Goal: Task Accomplishment & Management: Manage account settings

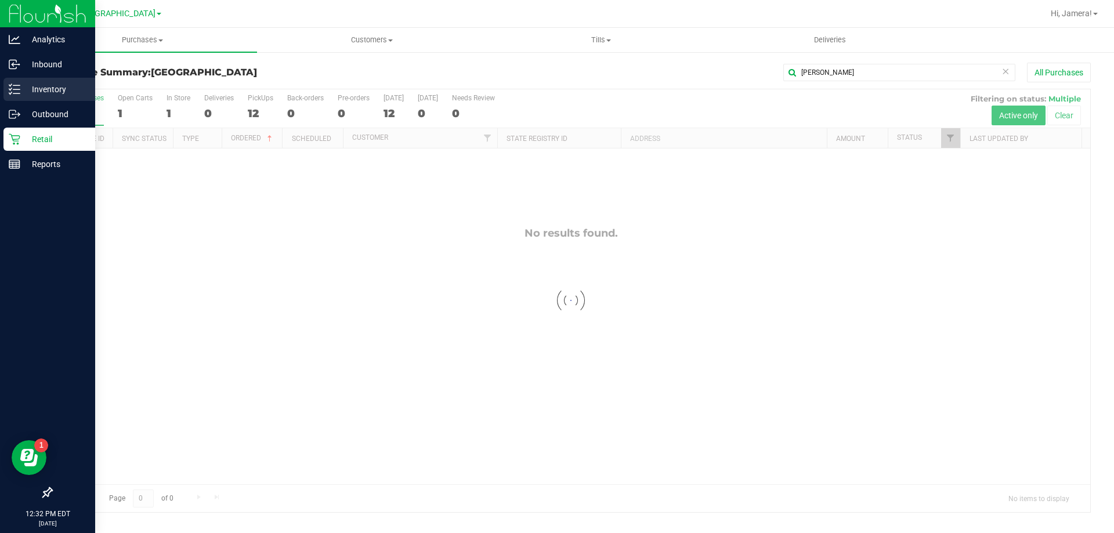
click at [30, 89] on p "Inventory" at bounding box center [55, 89] width 70 height 14
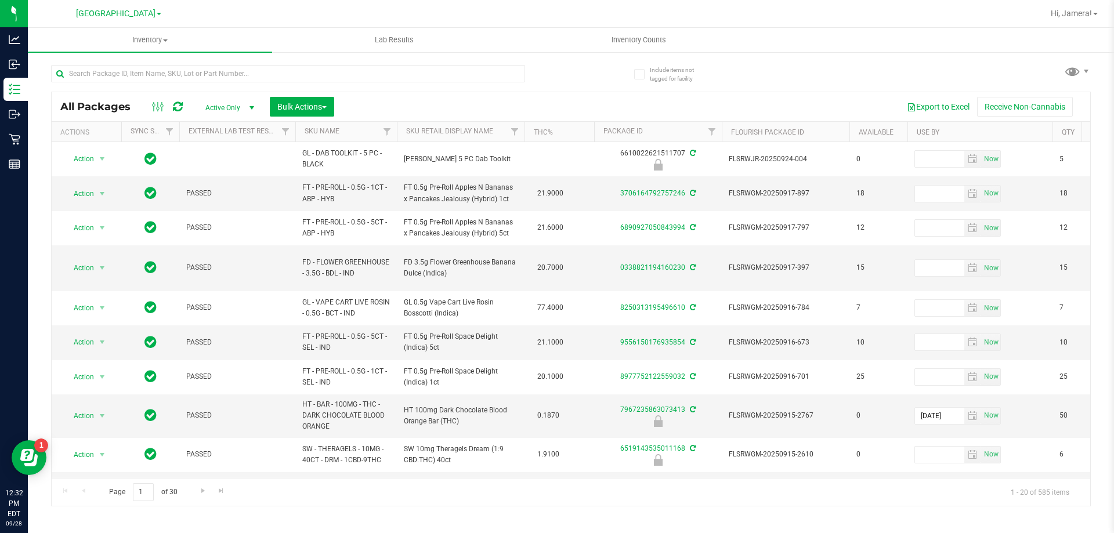
click at [350, 133] on th "SKU Name" at bounding box center [346, 132] width 102 height 20
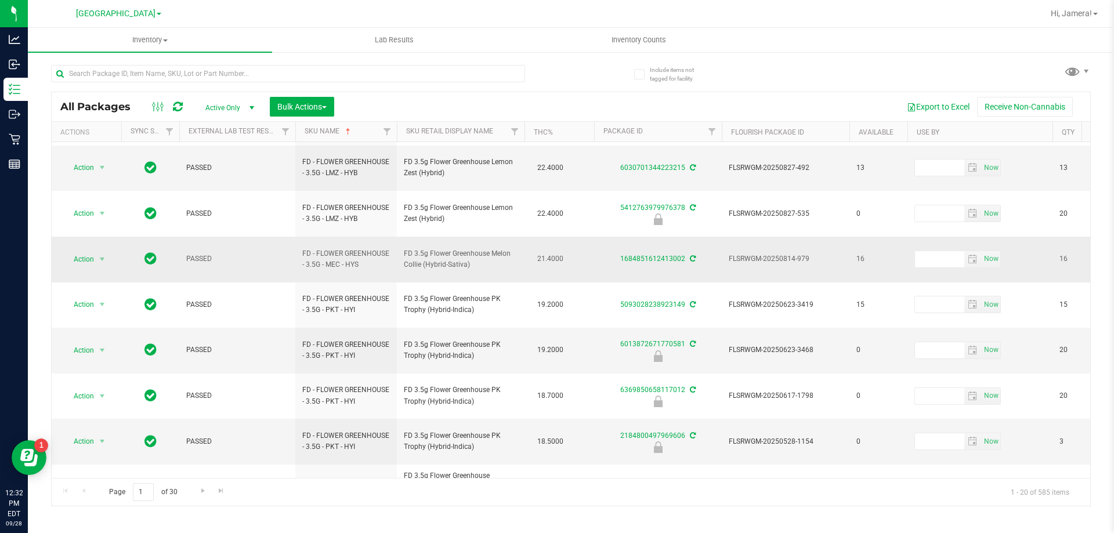
scroll to position [370, 0]
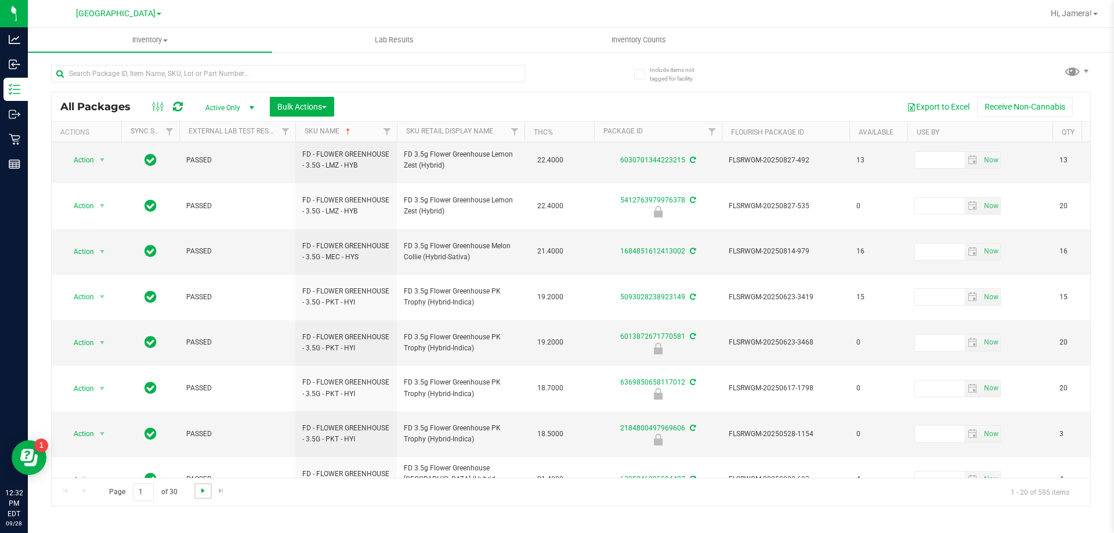
click at [200, 494] on span "Go to the next page" at bounding box center [202, 490] width 9 height 9
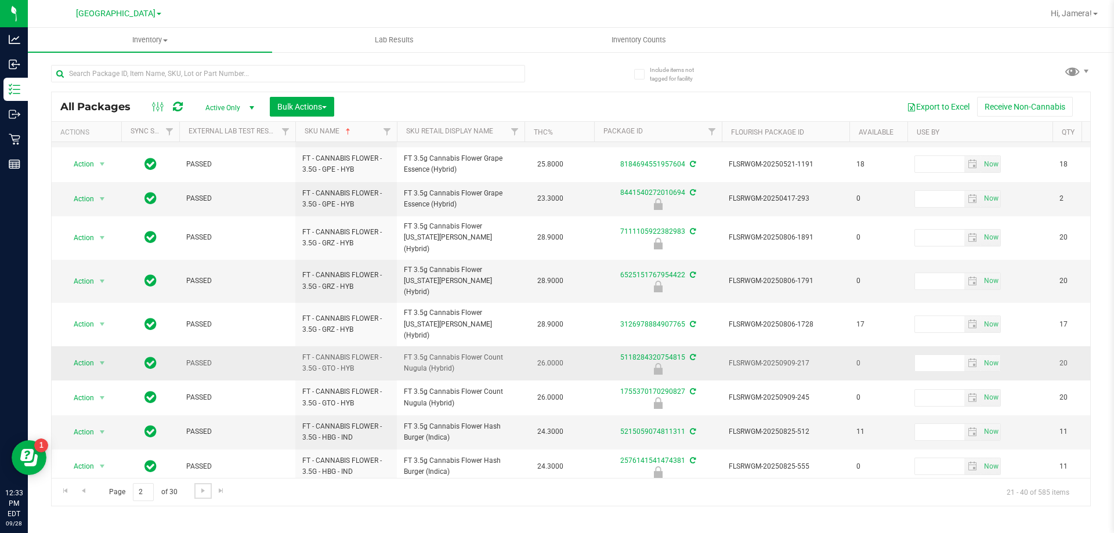
scroll to position [370, 0]
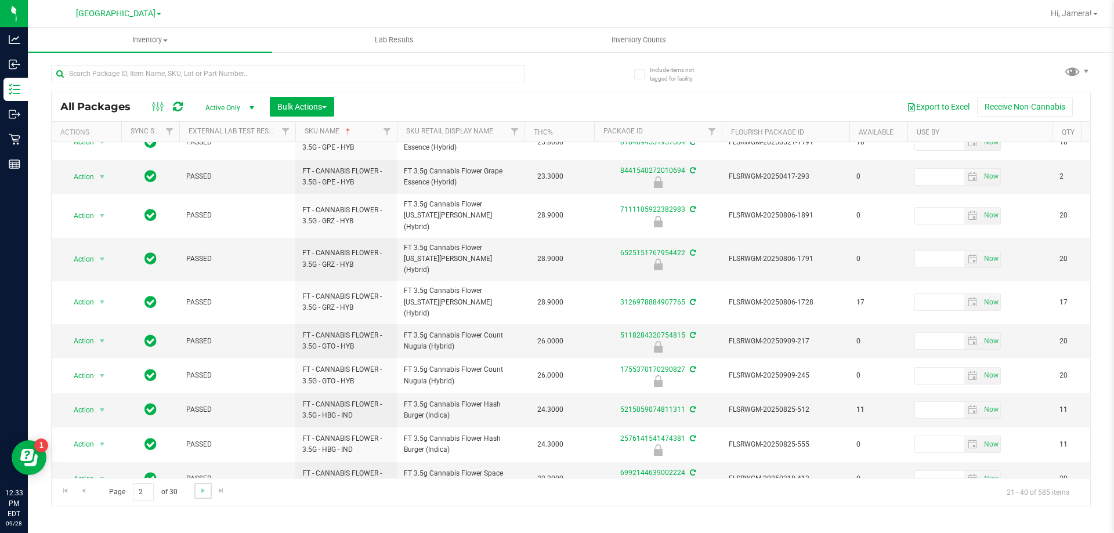
click at [203, 496] on link "Go to the next page" at bounding box center [202, 491] width 17 height 16
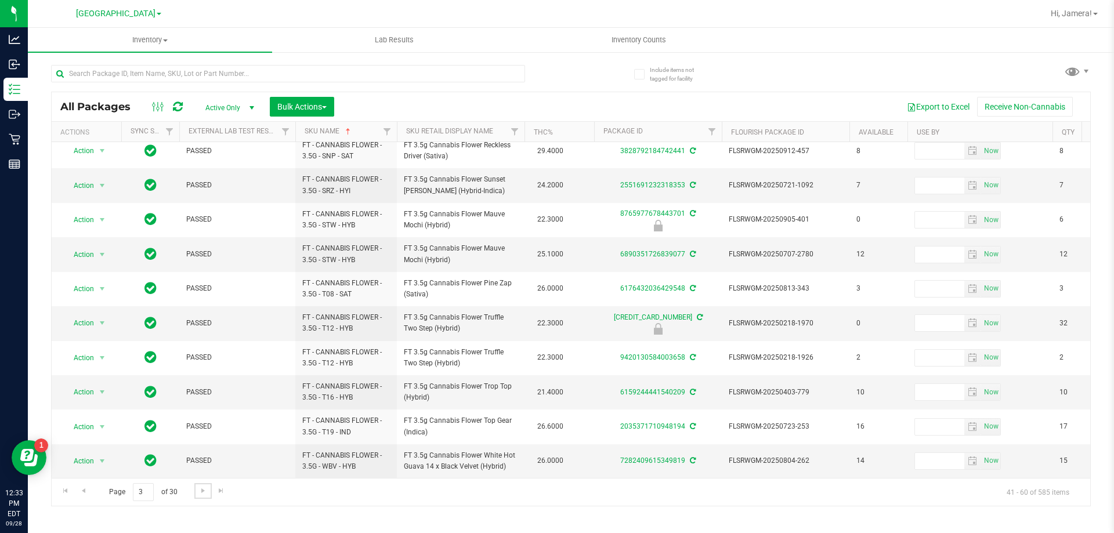
scroll to position [361, 0]
click at [196, 488] on link "Go to the next page" at bounding box center [202, 491] width 17 height 16
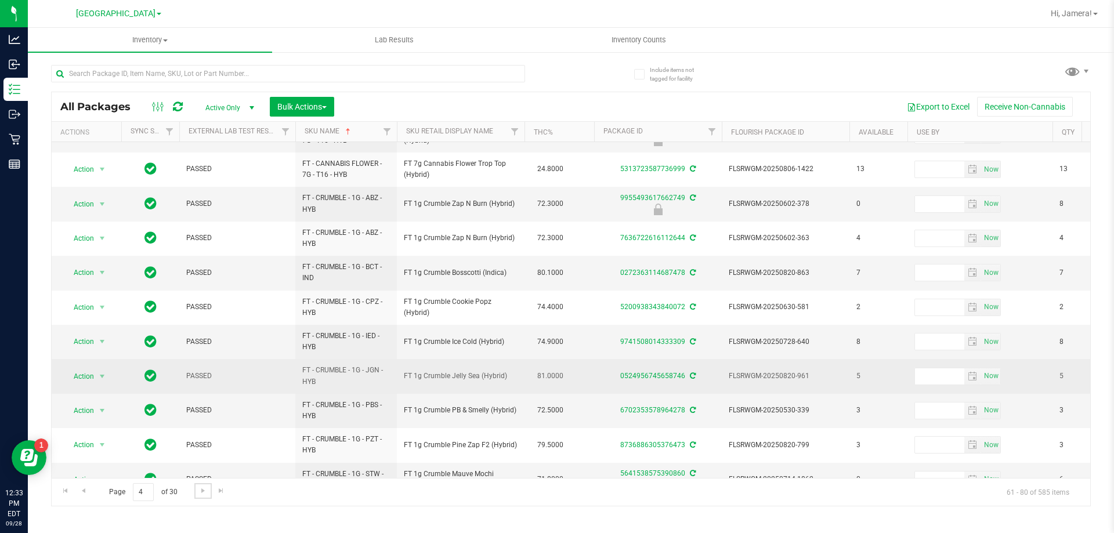
scroll to position [379, 0]
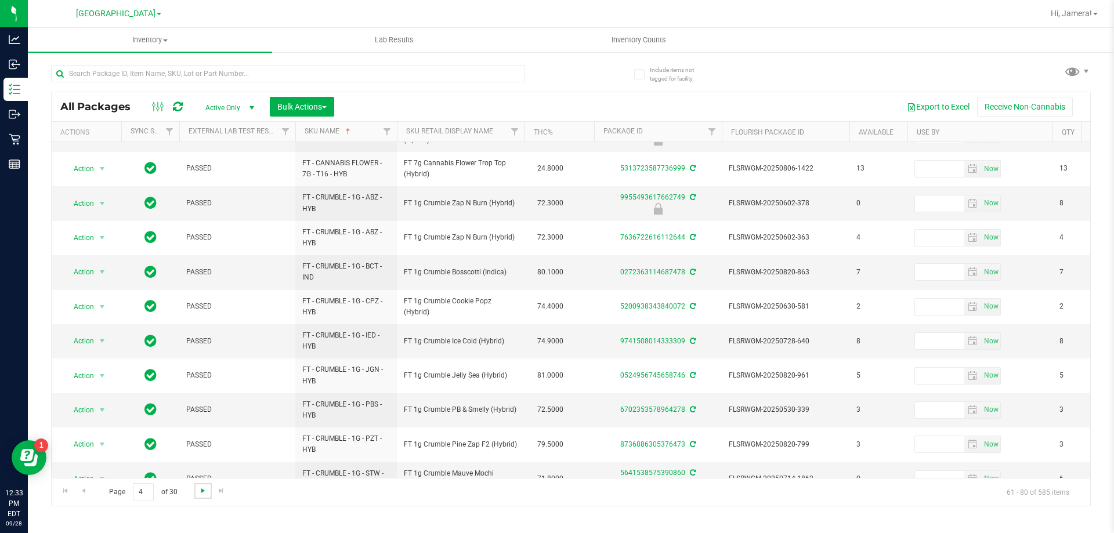
click at [201, 490] on span "Go to the next page" at bounding box center [202, 490] width 9 height 9
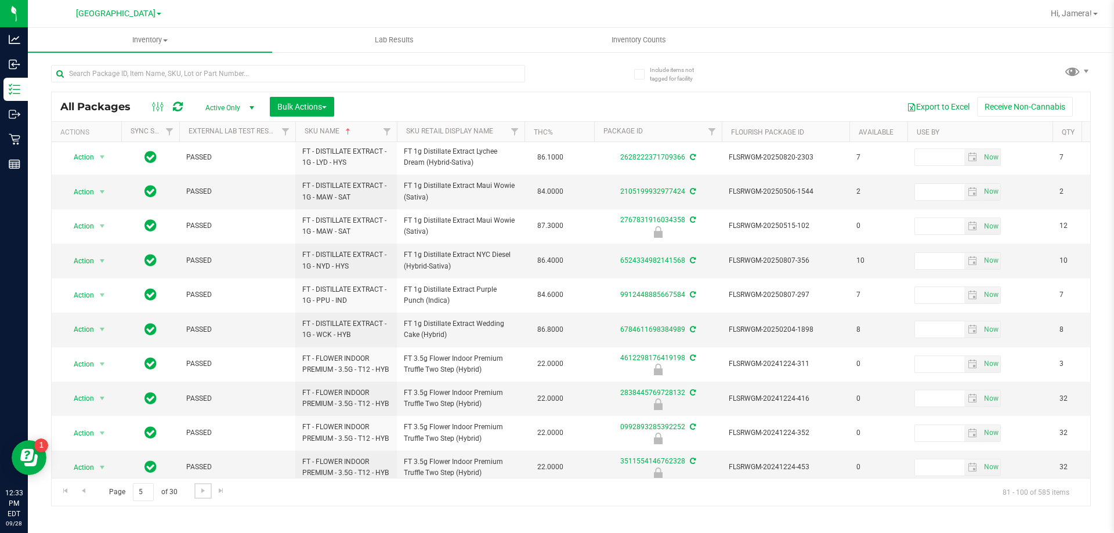
scroll to position [361, 0]
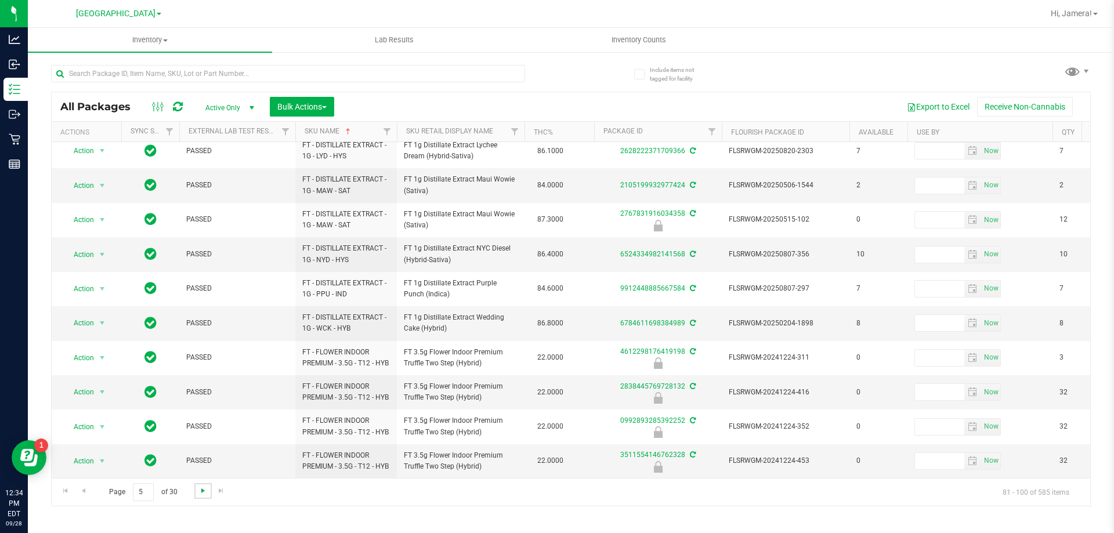
click at [205, 495] on span "Go to the next page" at bounding box center [202, 490] width 9 height 9
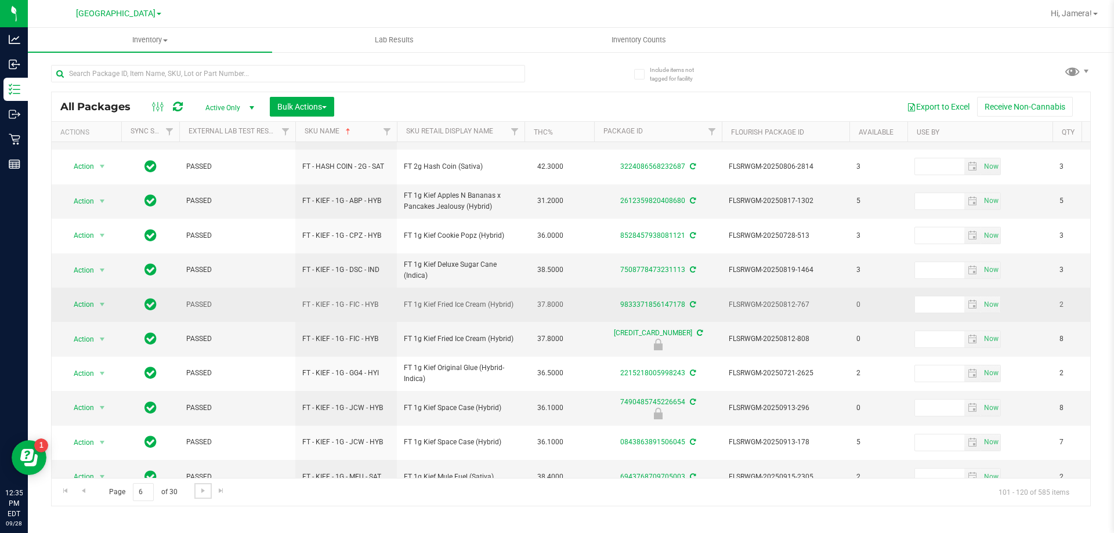
scroll to position [373, 0]
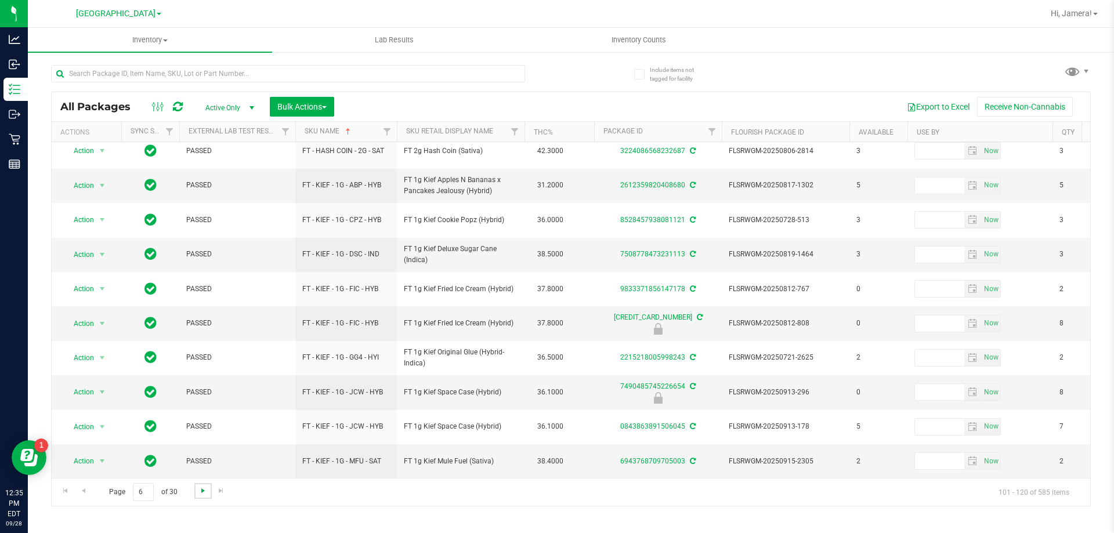
click at [200, 493] on span "Go to the next page" at bounding box center [202, 490] width 9 height 9
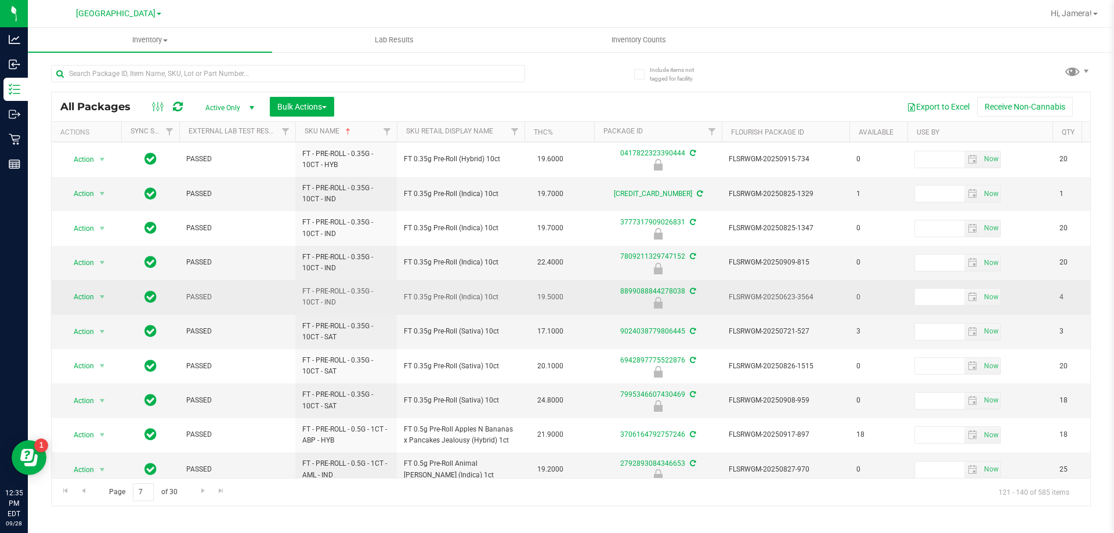
scroll to position [174, 0]
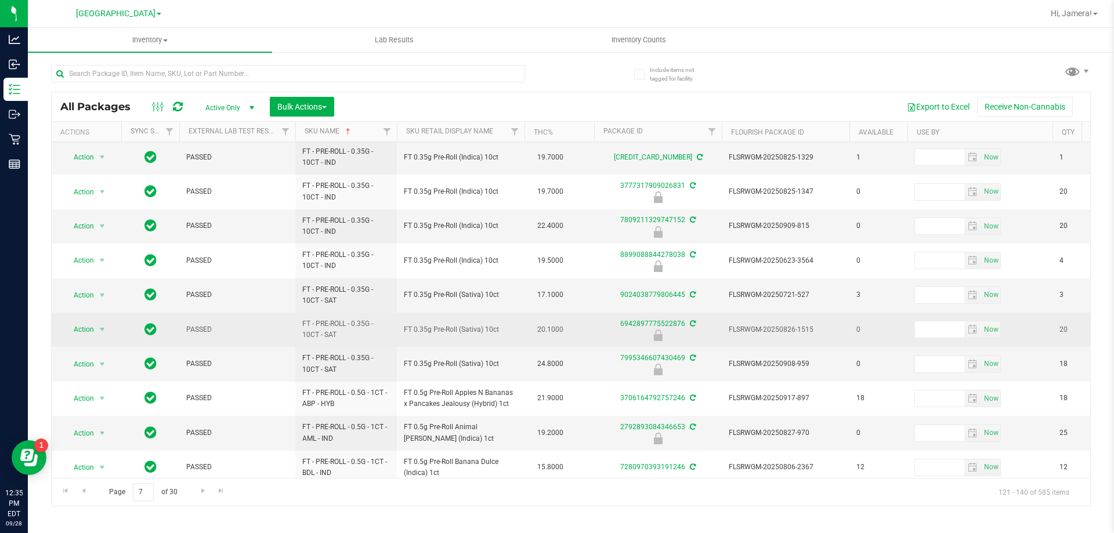
drag, startPoint x: 776, startPoint y: 319, endPoint x: 558, endPoint y: 313, distance: 218.3
click at [558, 313] on td "20.1000" at bounding box center [560, 330] width 70 height 34
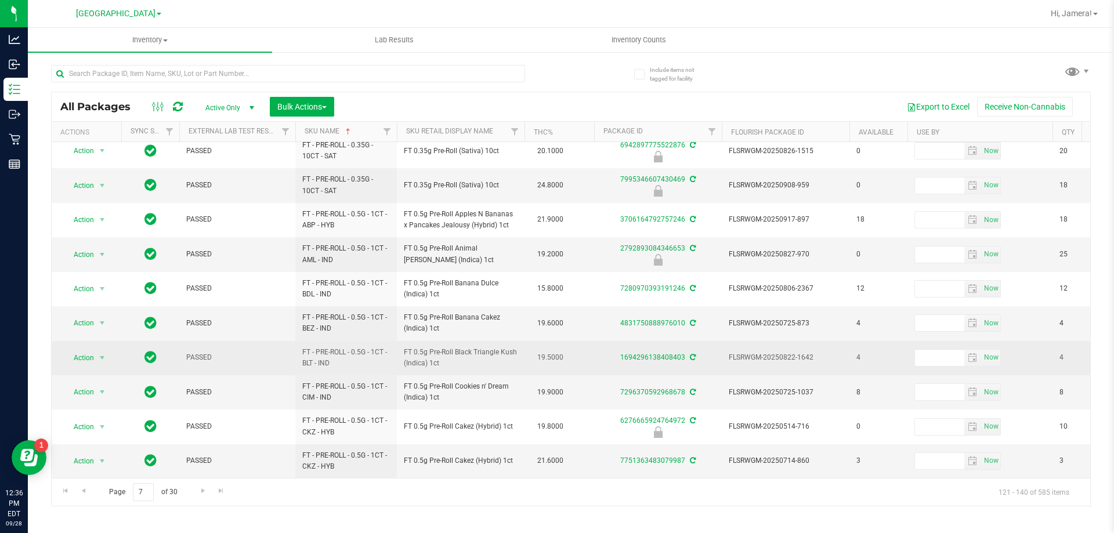
scroll to position [361, 0]
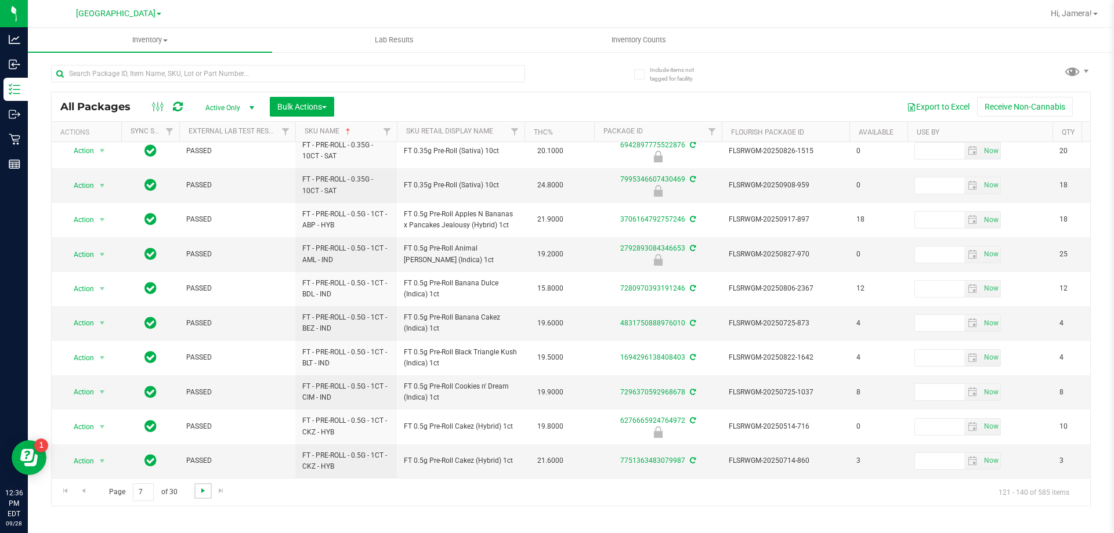
click at [200, 489] on span "Go to the next page" at bounding box center [202, 490] width 9 height 9
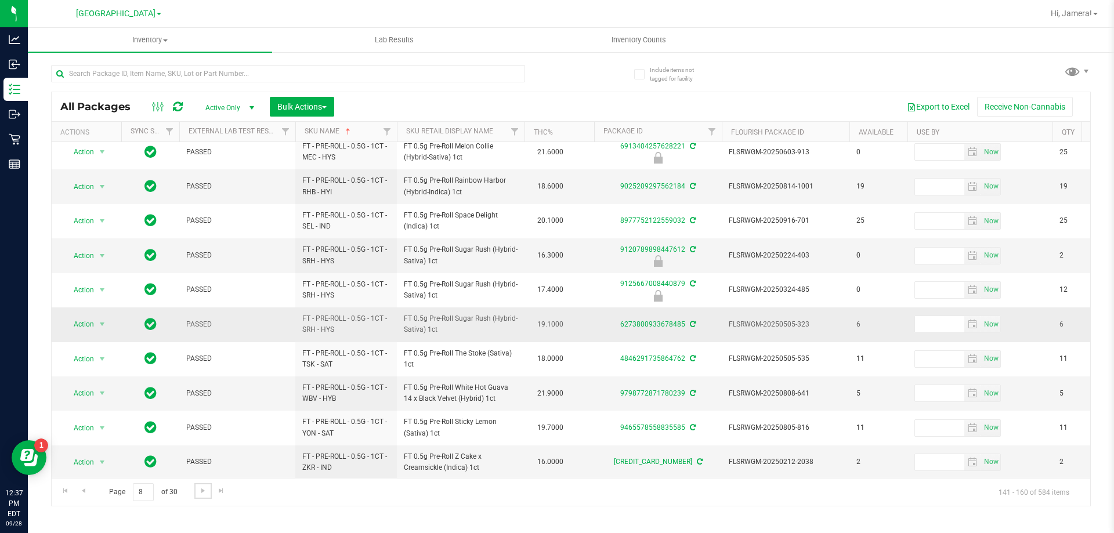
scroll to position [361, 0]
click at [207, 493] on span "Go to the next page" at bounding box center [202, 490] width 9 height 9
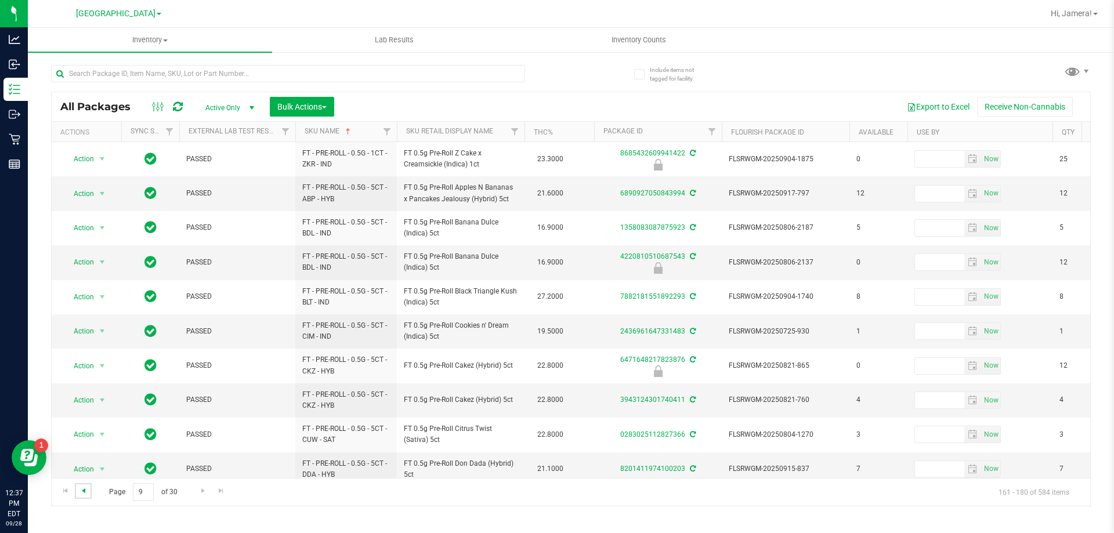
click at [84, 493] on span "Go to the previous page" at bounding box center [83, 490] width 9 height 9
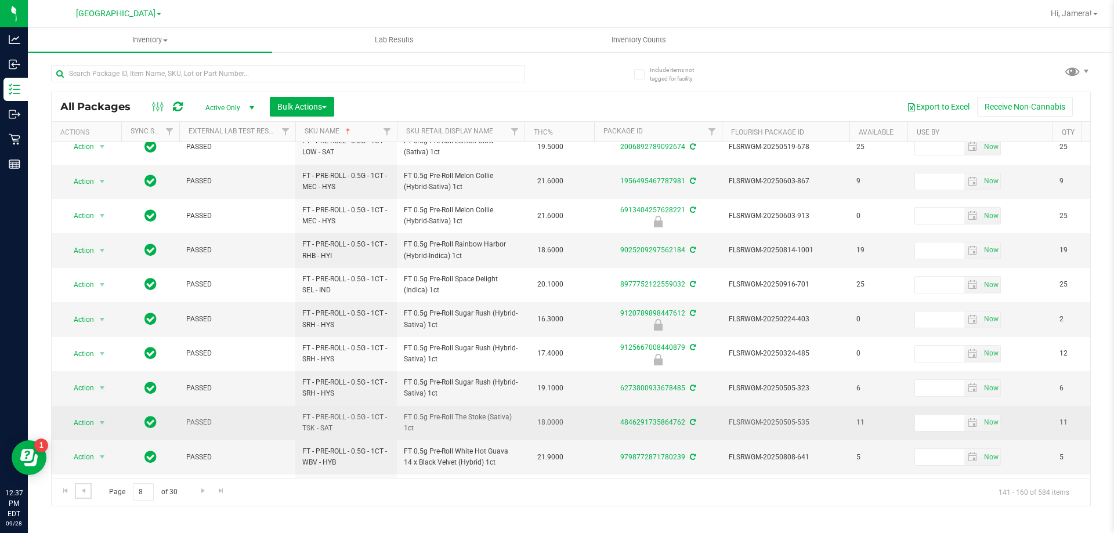
scroll to position [361, 0]
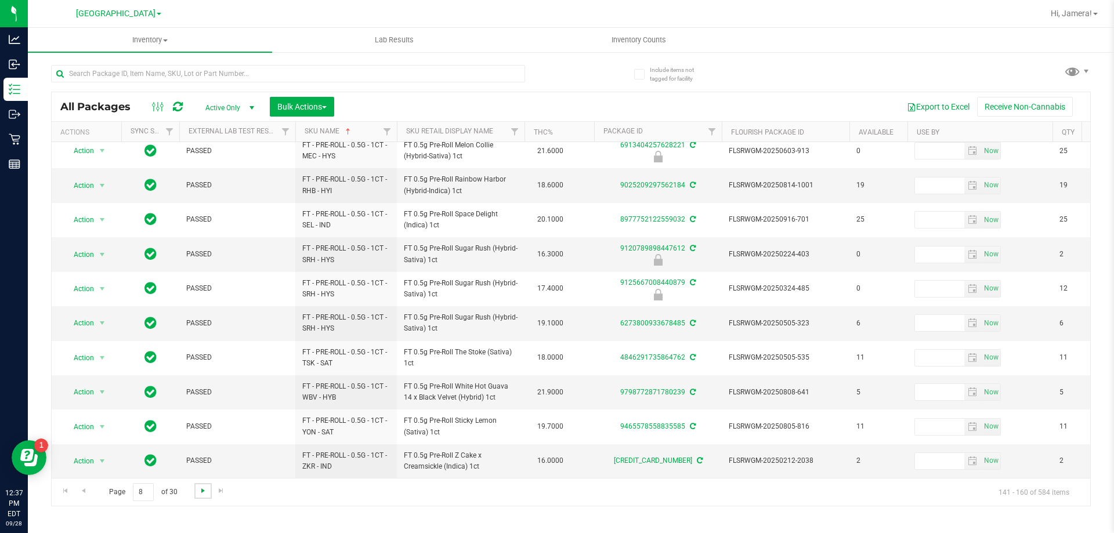
click at [203, 486] on span "Go to the next page" at bounding box center [202, 490] width 9 height 9
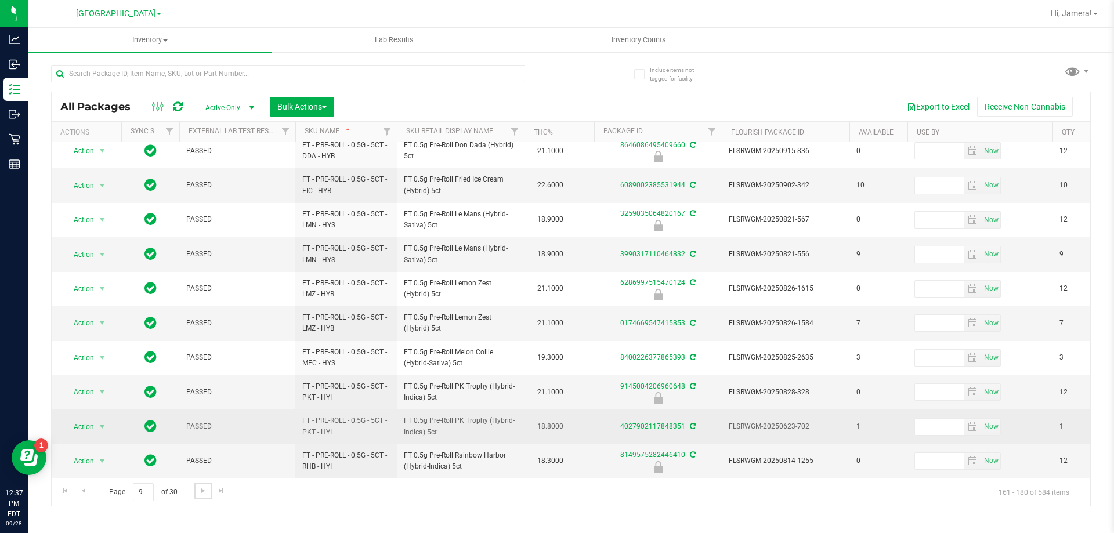
scroll to position [361, 0]
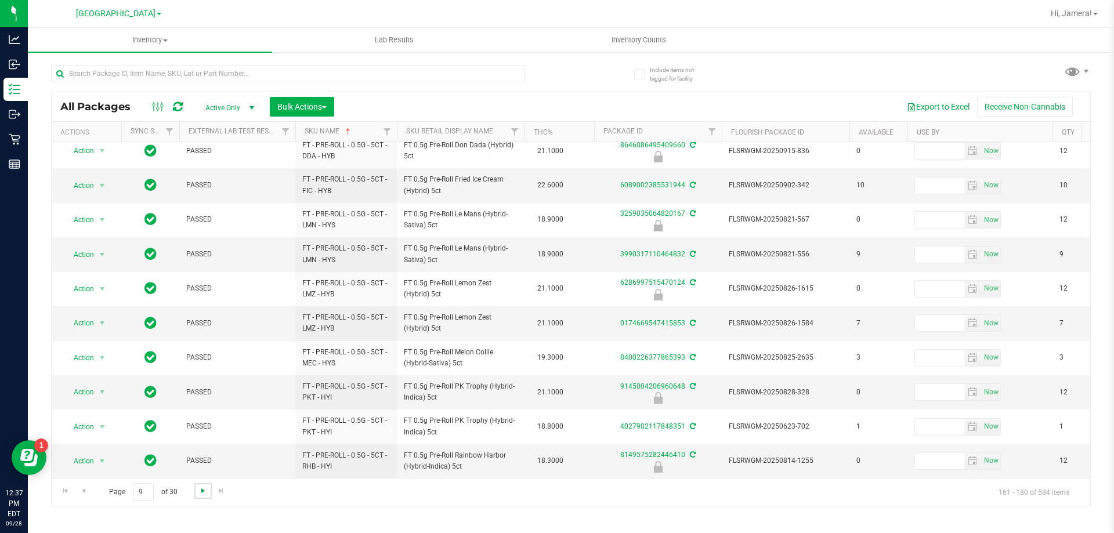
click at [198, 487] on span "Go to the next page" at bounding box center [202, 490] width 9 height 9
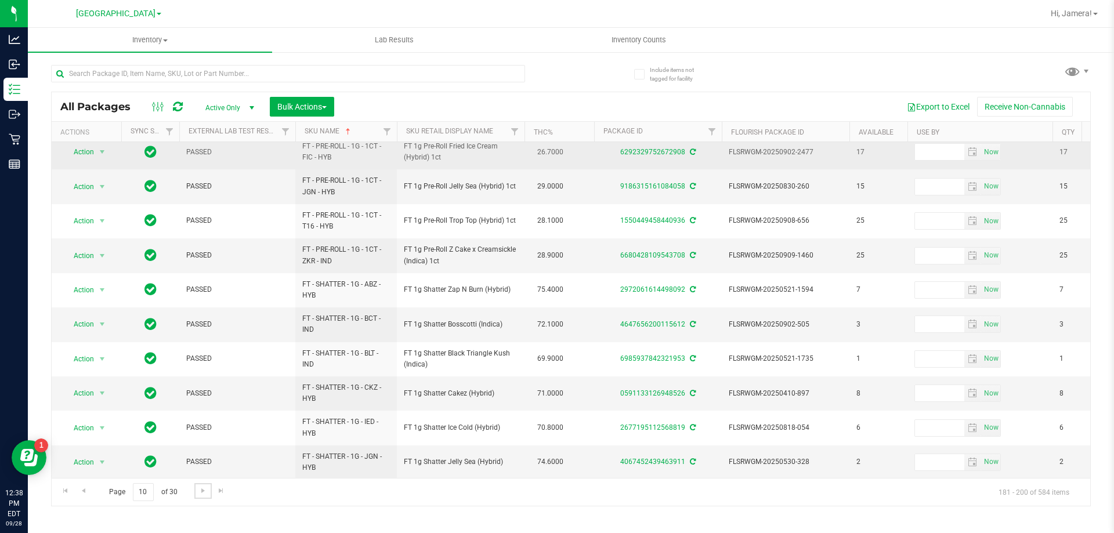
scroll to position [361, 0]
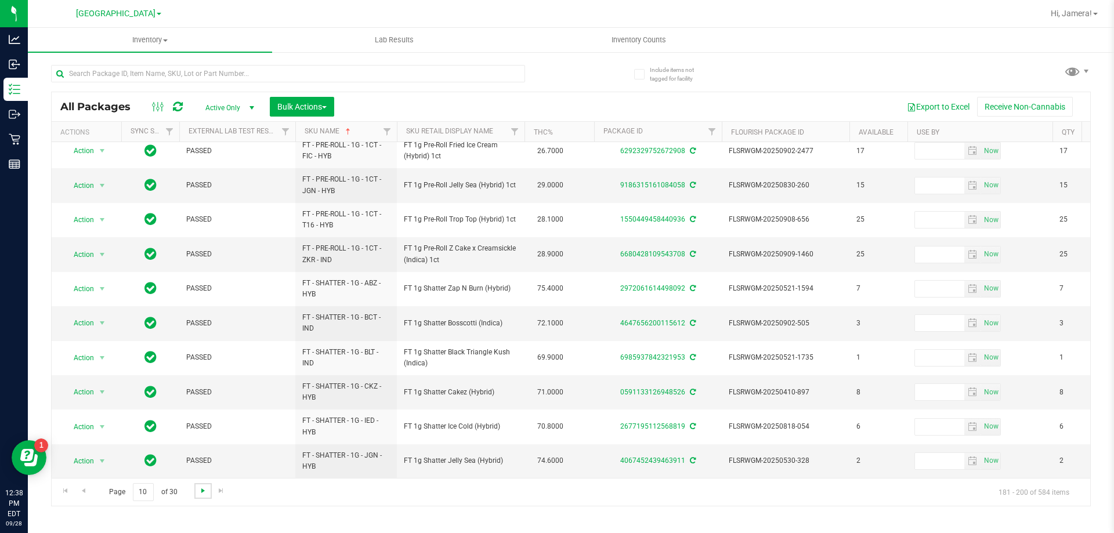
click at [200, 493] on span "Go to the next page" at bounding box center [202, 490] width 9 height 9
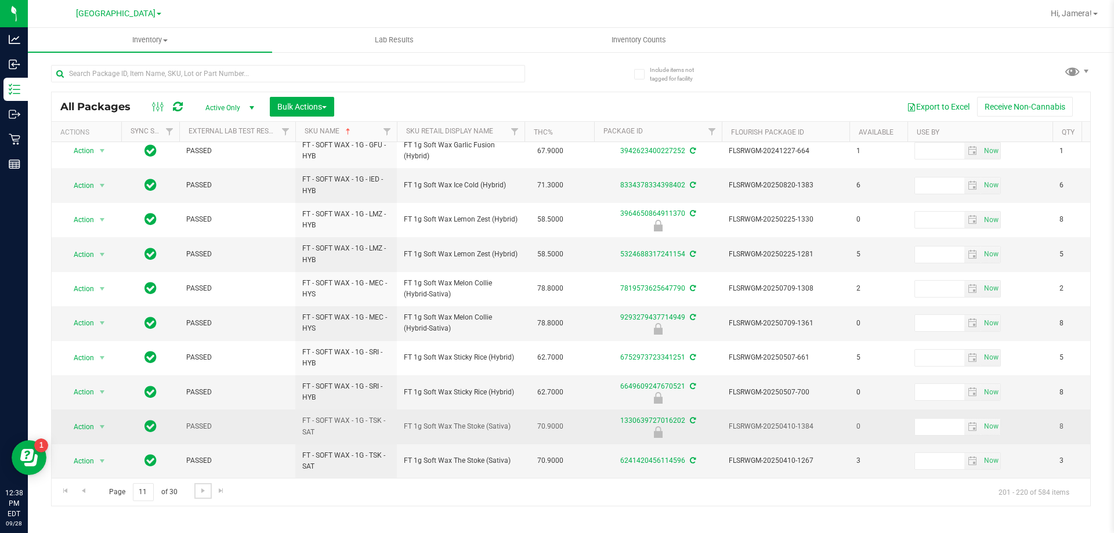
scroll to position [361, 0]
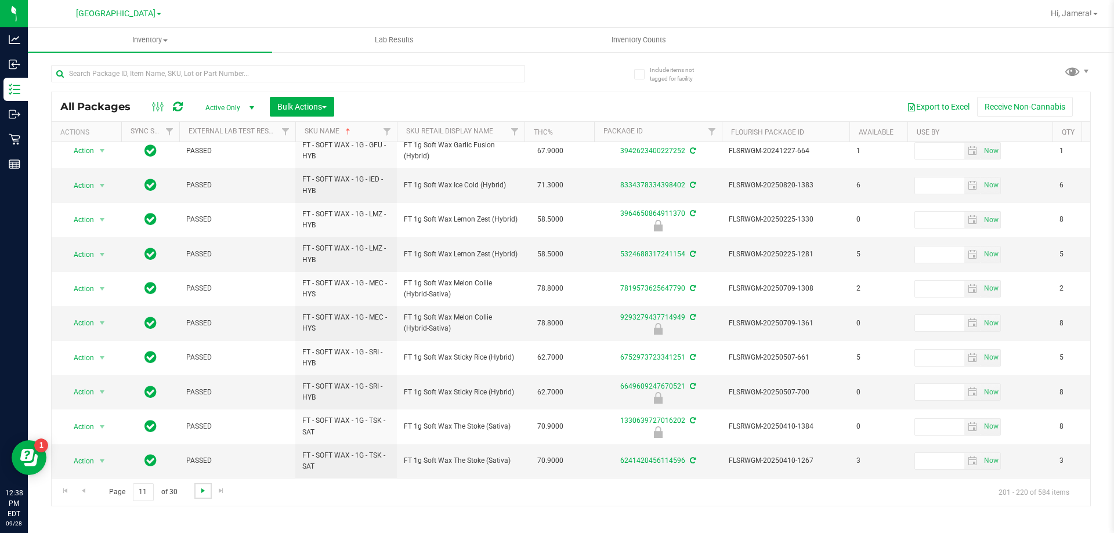
click at [207, 490] on span "Go to the next page" at bounding box center [202, 490] width 9 height 9
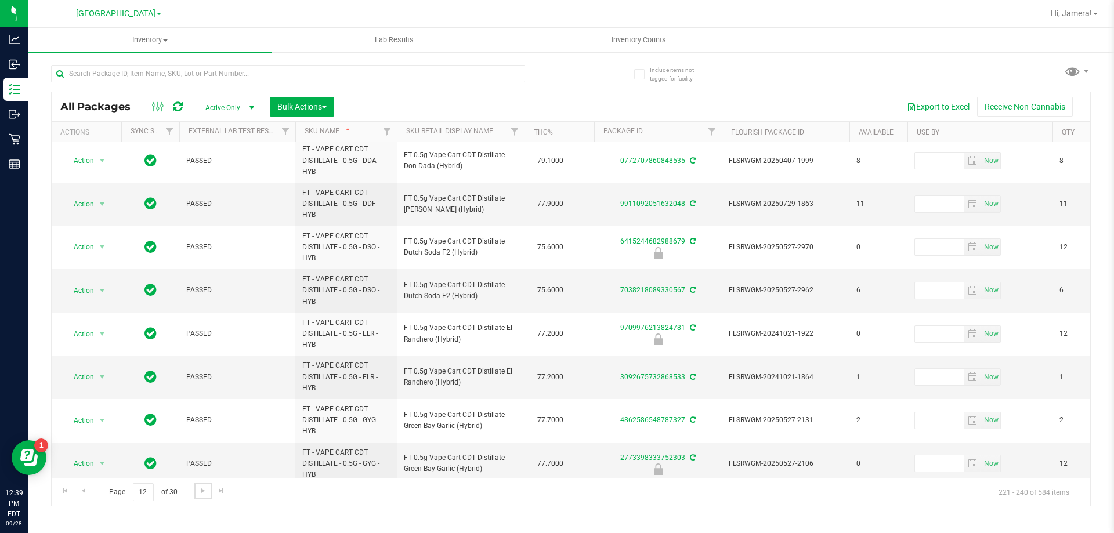
scroll to position [538, 0]
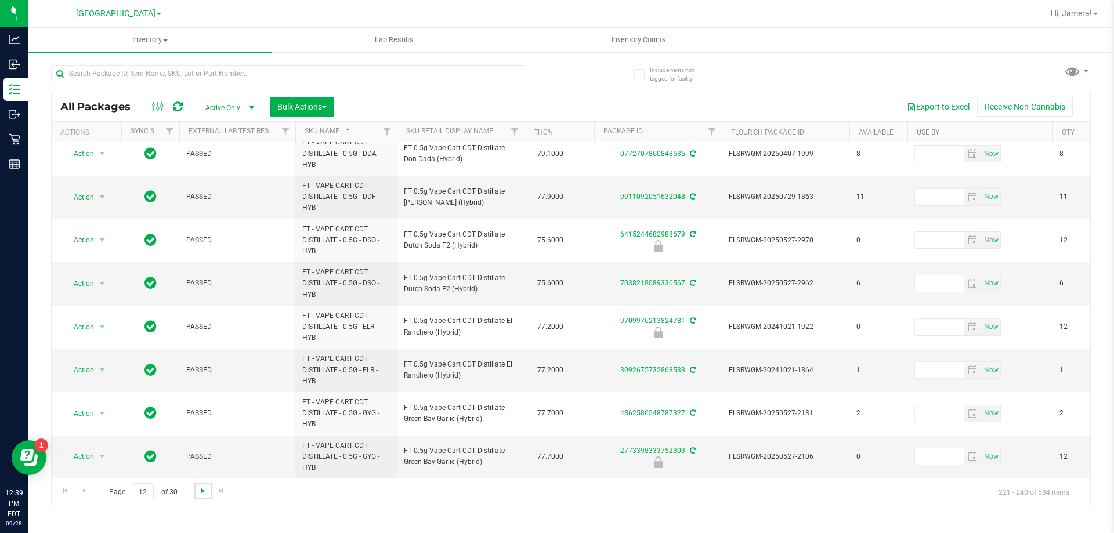
click at [204, 493] on span "Go to the next page" at bounding box center [202, 490] width 9 height 9
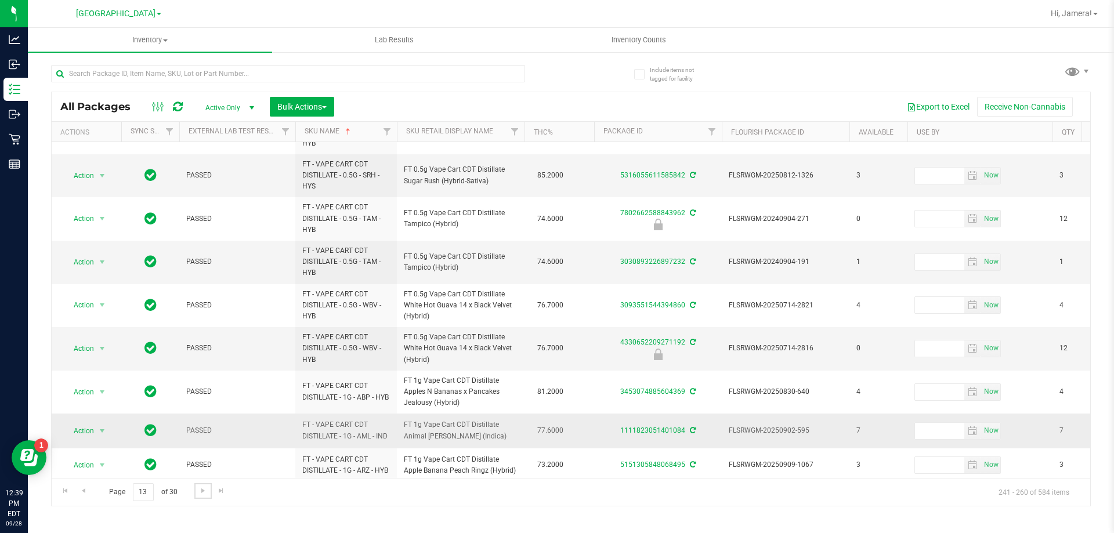
scroll to position [520, 0]
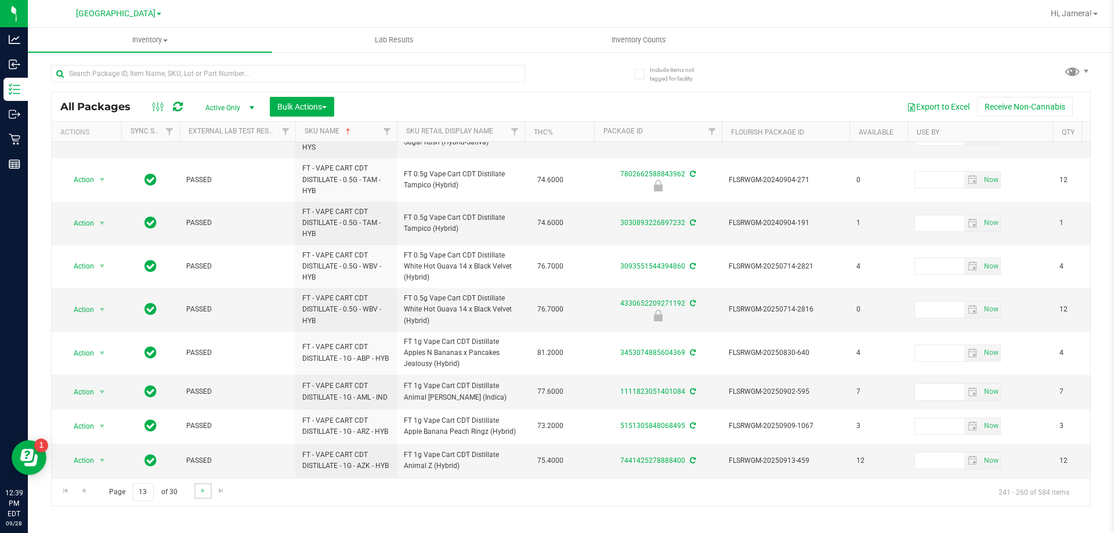
click at [201, 497] on link "Go to the next page" at bounding box center [202, 491] width 17 height 16
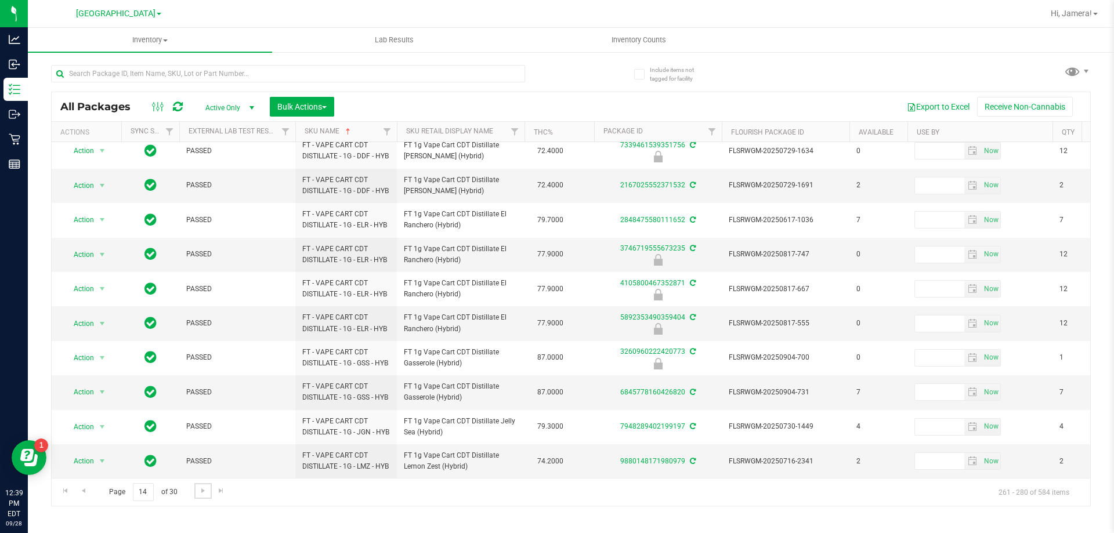
scroll to position [424, 0]
click at [201, 494] on span "Go to the next page" at bounding box center [202, 490] width 9 height 9
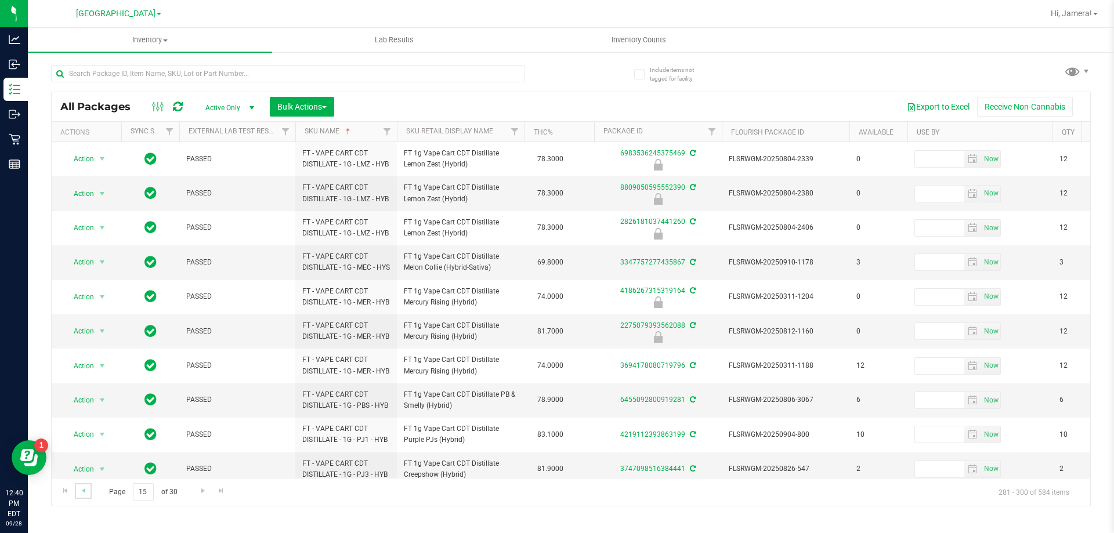
click at [80, 498] on link "Go to the previous page" at bounding box center [83, 491] width 17 height 16
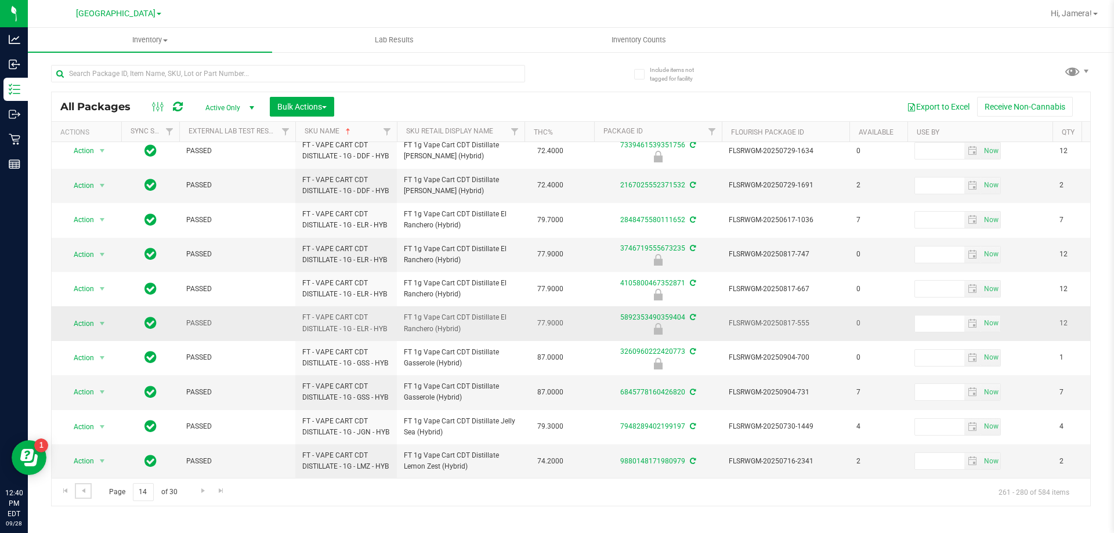
scroll to position [424, 0]
click at [201, 488] on span "Go to the next page" at bounding box center [202, 490] width 9 height 9
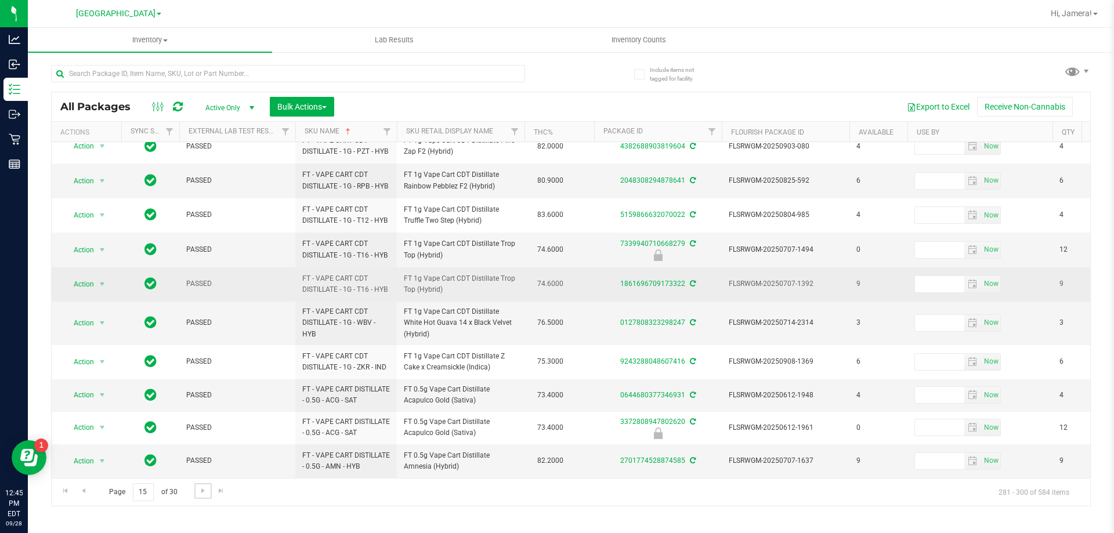
scroll to position [437, 0]
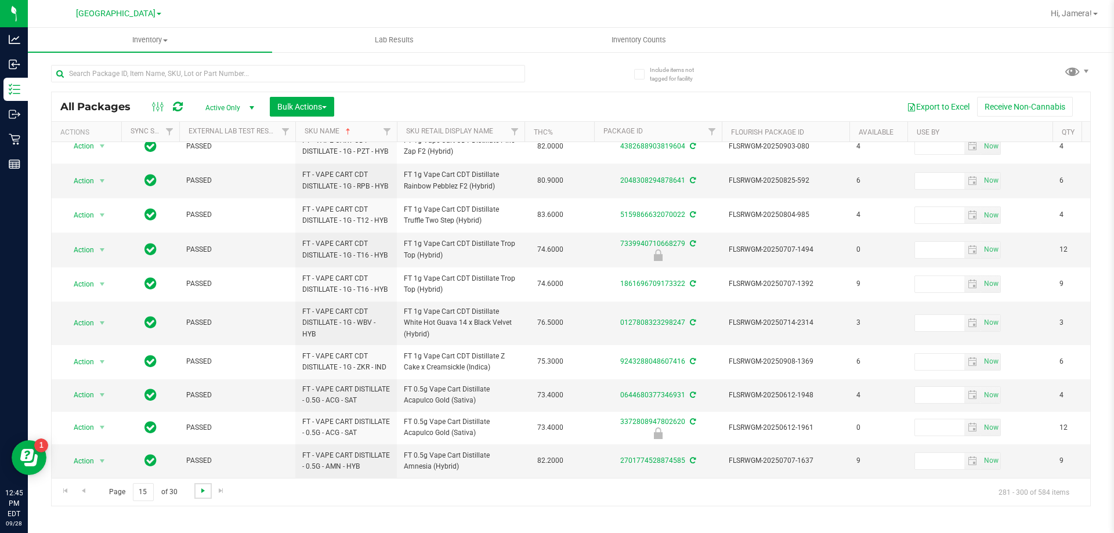
click at [200, 492] on span "Go to the next page" at bounding box center [202, 490] width 9 height 9
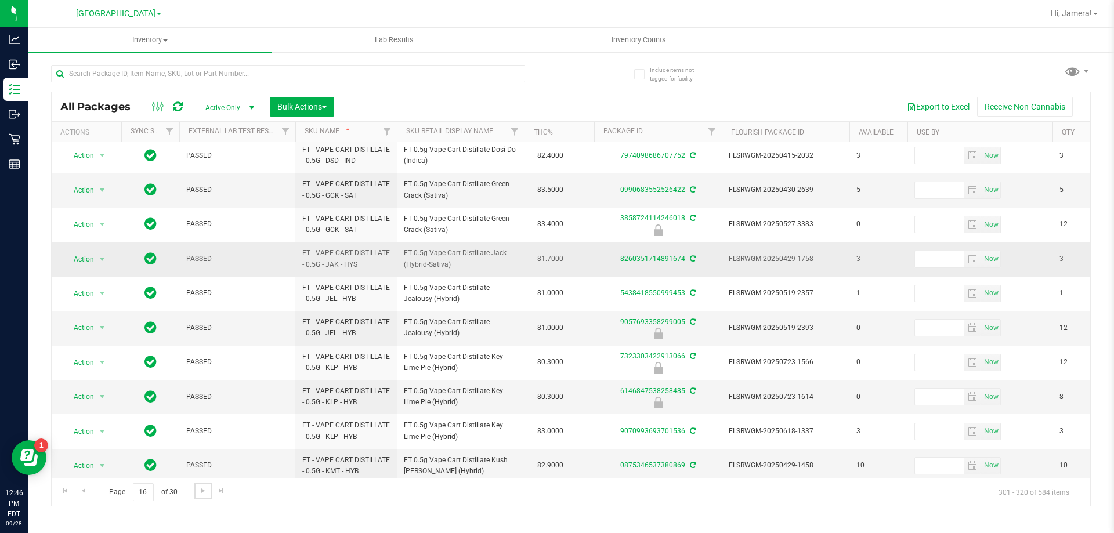
scroll to position [361, 0]
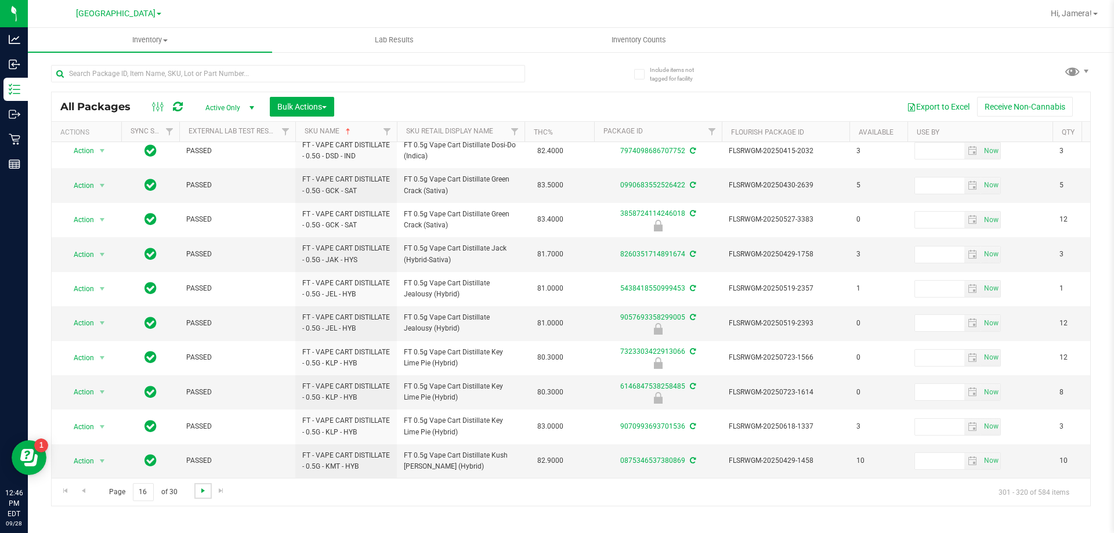
click at [198, 495] on span "Go to the next page" at bounding box center [202, 490] width 9 height 9
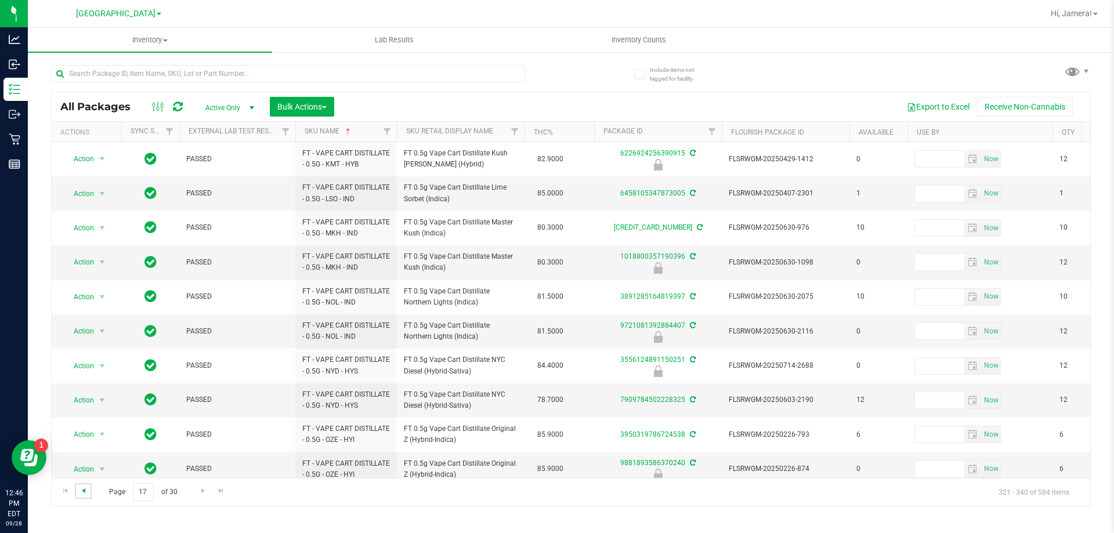
click at [82, 492] on span "Go to the previous page" at bounding box center [83, 490] width 9 height 9
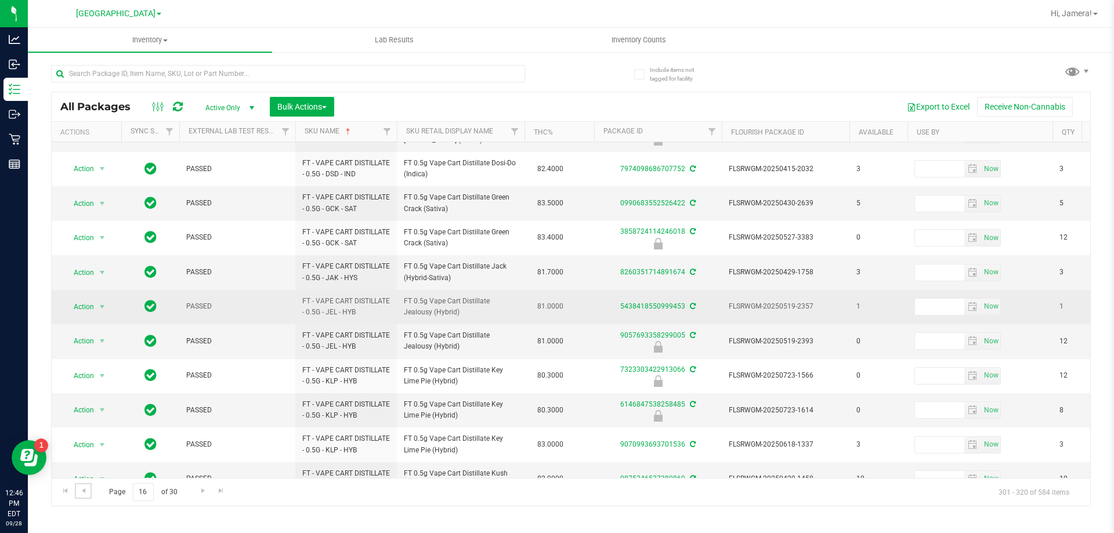
scroll to position [361, 0]
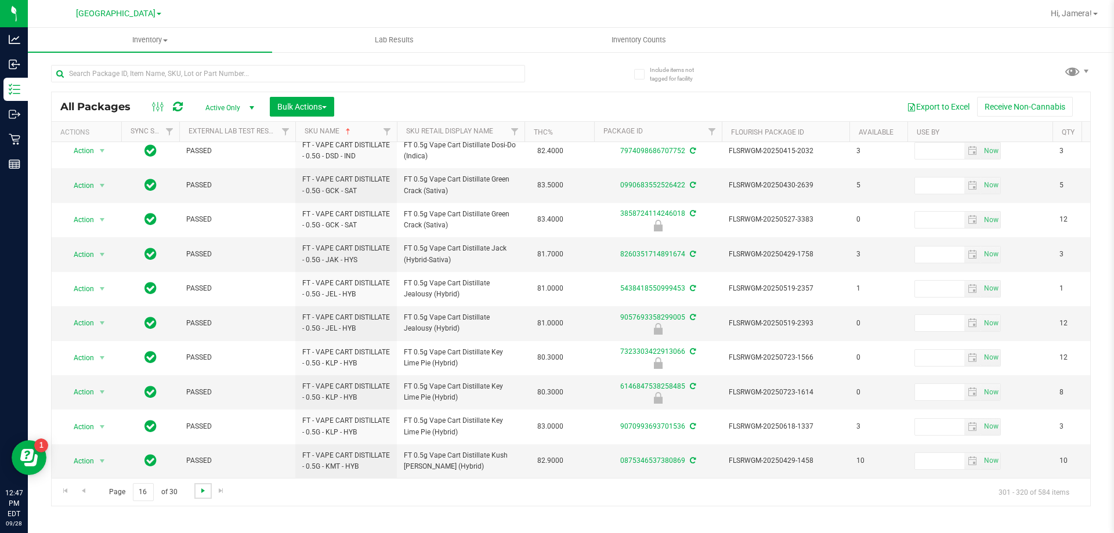
click at [202, 494] on span "Go to the next page" at bounding box center [202, 490] width 9 height 9
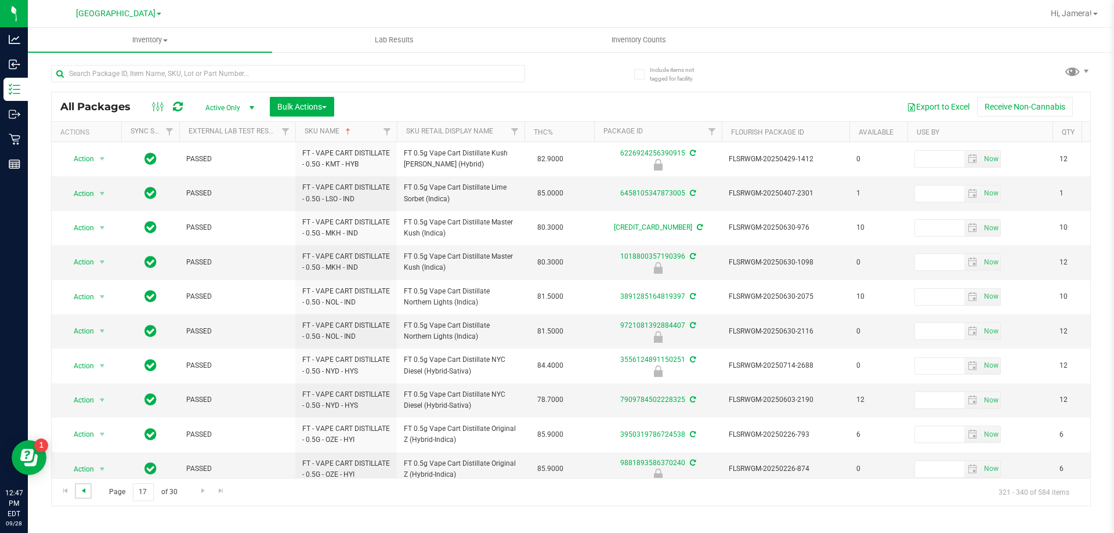
click at [84, 494] on span "Go to the previous page" at bounding box center [83, 490] width 9 height 9
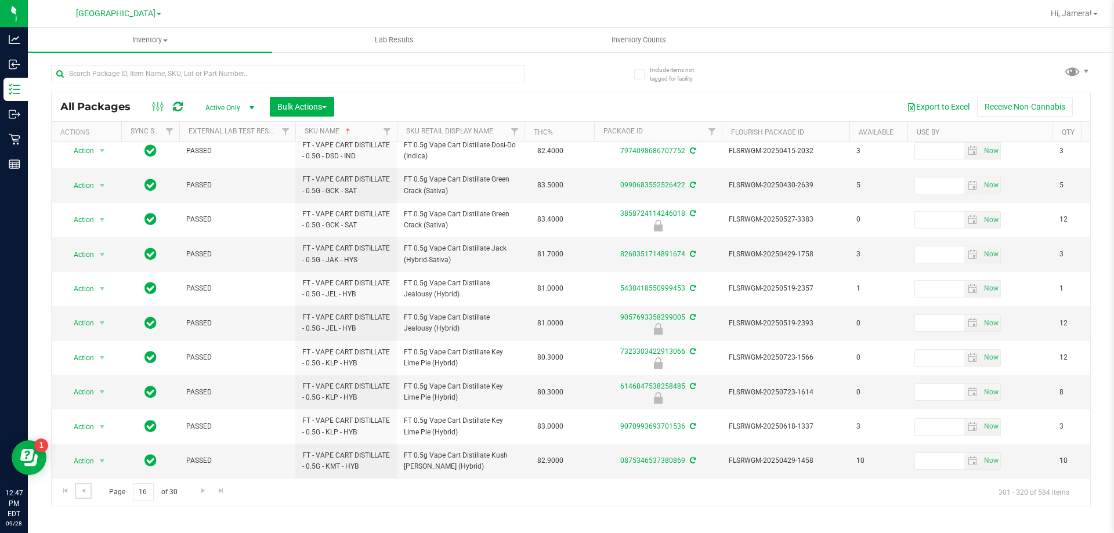
scroll to position [361, 0]
click at [201, 494] on span "Go to the next page" at bounding box center [202, 490] width 9 height 9
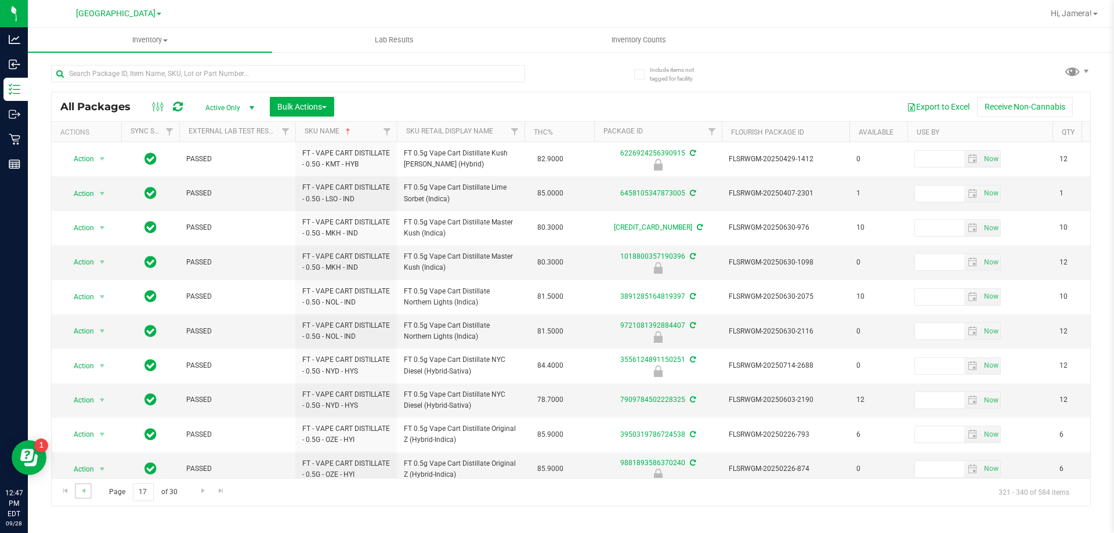
click at [86, 483] on link "Go to the previous page" at bounding box center [83, 491] width 17 height 16
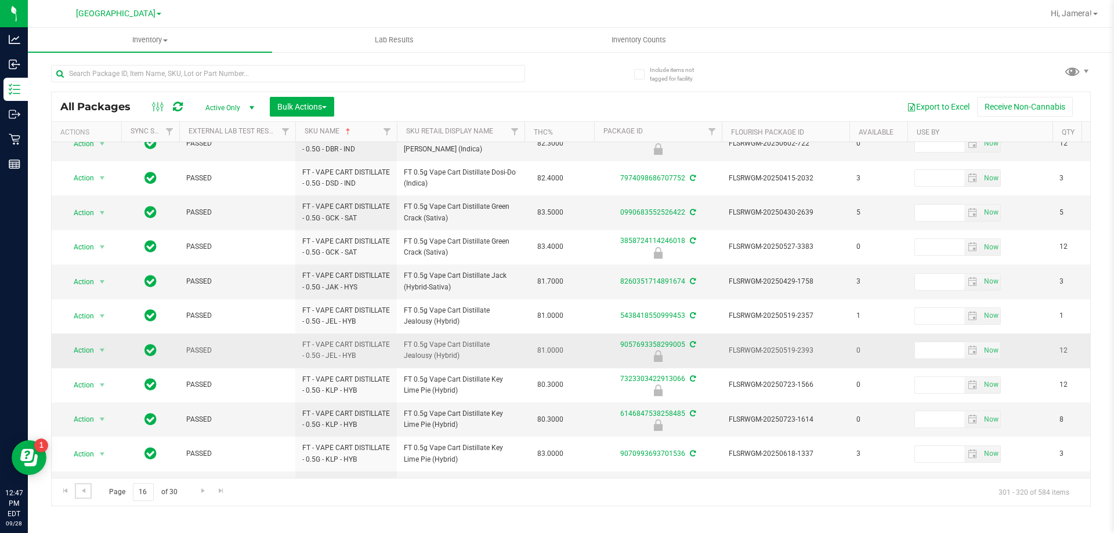
scroll to position [361, 0]
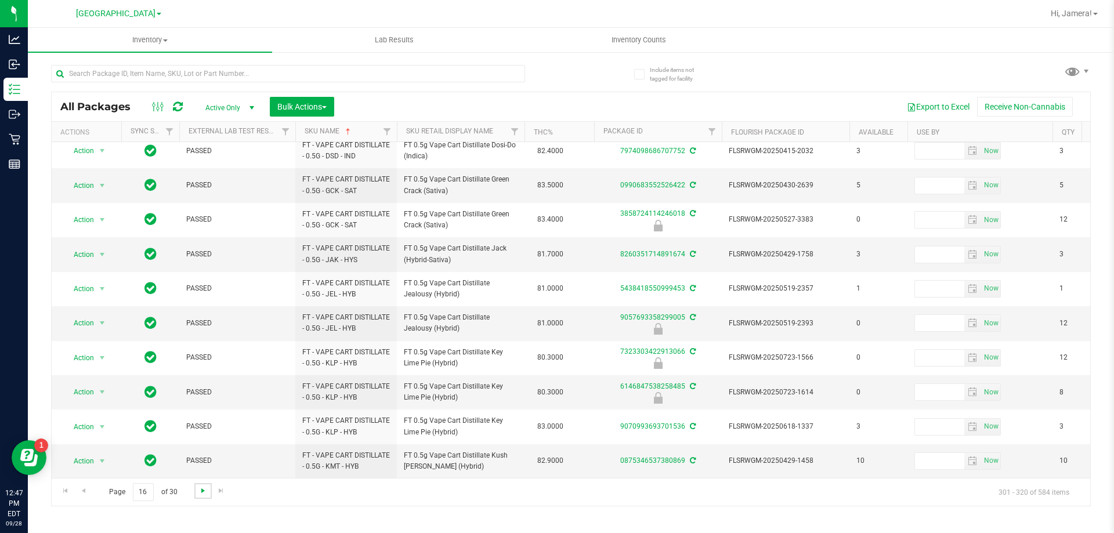
click at [203, 493] on span "Go to the next page" at bounding box center [202, 490] width 9 height 9
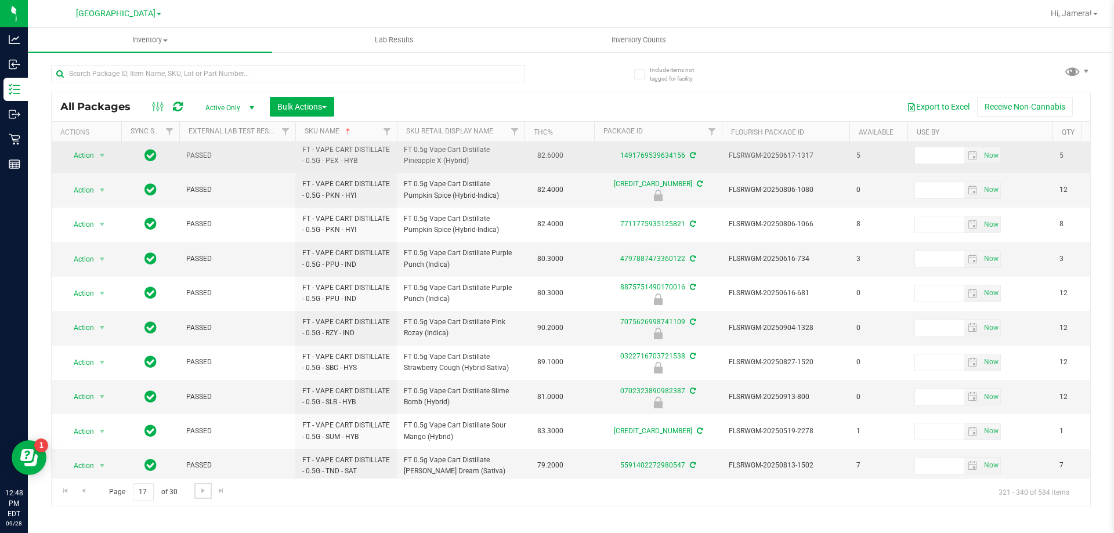
scroll to position [361, 0]
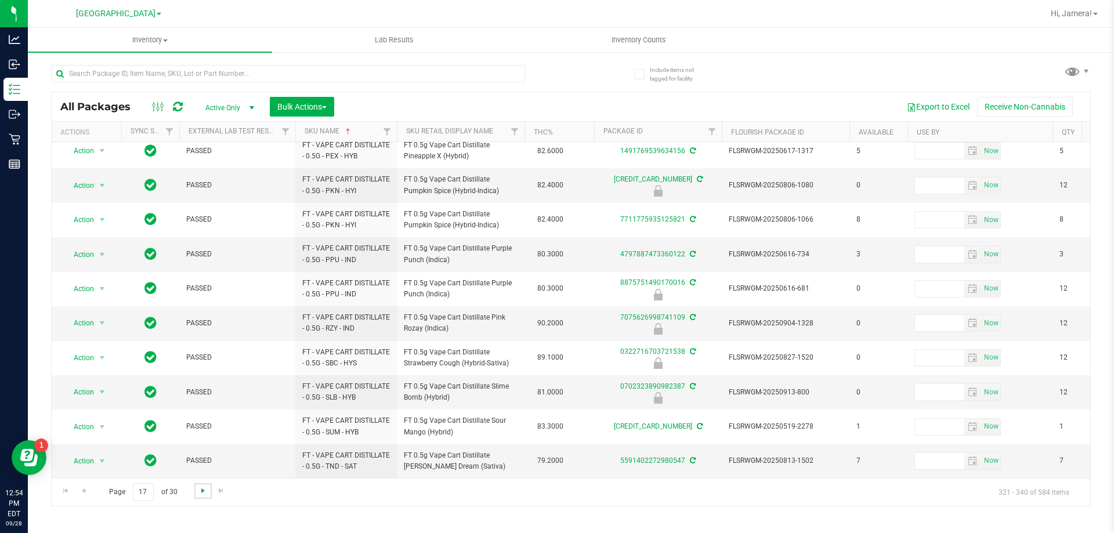
click at [200, 489] on span "Go to the next page" at bounding box center [202, 490] width 9 height 9
click at [201, 491] on span "Go to the next page" at bounding box center [202, 490] width 9 height 9
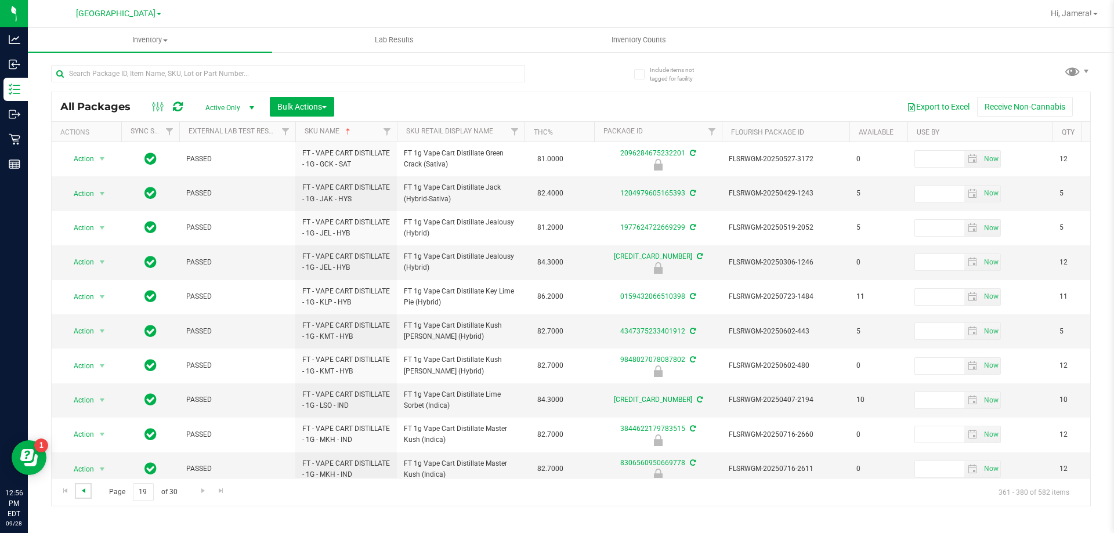
click at [81, 490] on span "Go to the previous page" at bounding box center [83, 490] width 9 height 9
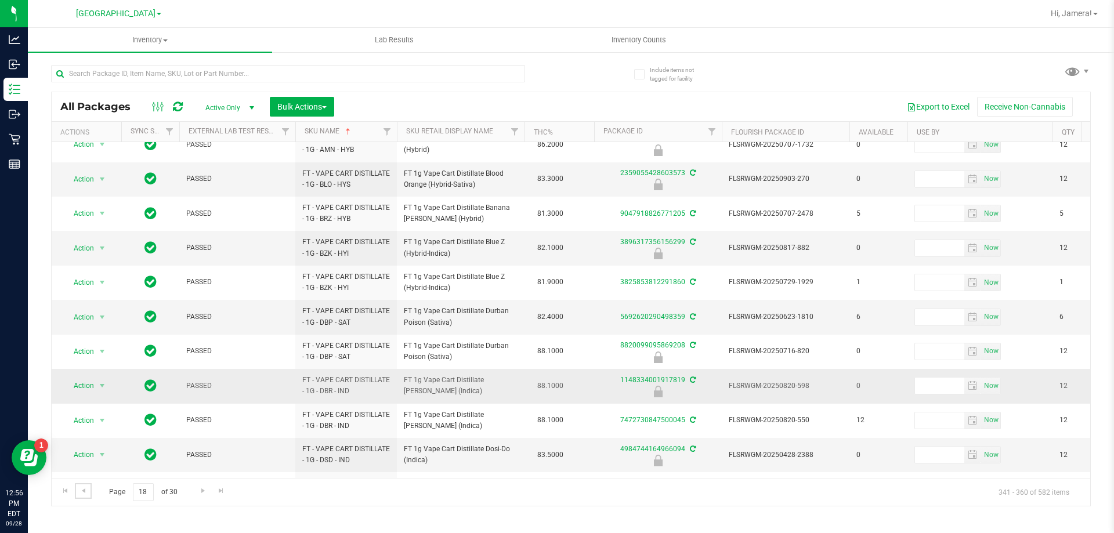
scroll to position [373, 0]
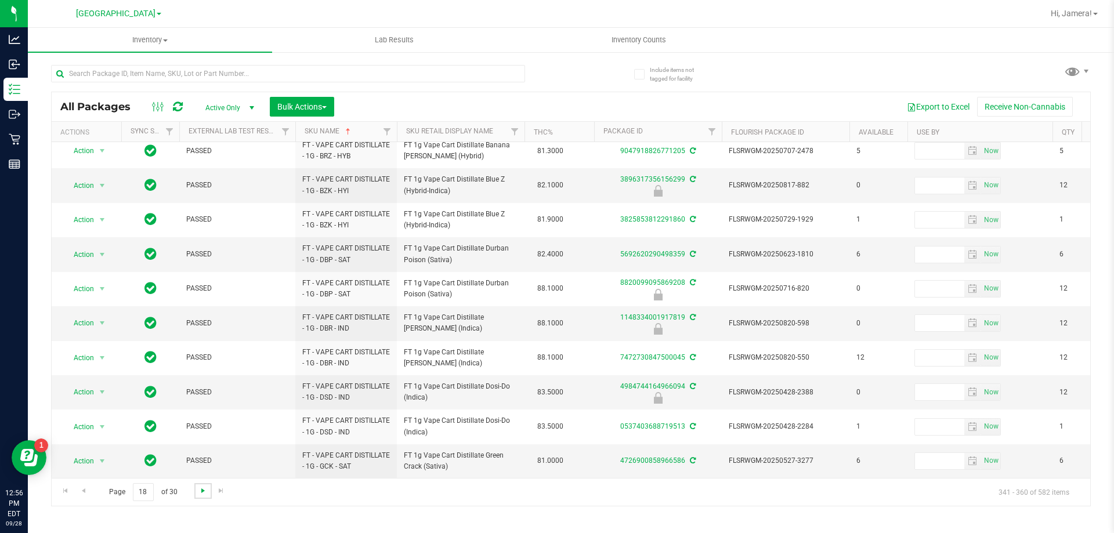
click at [203, 493] on span "Go to the next page" at bounding box center [202, 490] width 9 height 9
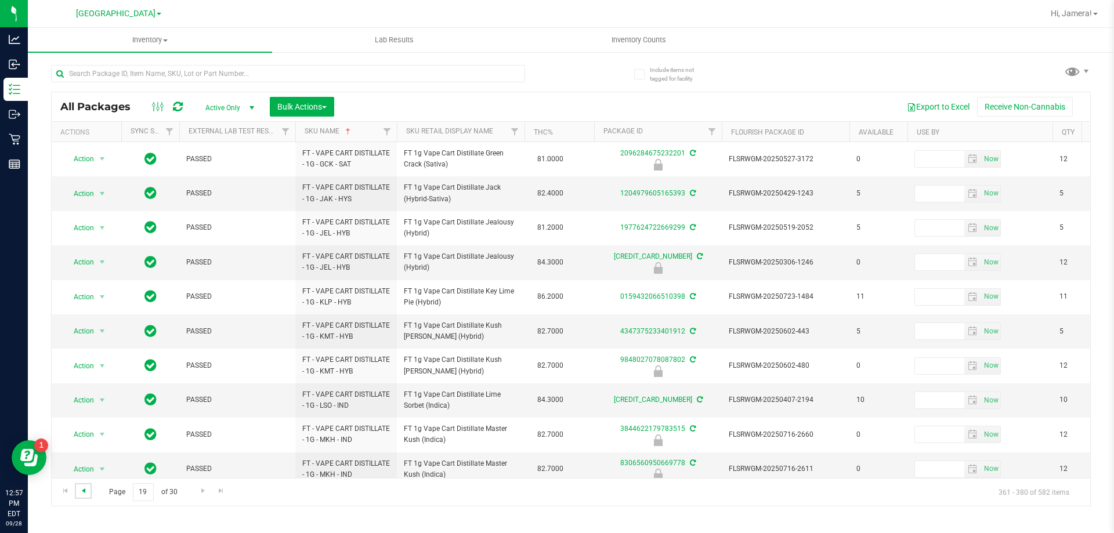
click at [86, 490] on span "Go to the previous page" at bounding box center [83, 490] width 9 height 9
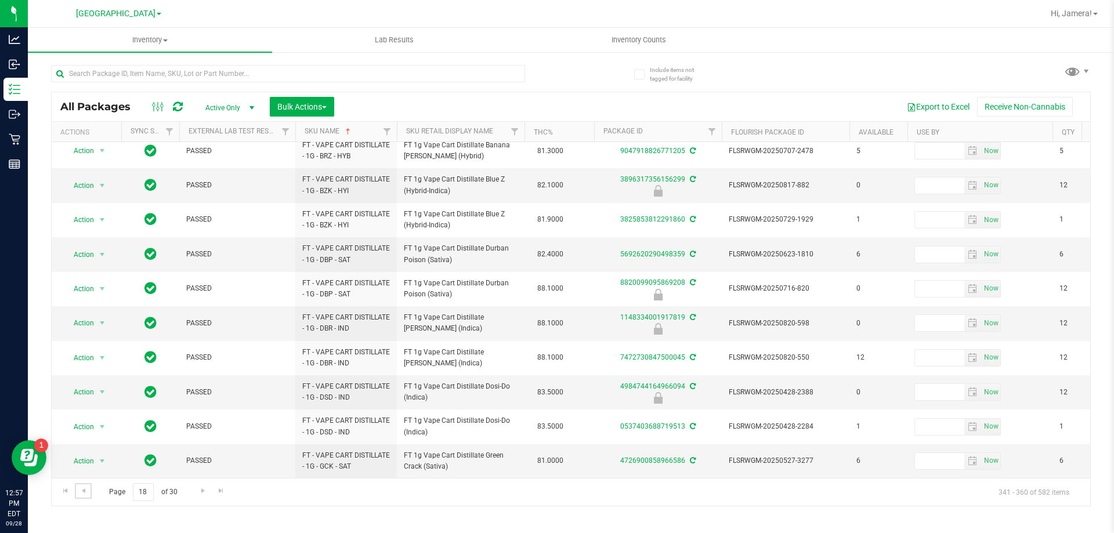
scroll to position [373, 0]
click at [200, 491] on span "Go to the next page" at bounding box center [202, 490] width 9 height 9
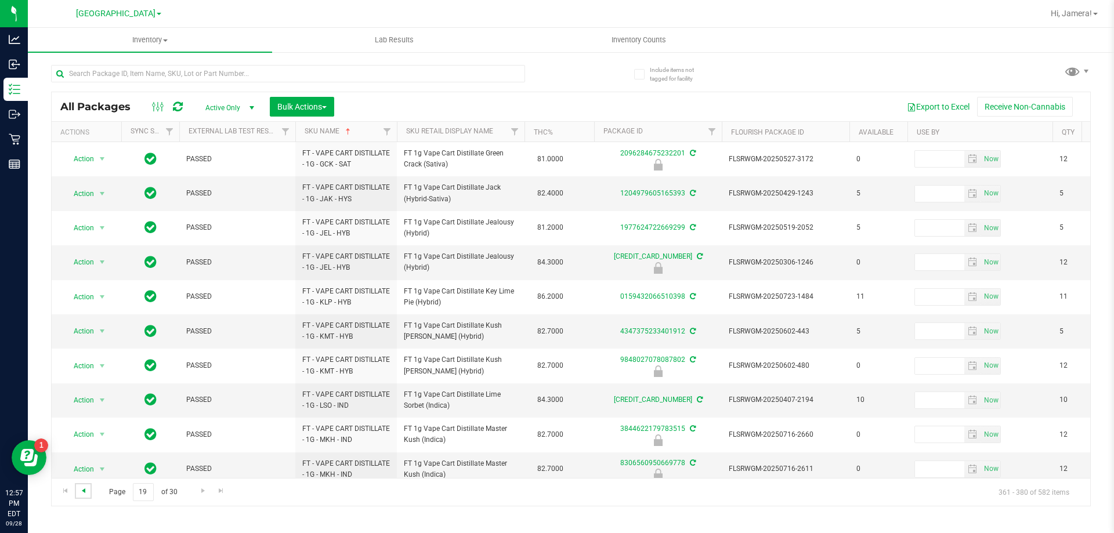
click at [82, 492] on span "Go to the previous page" at bounding box center [83, 490] width 9 height 9
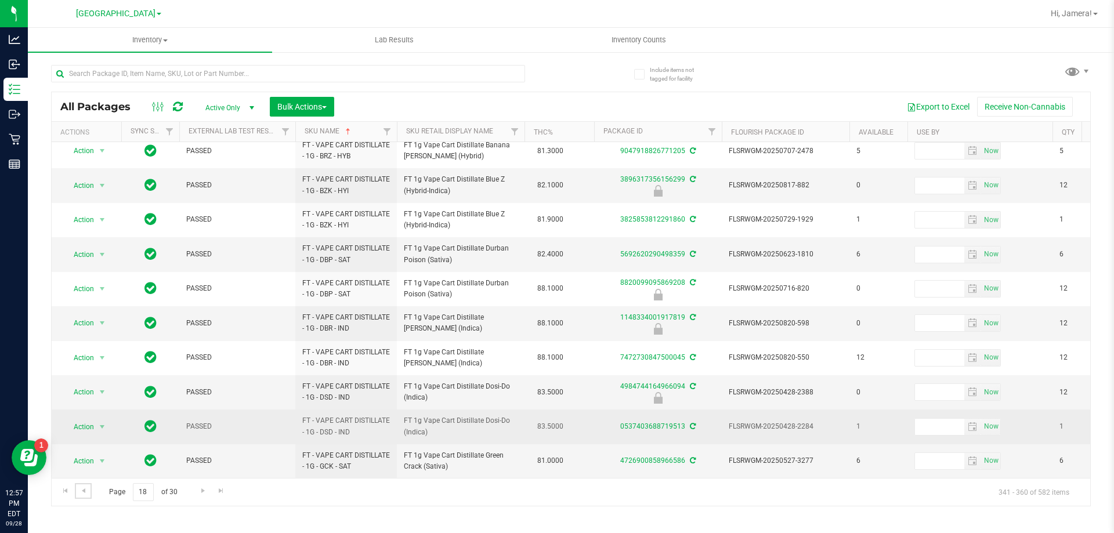
scroll to position [373, 0]
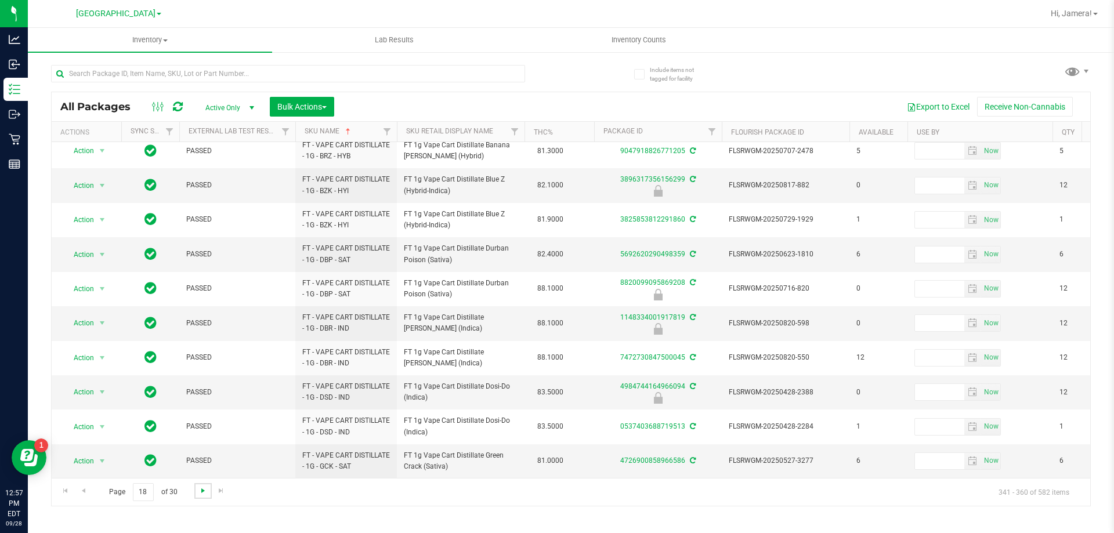
click at [203, 491] on span "Go to the next page" at bounding box center [202, 490] width 9 height 9
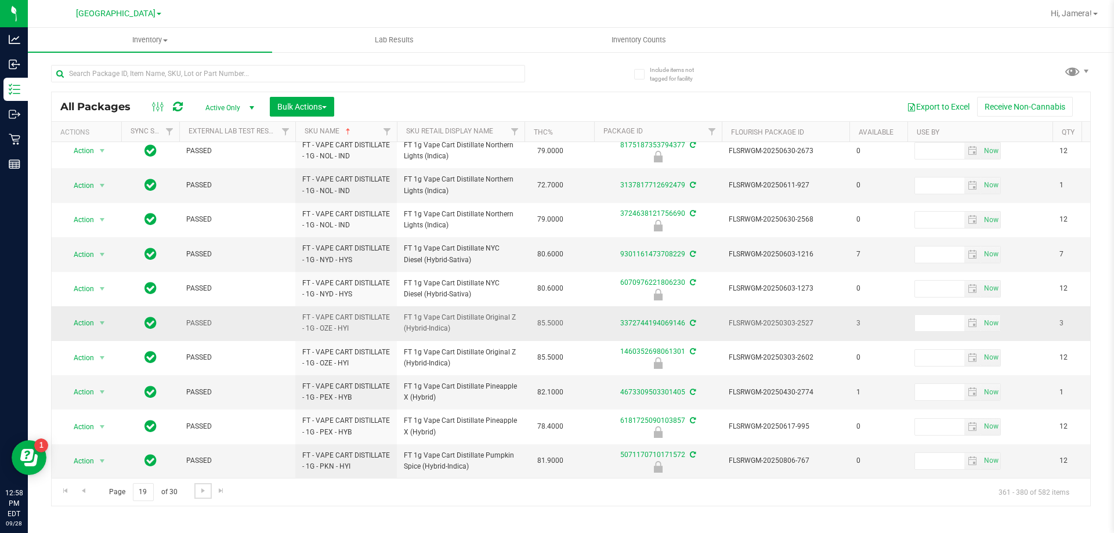
scroll to position [361, 0]
click at [204, 492] on span "Go to the next page" at bounding box center [202, 490] width 9 height 9
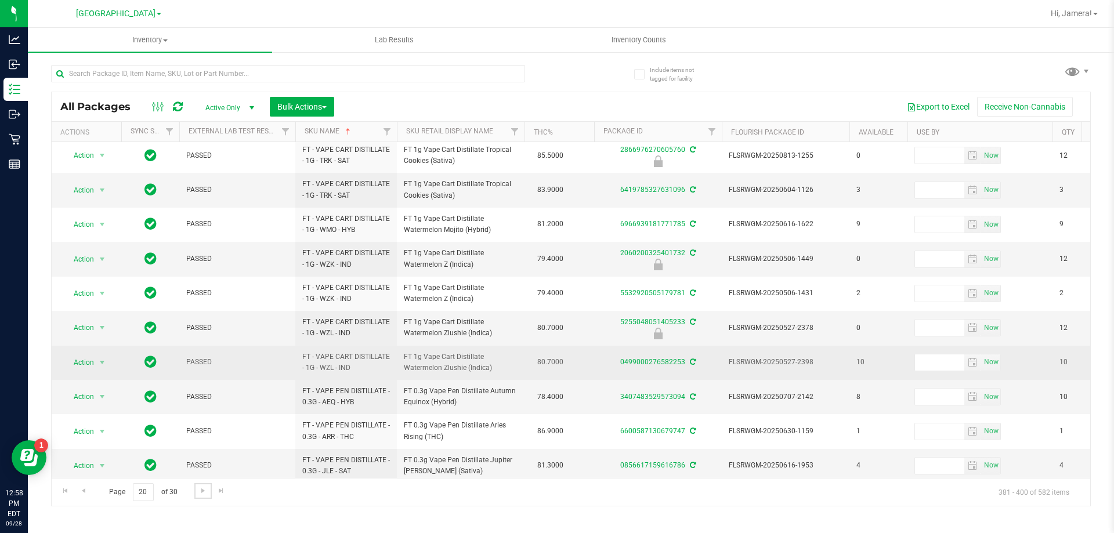
scroll to position [361, 0]
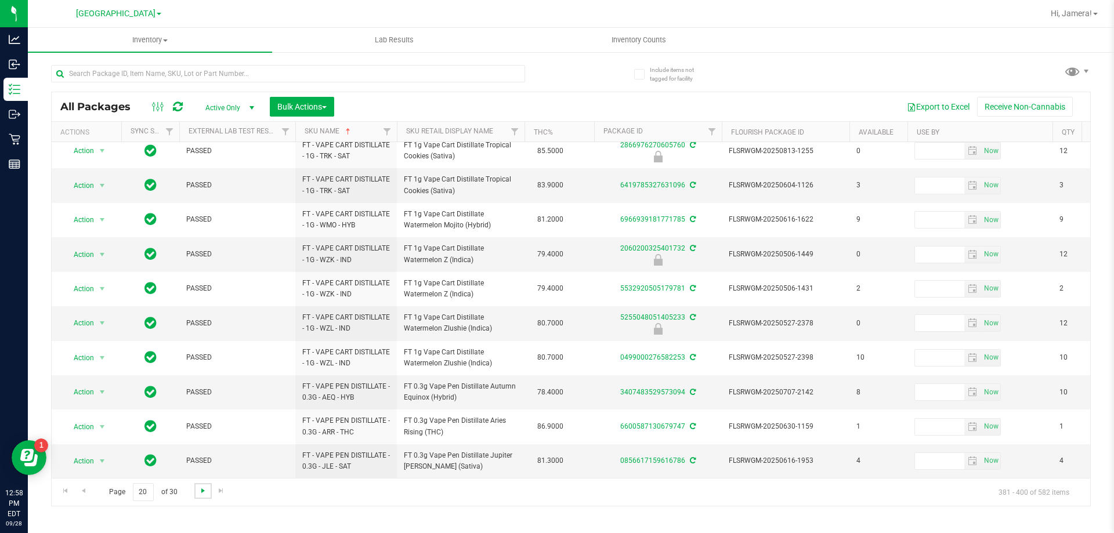
click at [205, 491] on span "Go to the next page" at bounding box center [202, 490] width 9 height 9
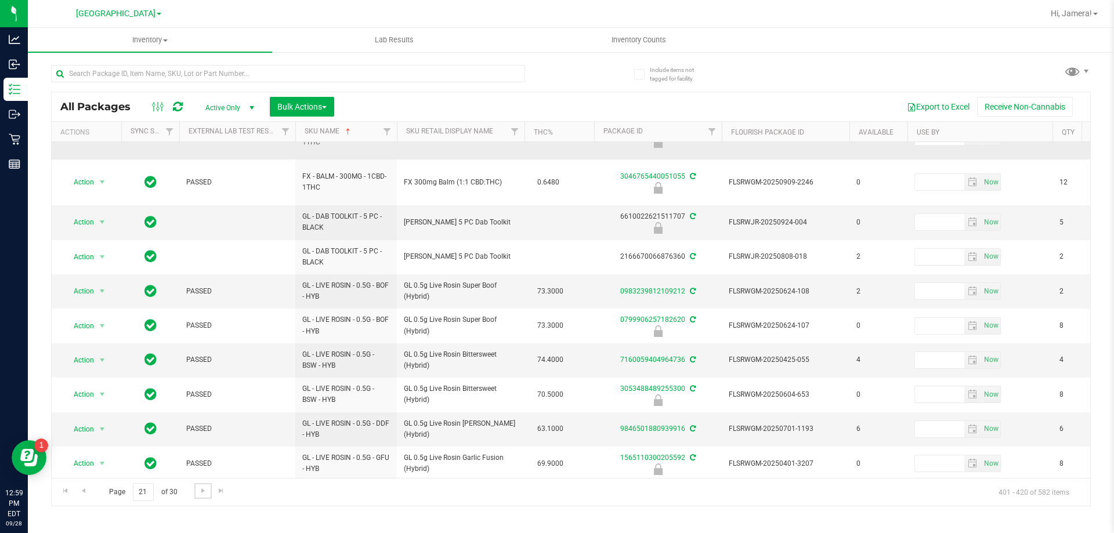
scroll to position [361, 0]
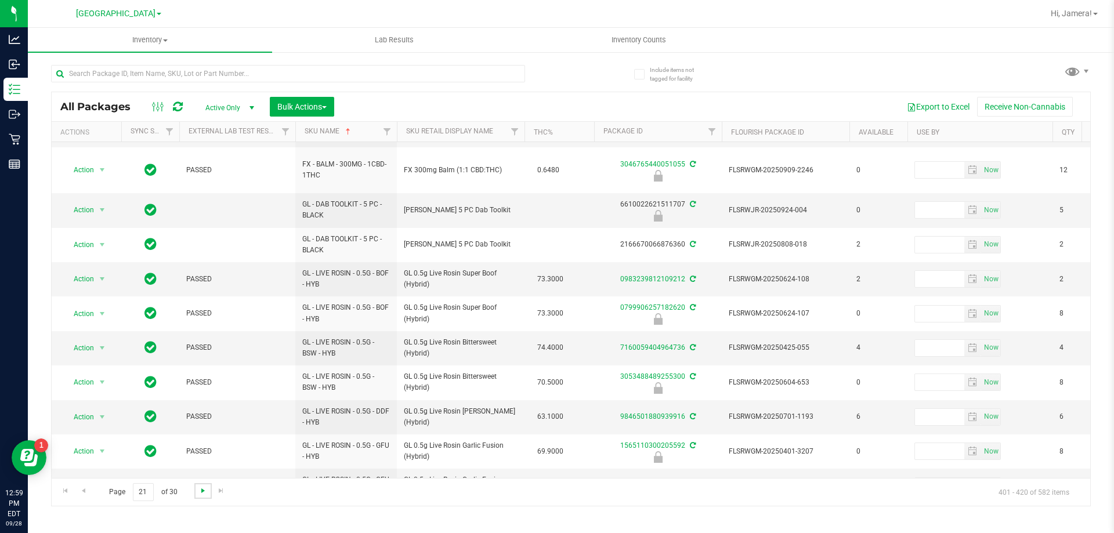
click at [200, 494] on span "Go to the next page" at bounding box center [202, 490] width 9 height 9
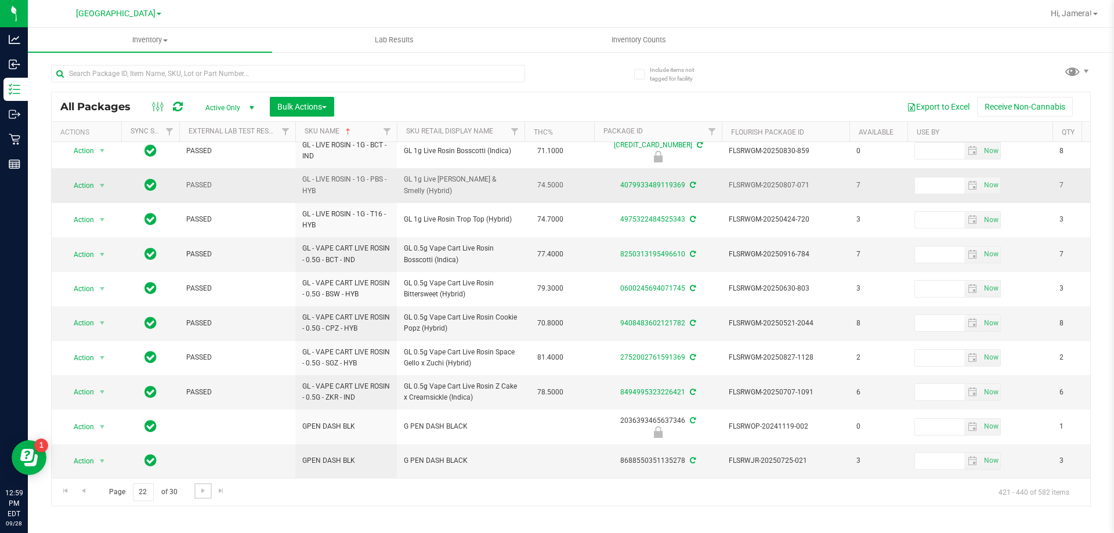
scroll to position [361, 0]
click at [207, 488] on link "Go to the next page" at bounding box center [202, 491] width 17 height 16
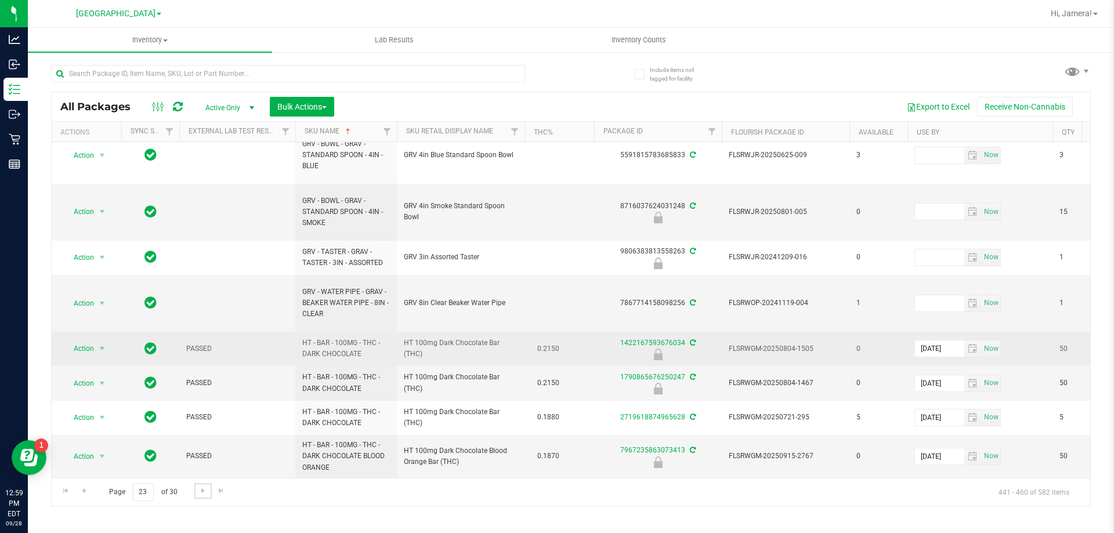
scroll to position [583, 0]
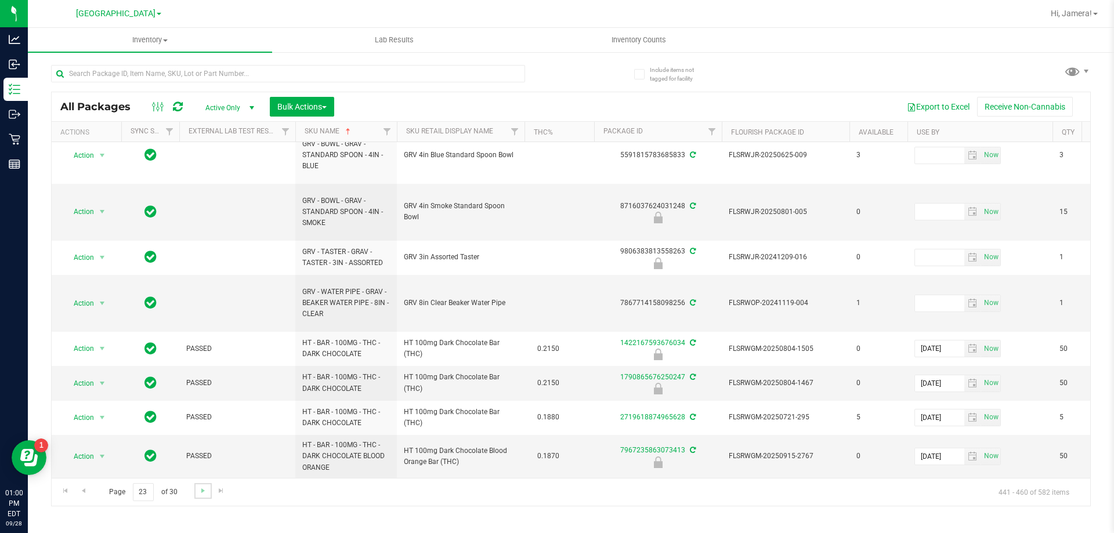
click at [203, 496] on link "Go to the next page" at bounding box center [202, 491] width 17 height 16
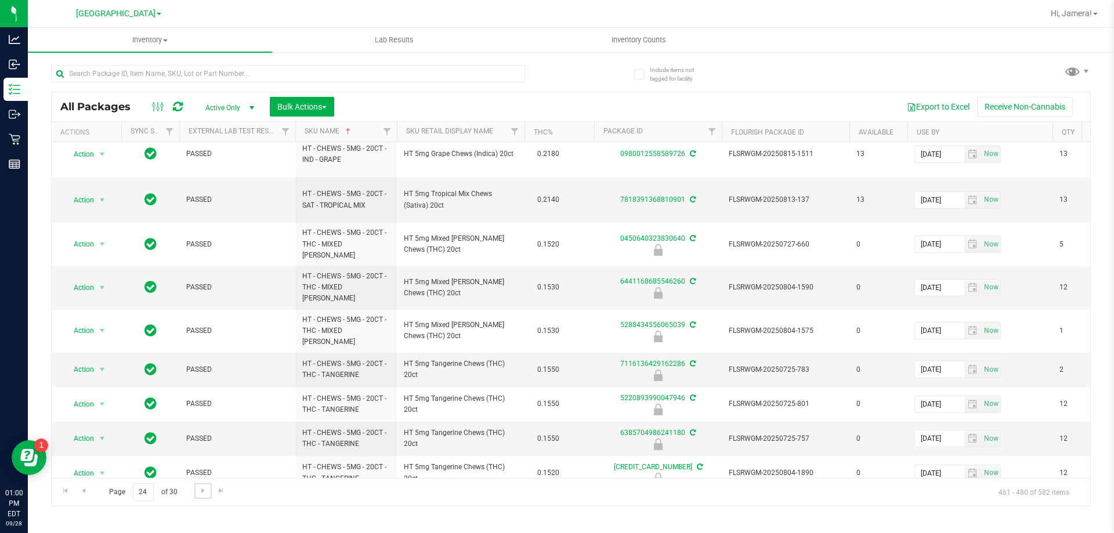
scroll to position [435, 0]
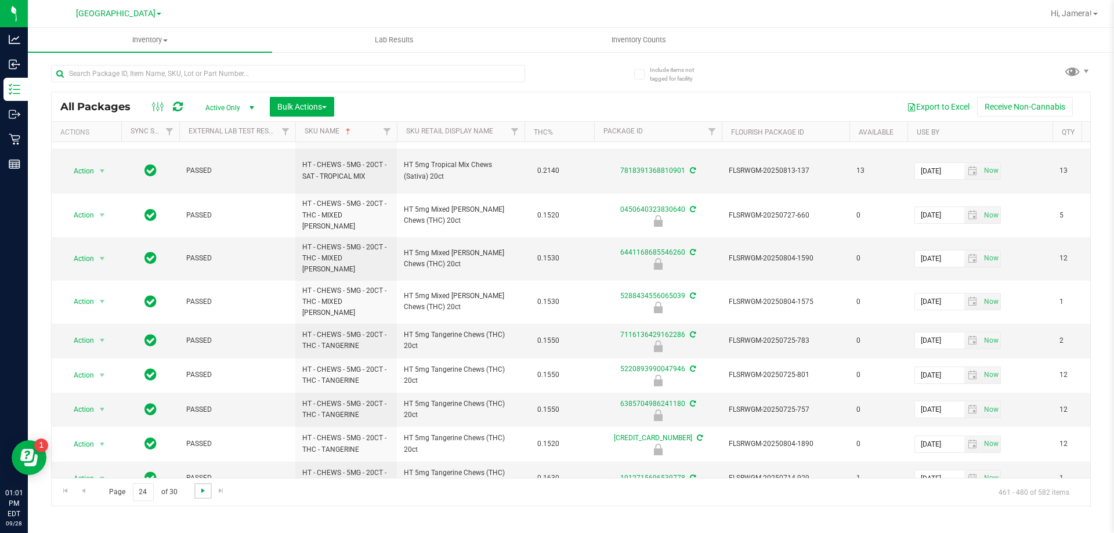
click at [198, 488] on span "Go to the next page" at bounding box center [202, 490] width 9 height 9
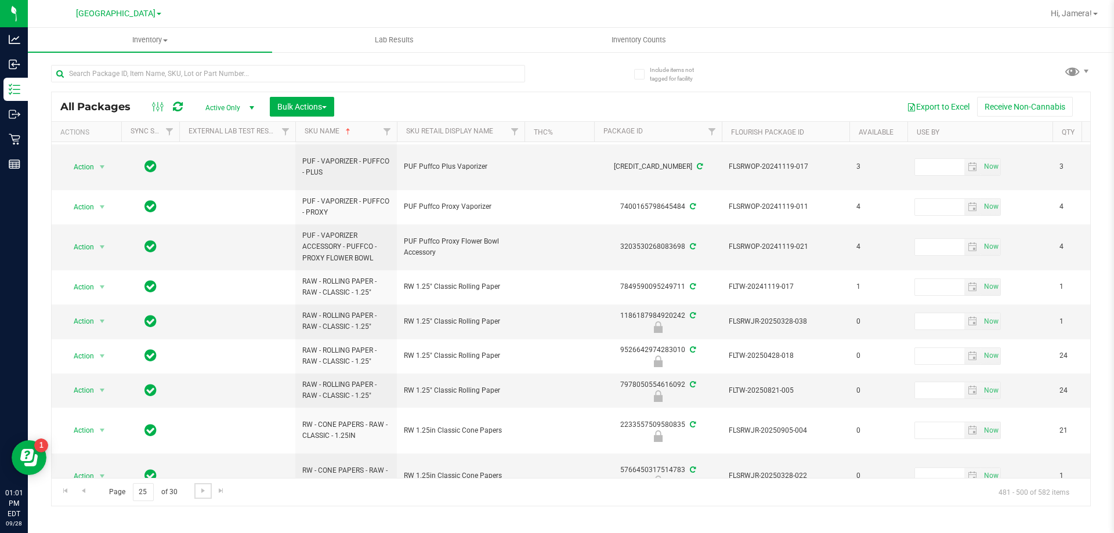
scroll to position [449, 0]
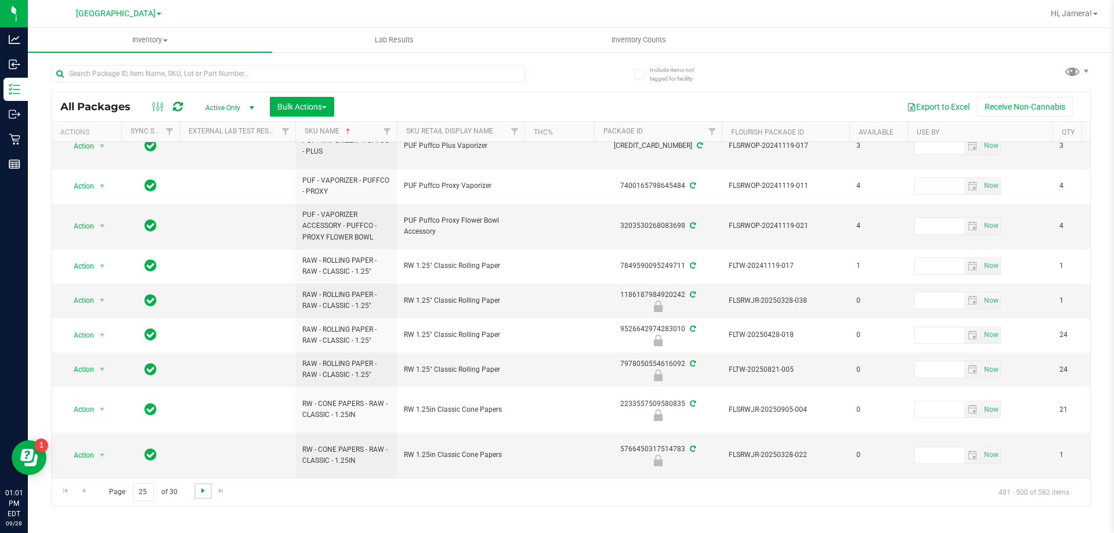
click at [203, 490] on span "Go to the next page" at bounding box center [202, 490] width 9 height 9
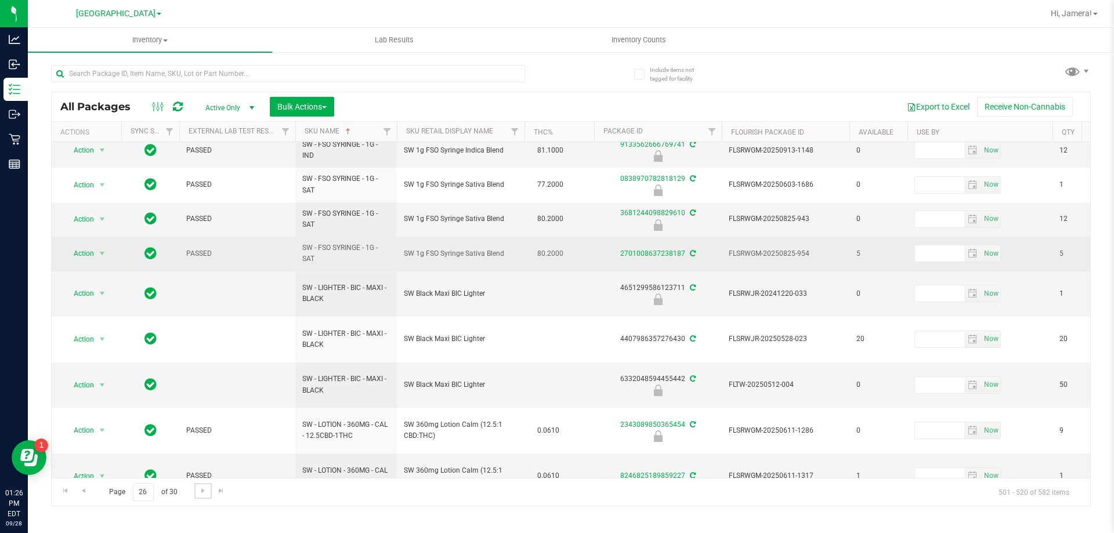
scroll to position [461, 0]
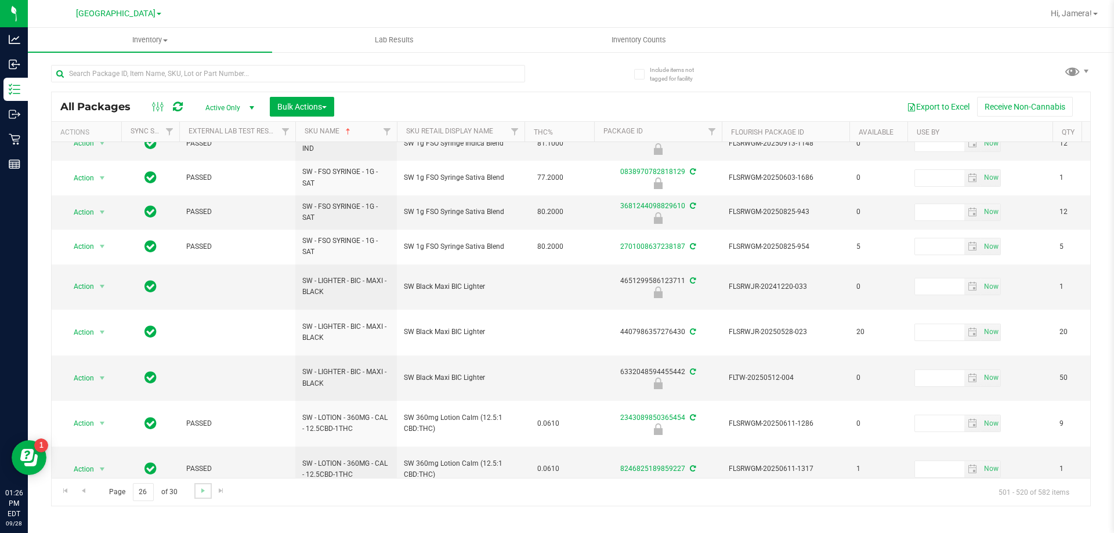
click at [197, 490] on link "Go to the next page" at bounding box center [202, 491] width 17 height 16
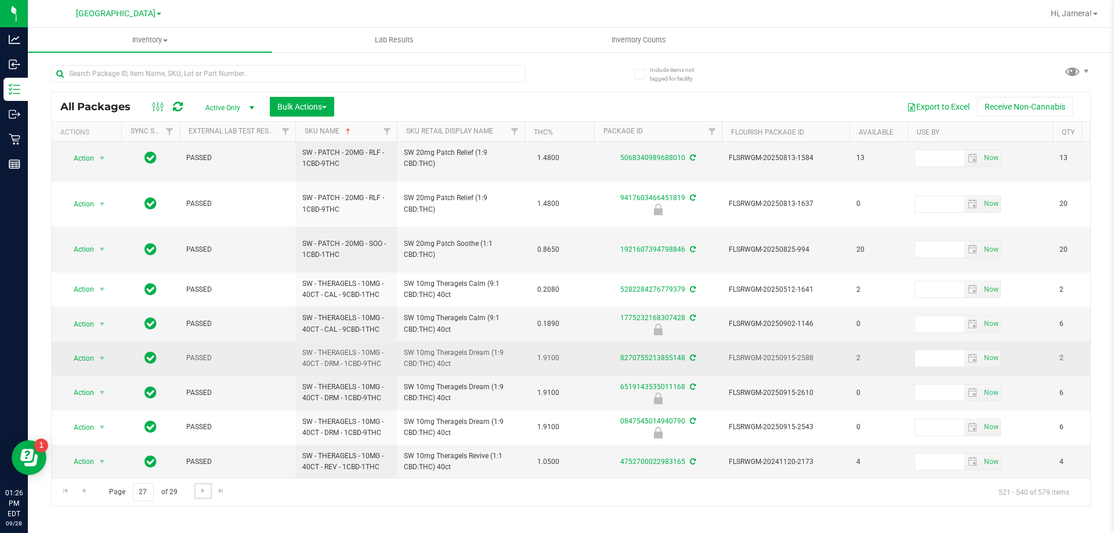
scroll to position [406, 0]
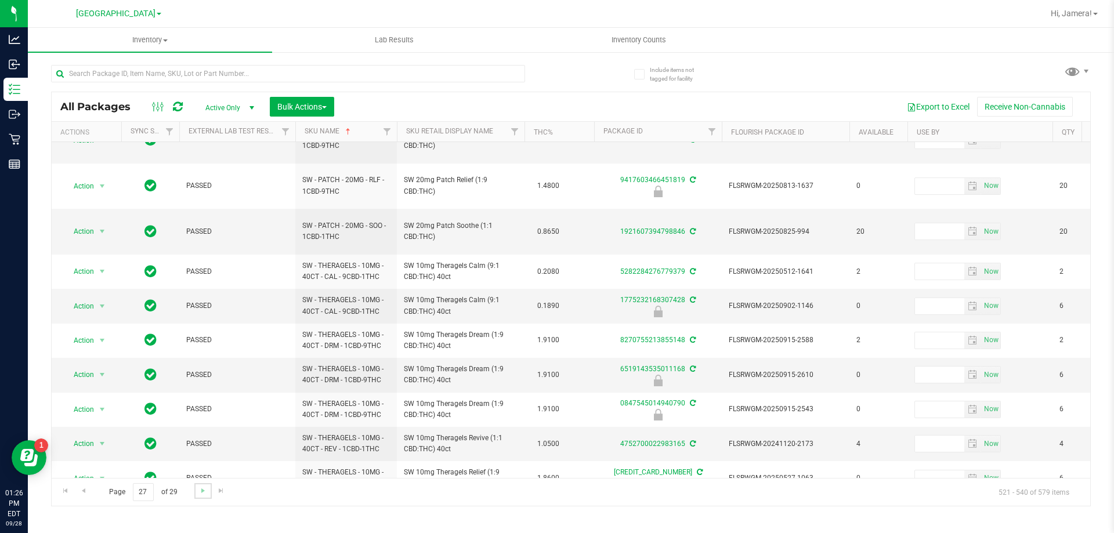
click at [205, 496] on link "Go to the next page" at bounding box center [202, 491] width 17 height 16
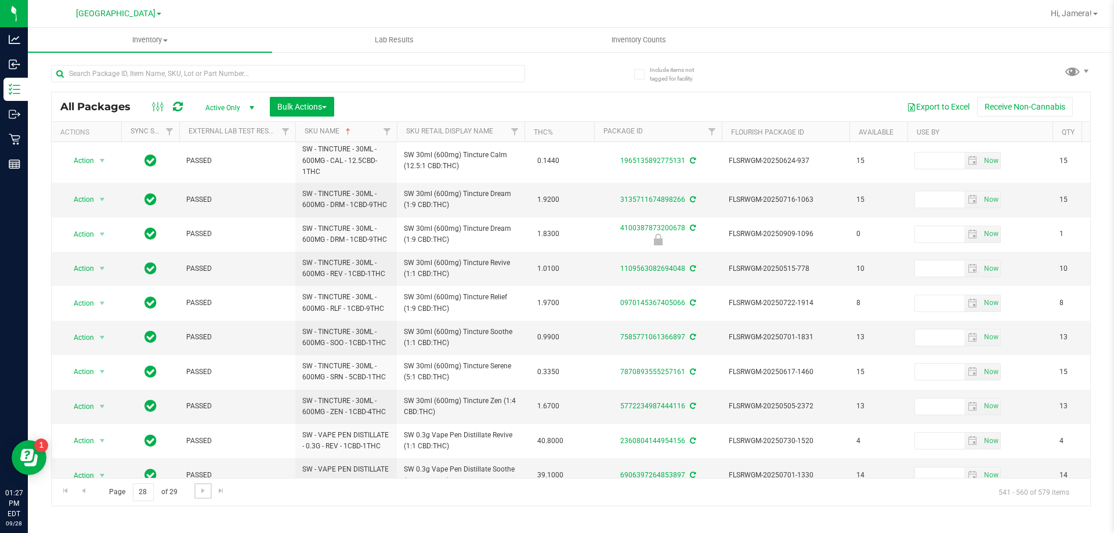
scroll to position [370, 0]
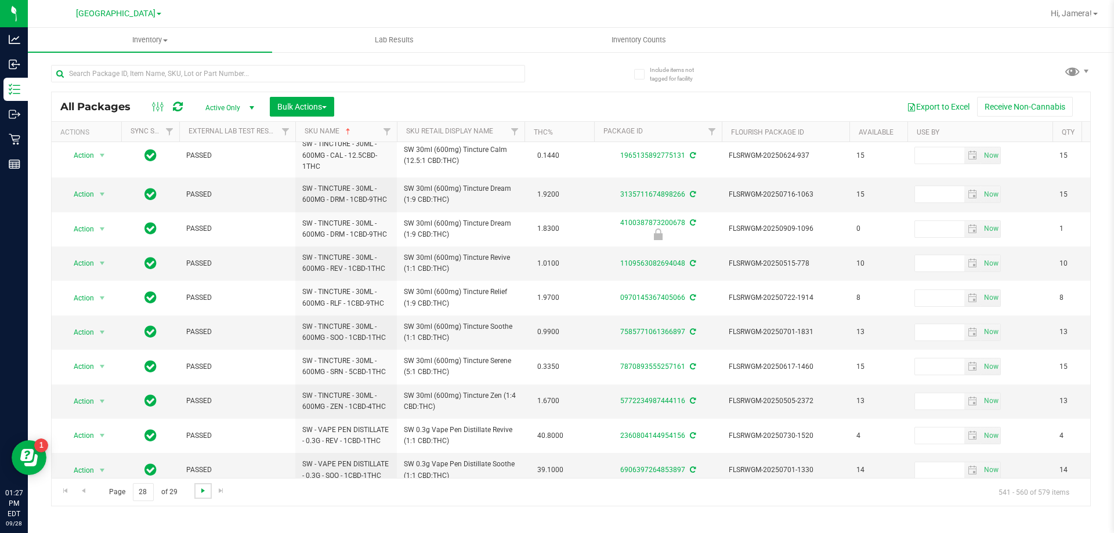
click at [201, 491] on span "Go to the next page" at bounding box center [202, 490] width 9 height 9
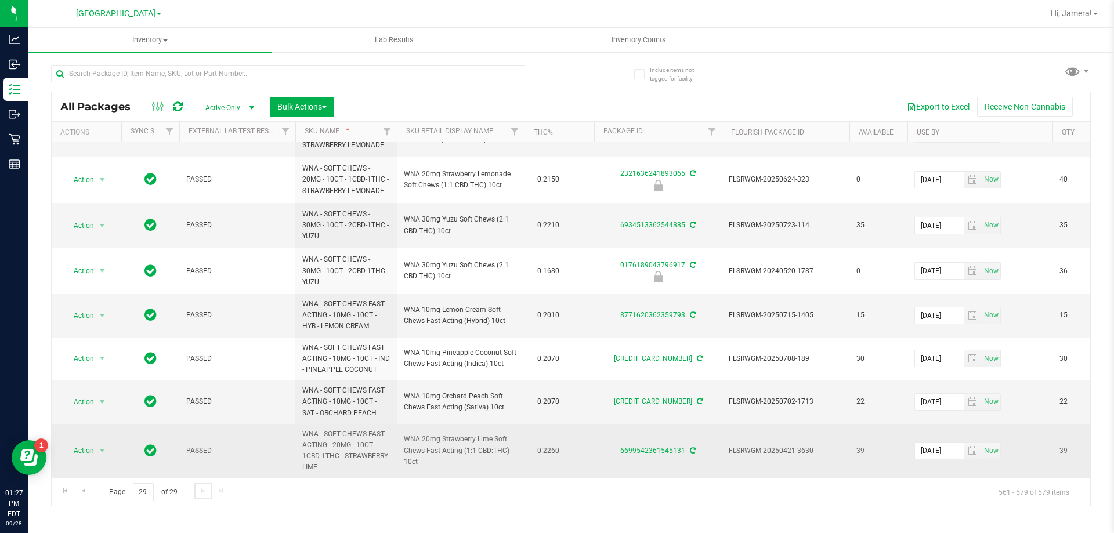
scroll to position [474, 0]
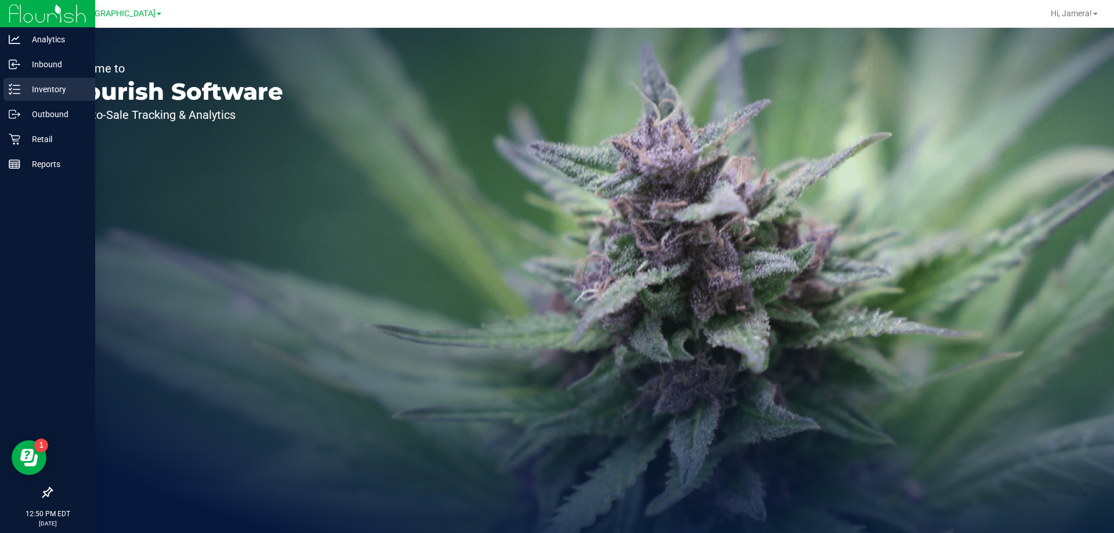
click at [20, 89] on p "Inventory" at bounding box center [55, 89] width 70 height 14
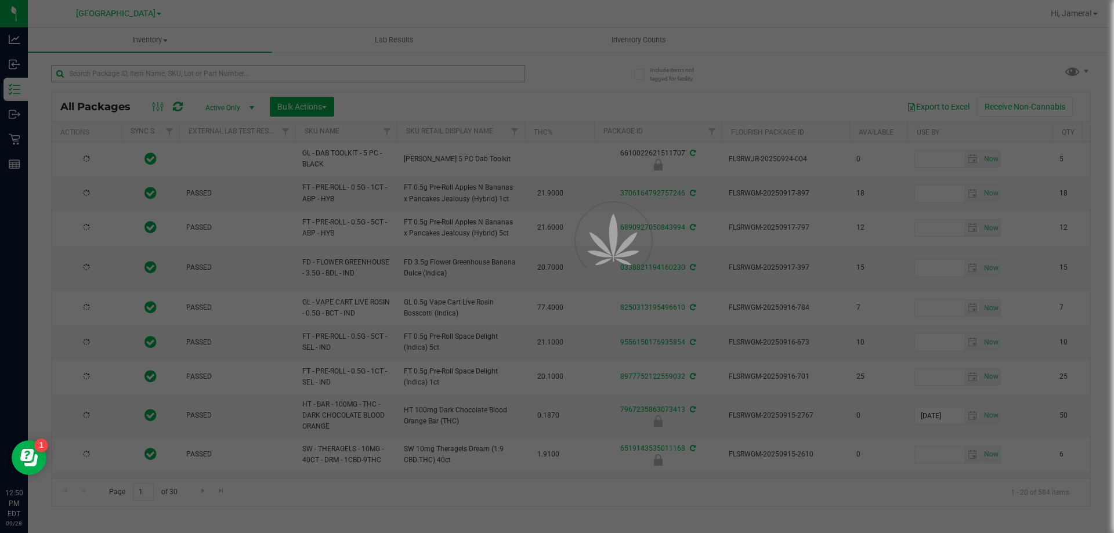
click at [399, 72] on div at bounding box center [557, 266] width 1114 height 533
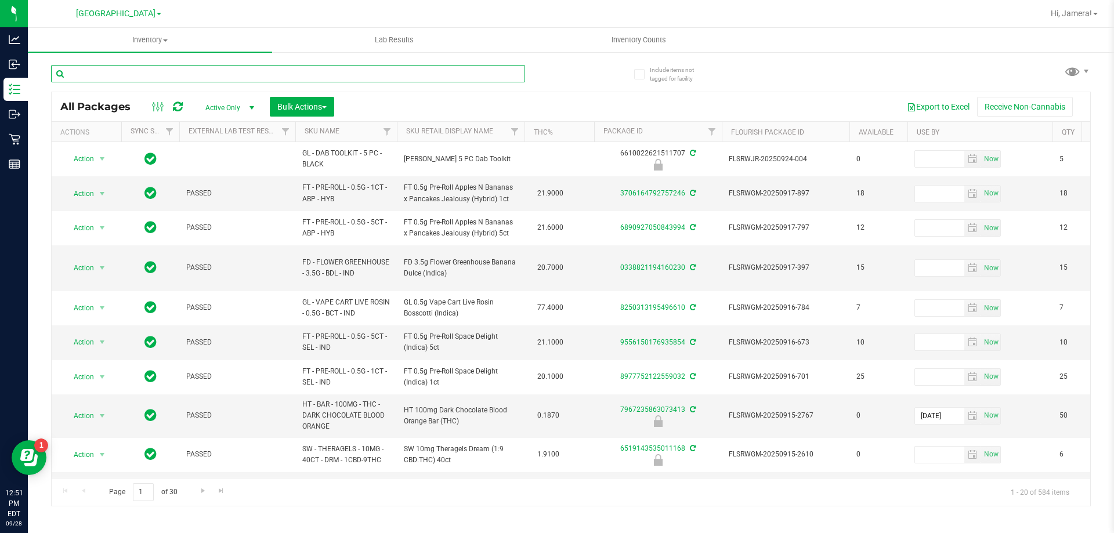
click at [212, 75] on input "text" at bounding box center [288, 73] width 474 height 17
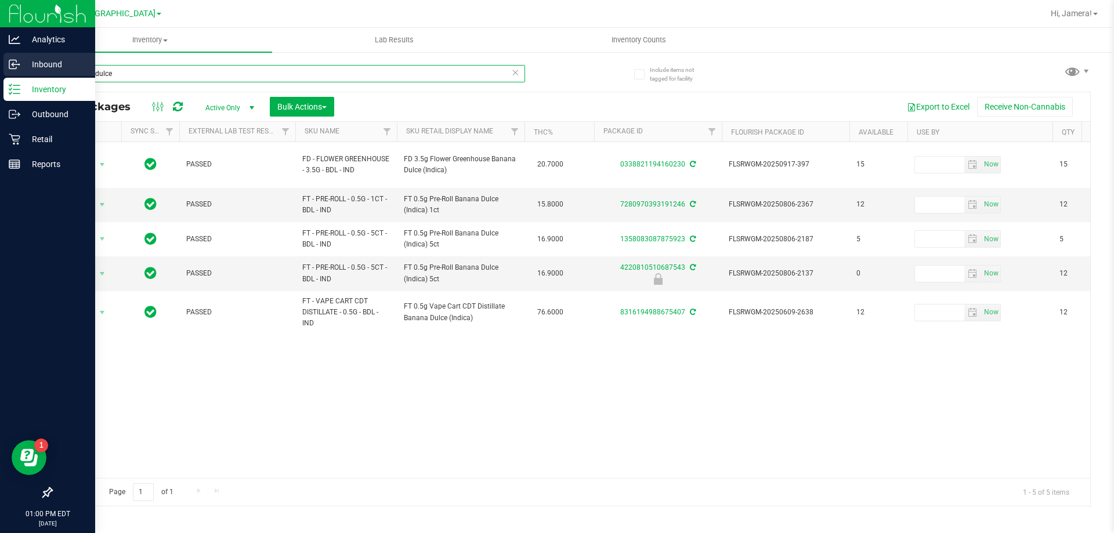
drag, startPoint x: 123, startPoint y: 74, endPoint x: 0, endPoint y: 62, distance: 123.6
click at [0, 63] on div "Analytics Inbound Inventory Outbound Retail Reports 01:00 PM EDT 09/28/2025 09/…" at bounding box center [557, 266] width 1114 height 533
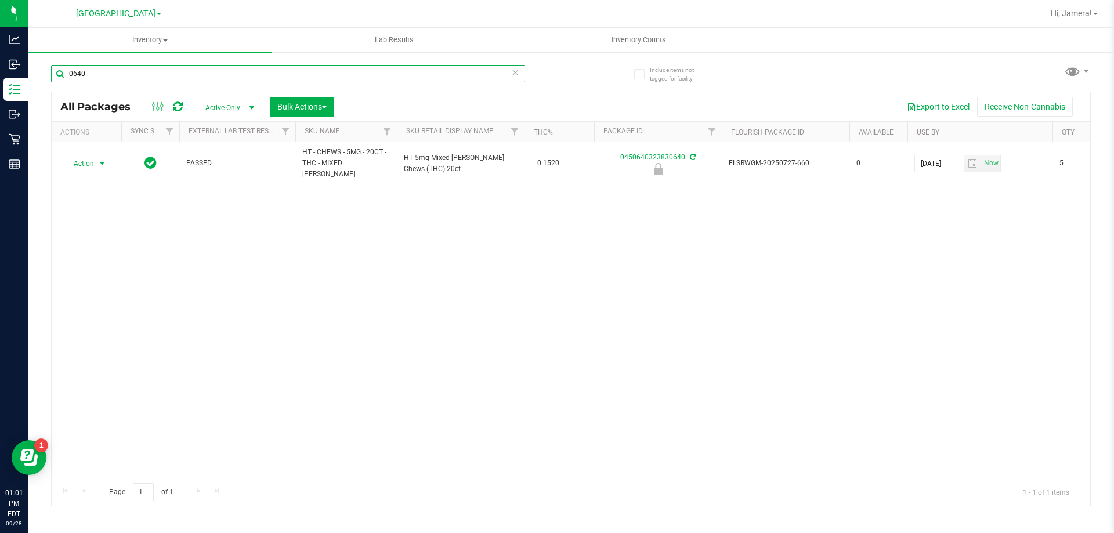
type input "0640"
click at [93, 162] on span "Action" at bounding box center [78, 164] width 31 height 16
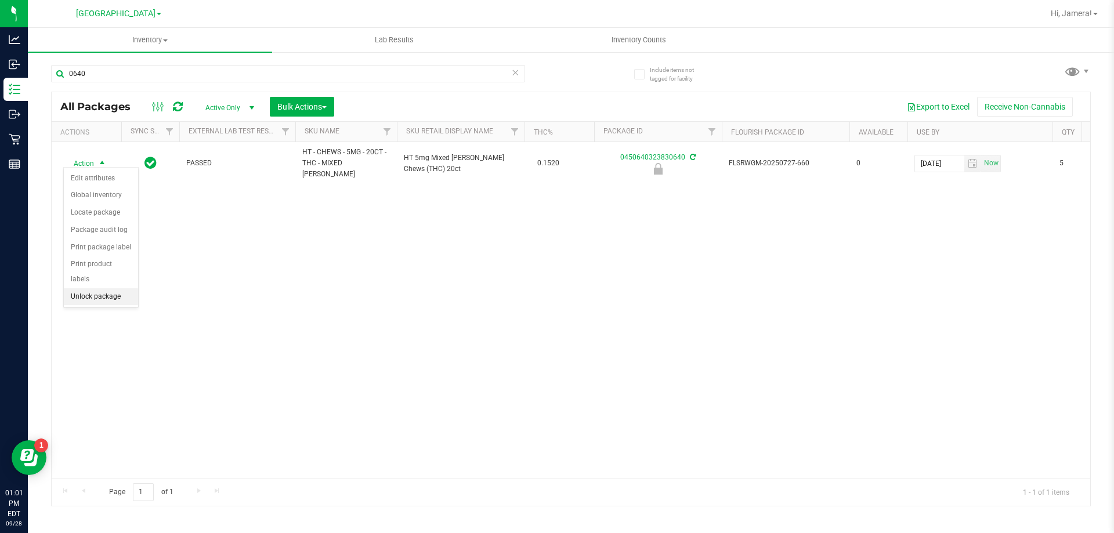
click at [119, 288] on li "Unlock package" at bounding box center [101, 296] width 74 height 17
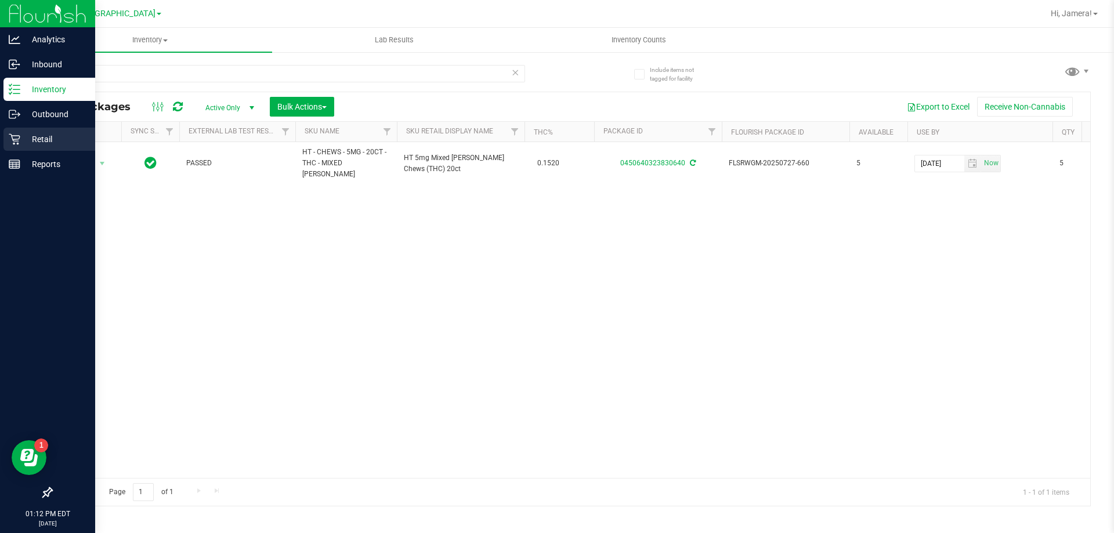
click at [38, 139] on p "Retail" at bounding box center [55, 139] width 70 height 14
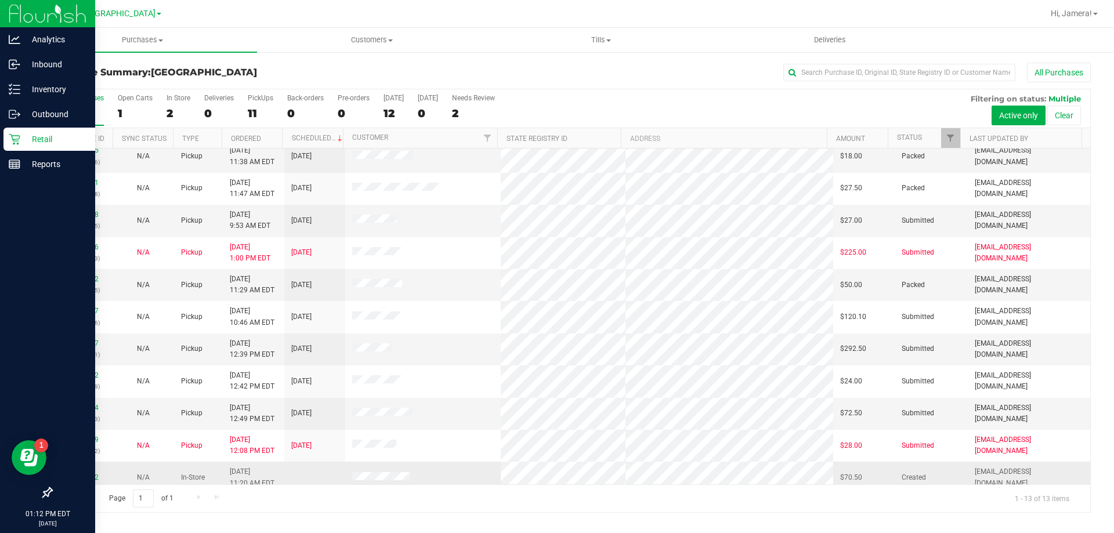
scroll to position [81, 0]
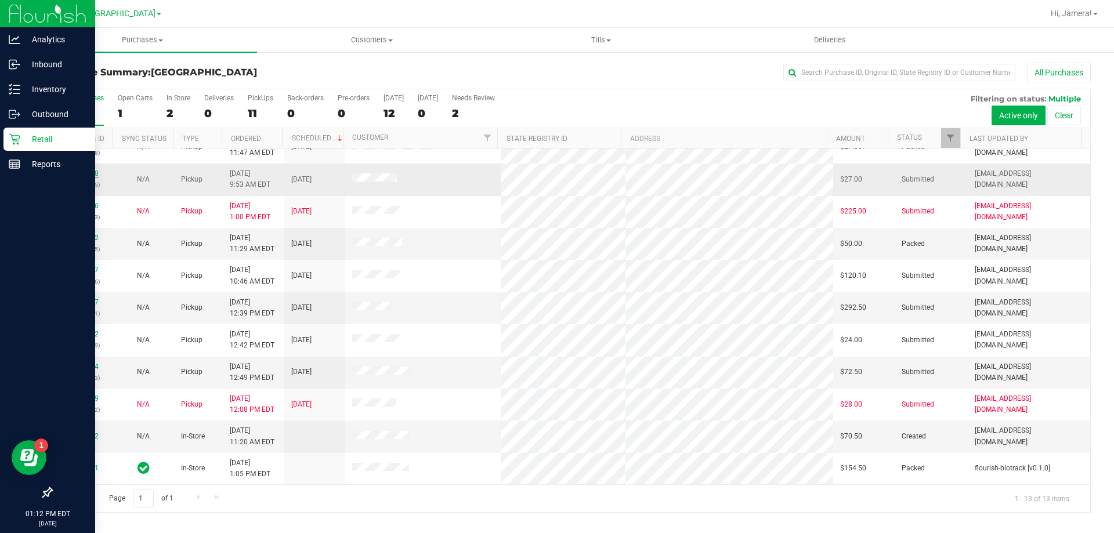
click at [71, 172] on link "12018858" at bounding box center [82, 173] width 32 height 8
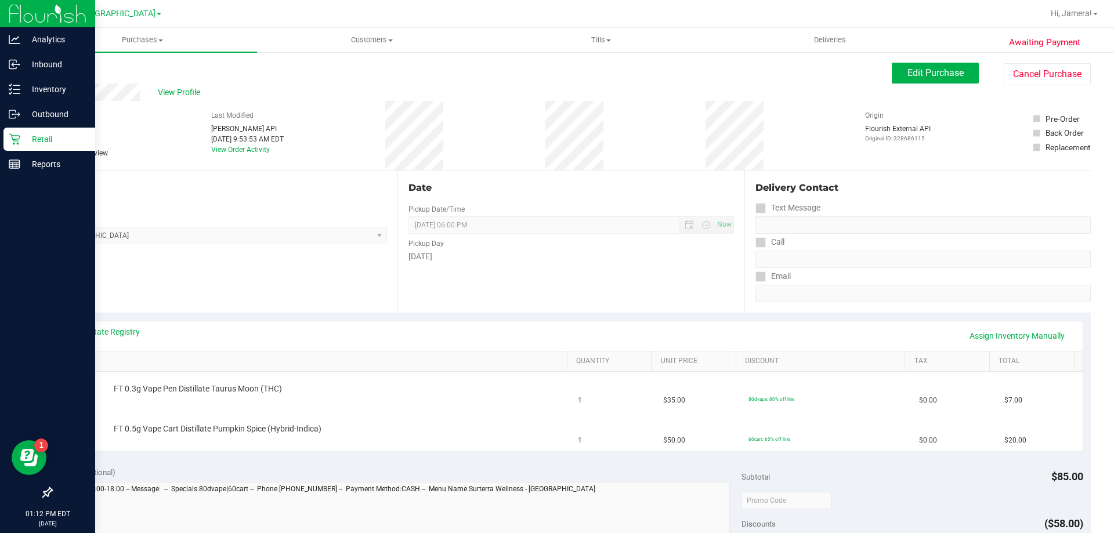
click at [178, 273] on div "Location Pickup Store Orange Park WC Select Store Bonita Springs WC Boynton Bea…" at bounding box center [224, 242] width 346 height 142
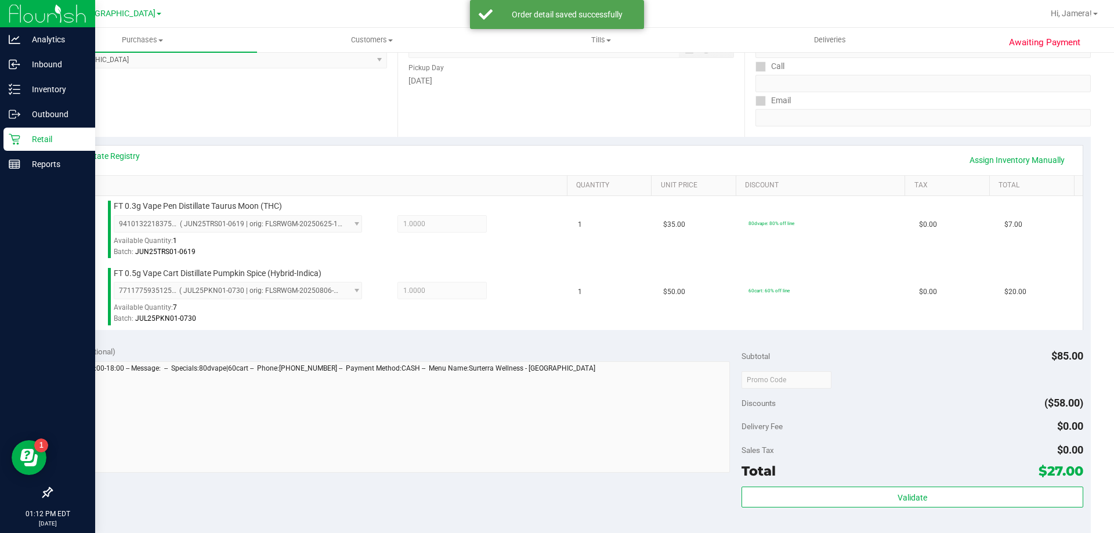
scroll to position [348, 0]
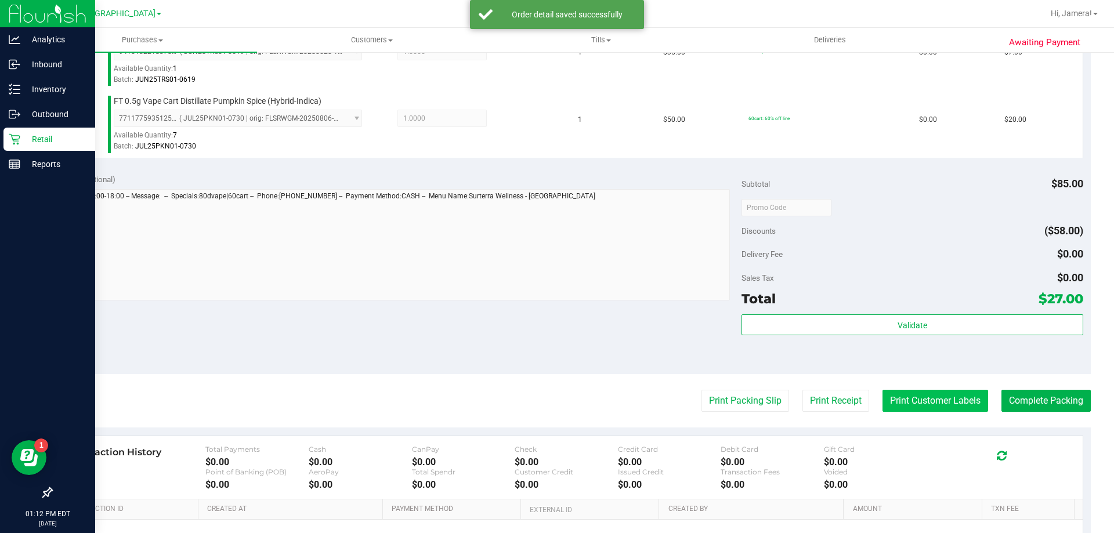
click at [946, 401] on button "Print Customer Labels" at bounding box center [936, 401] width 106 height 22
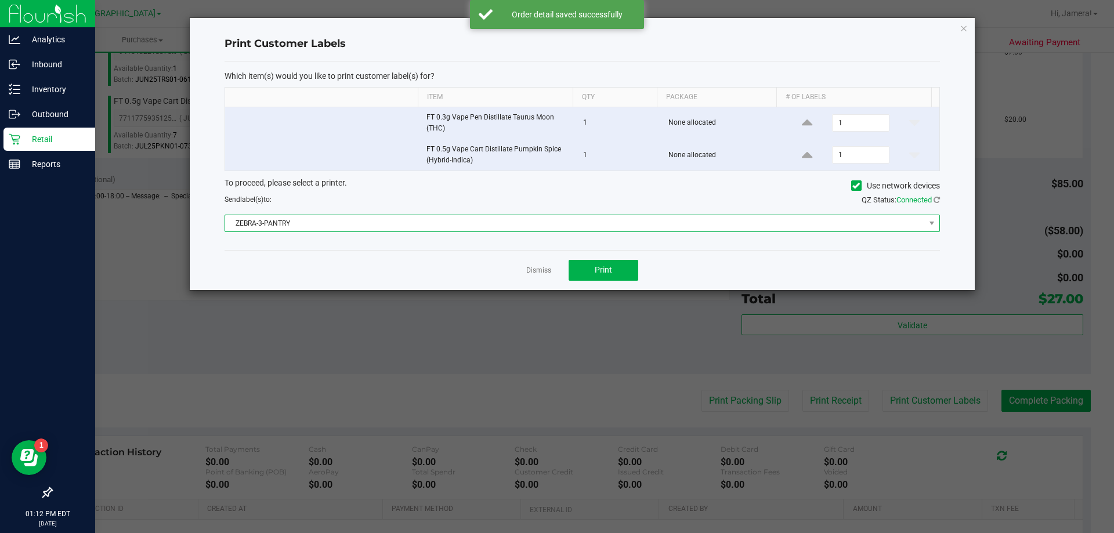
click at [505, 218] on span "ZEBRA-3-PANTRY" at bounding box center [575, 223] width 700 height 16
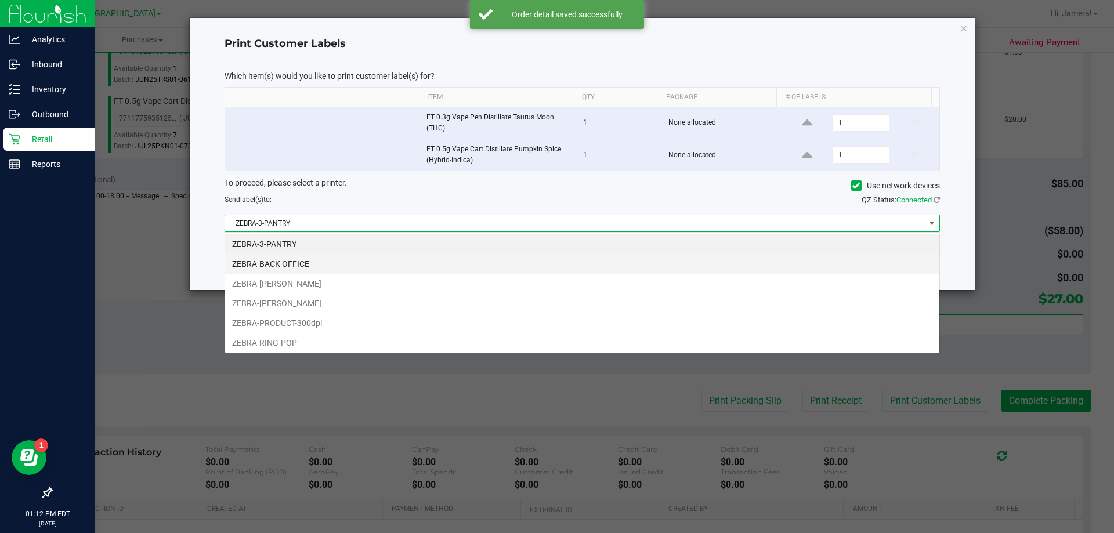
scroll to position [17, 715]
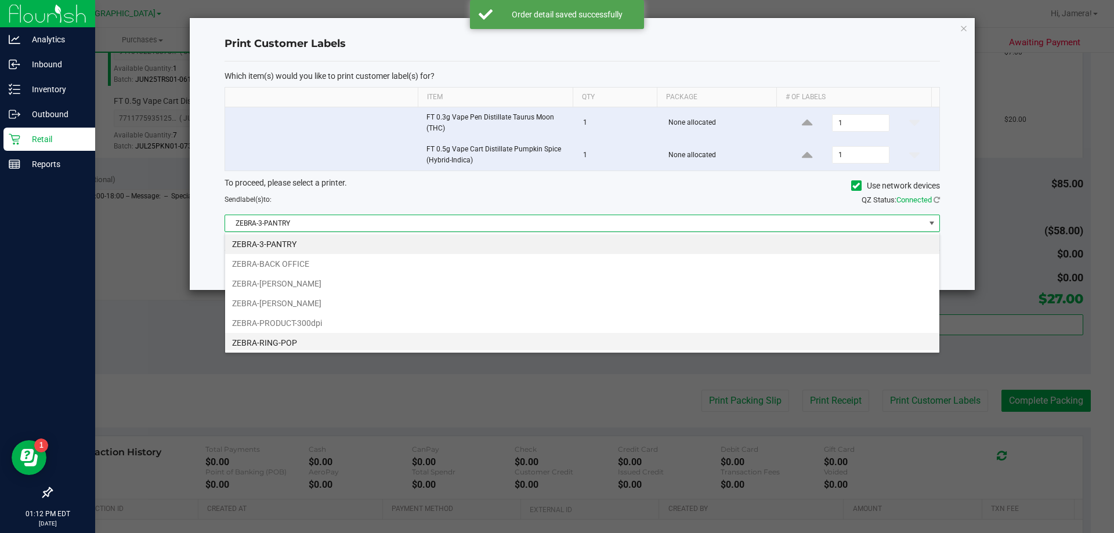
click at [311, 341] on li "ZEBRA-RING-POP" at bounding box center [582, 343] width 714 height 20
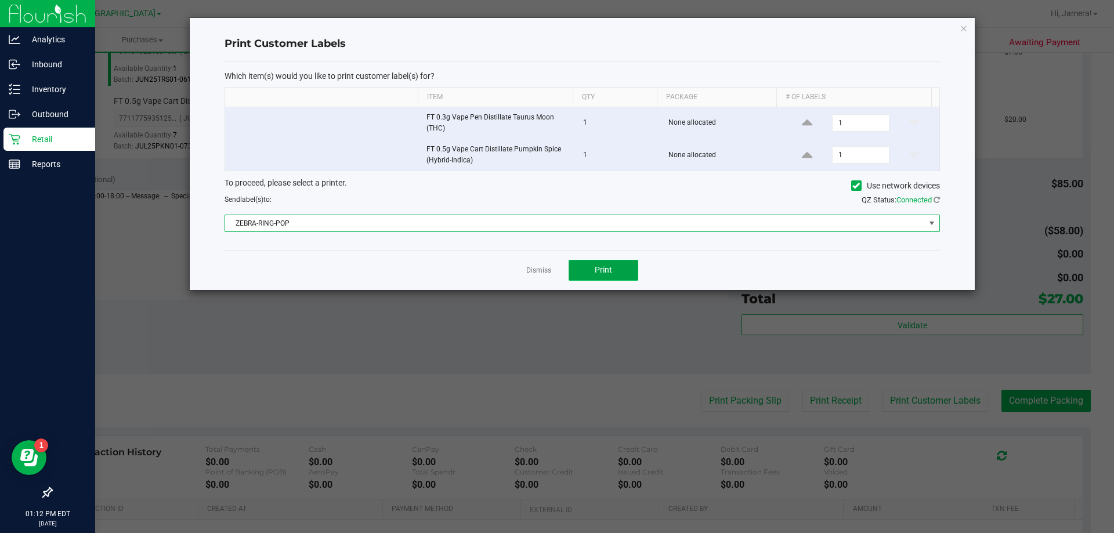
click at [599, 265] on span "Print" at bounding box center [603, 269] width 17 height 9
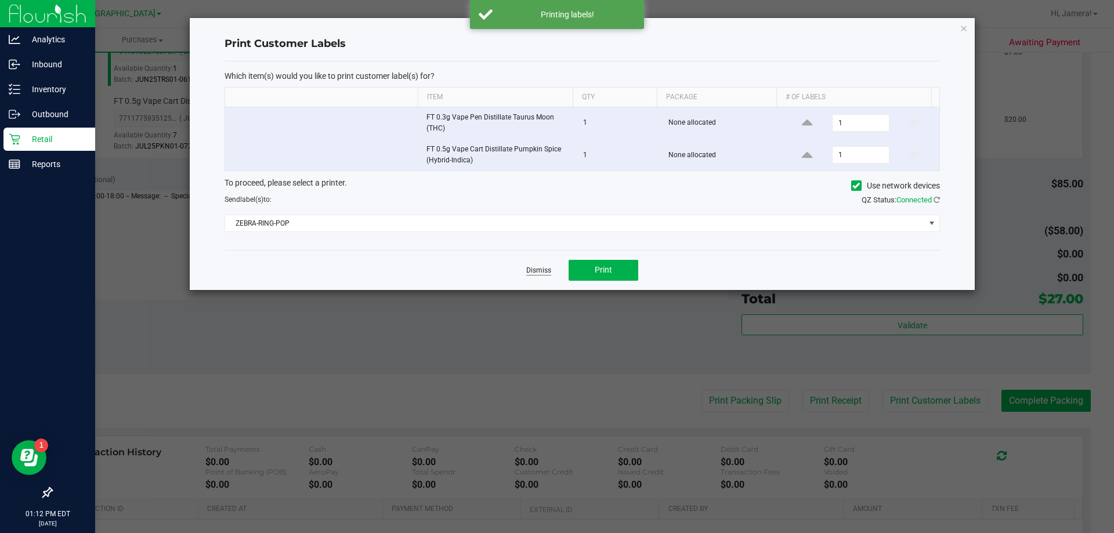
click at [530, 270] on link "Dismiss" at bounding box center [538, 271] width 25 height 10
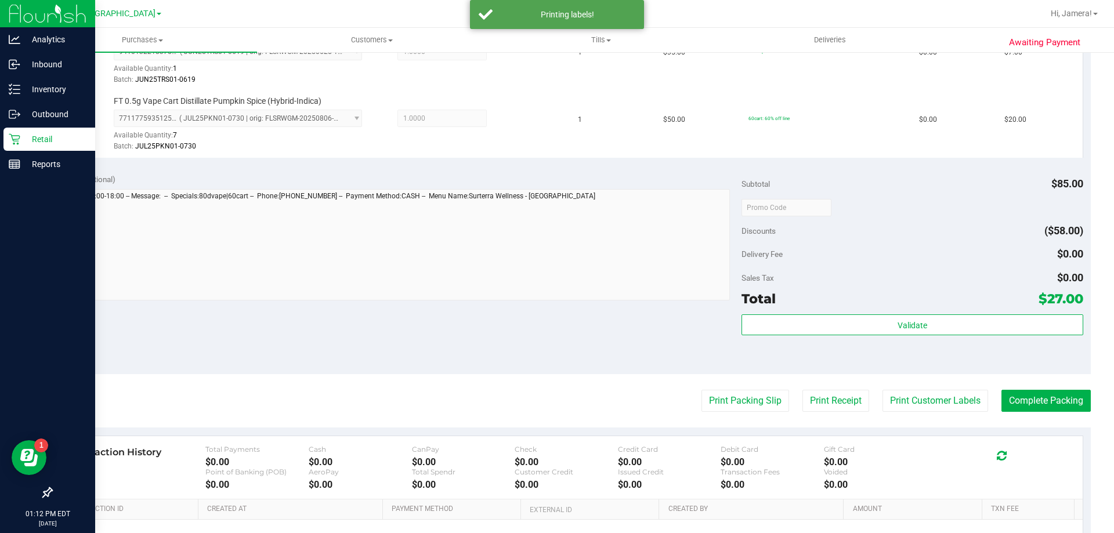
click at [830, 338] on div "Validate" at bounding box center [912, 340] width 341 height 52
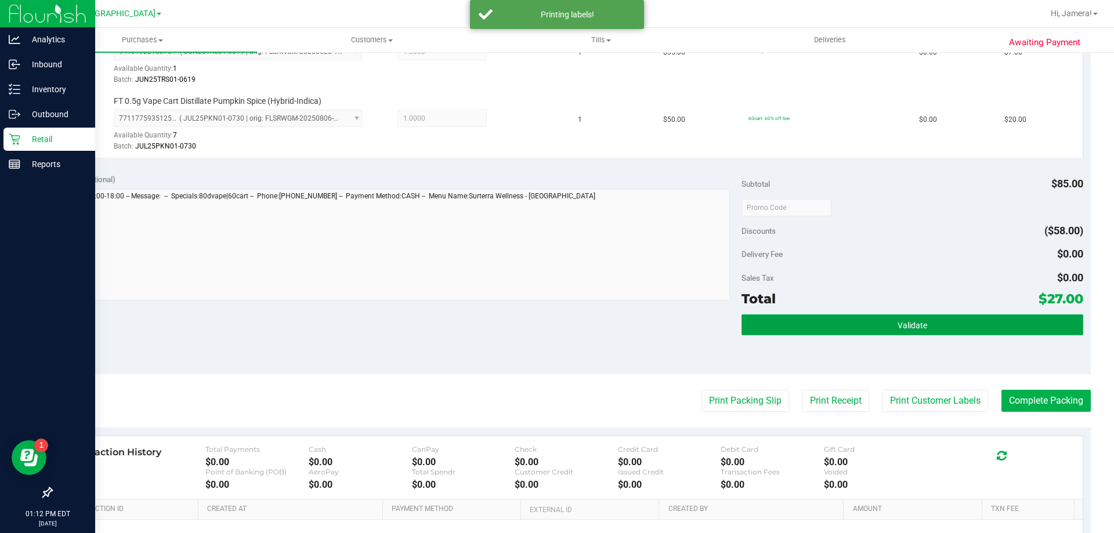
click at [832, 327] on button "Validate" at bounding box center [912, 324] width 341 height 21
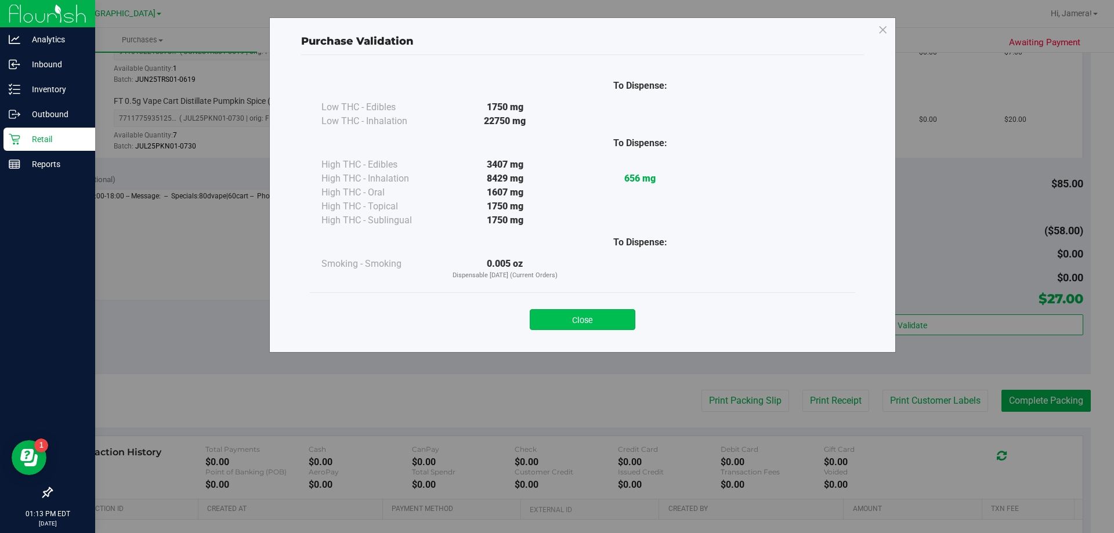
click at [539, 323] on button "Close" at bounding box center [583, 319] width 106 height 21
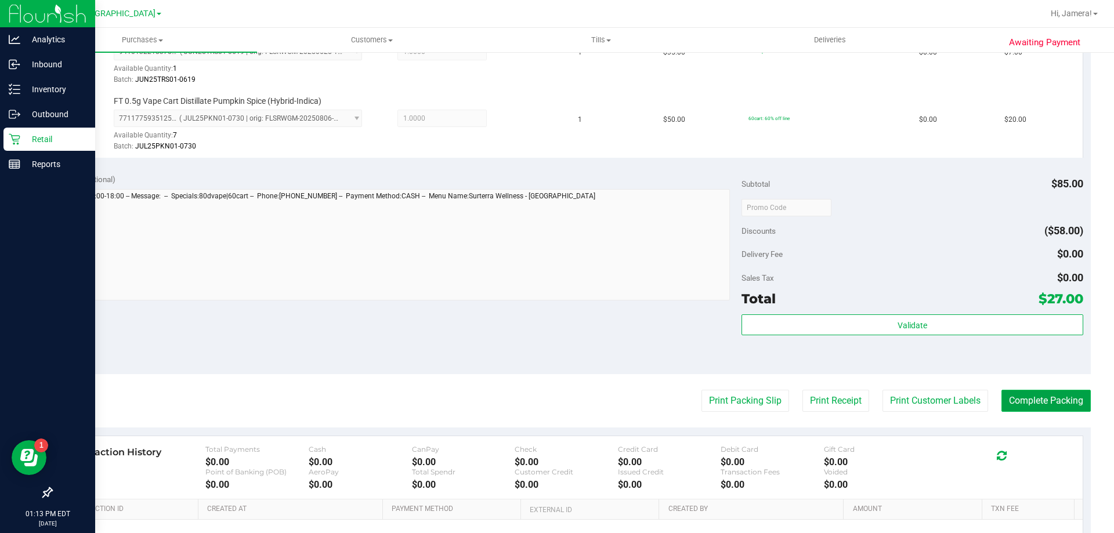
click at [1032, 396] on button "Complete Packing" at bounding box center [1046, 401] width 89 height 22
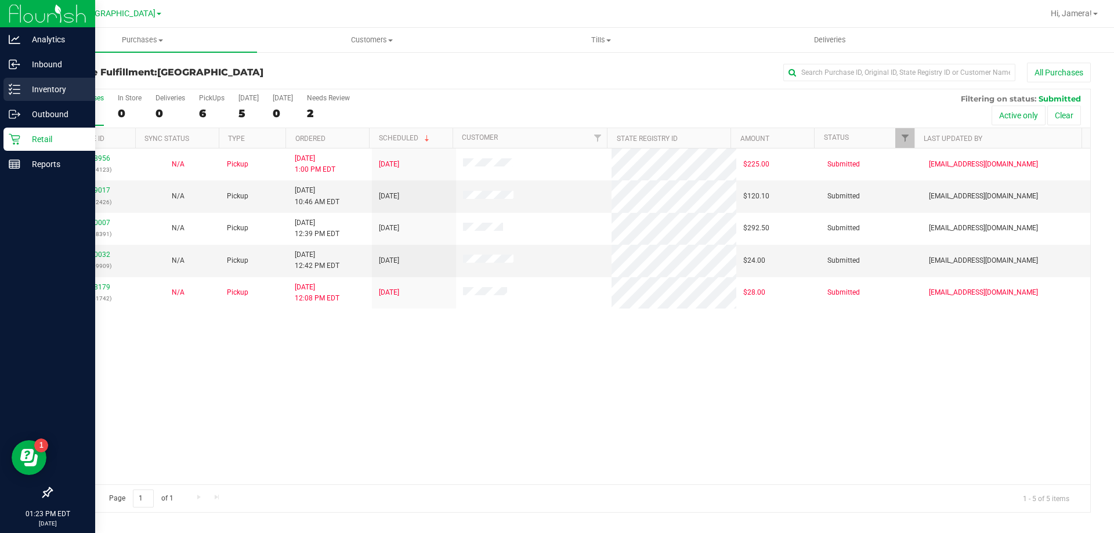
click at [9, 93] on icon at bounding box center [15, 90] width 12 height 12
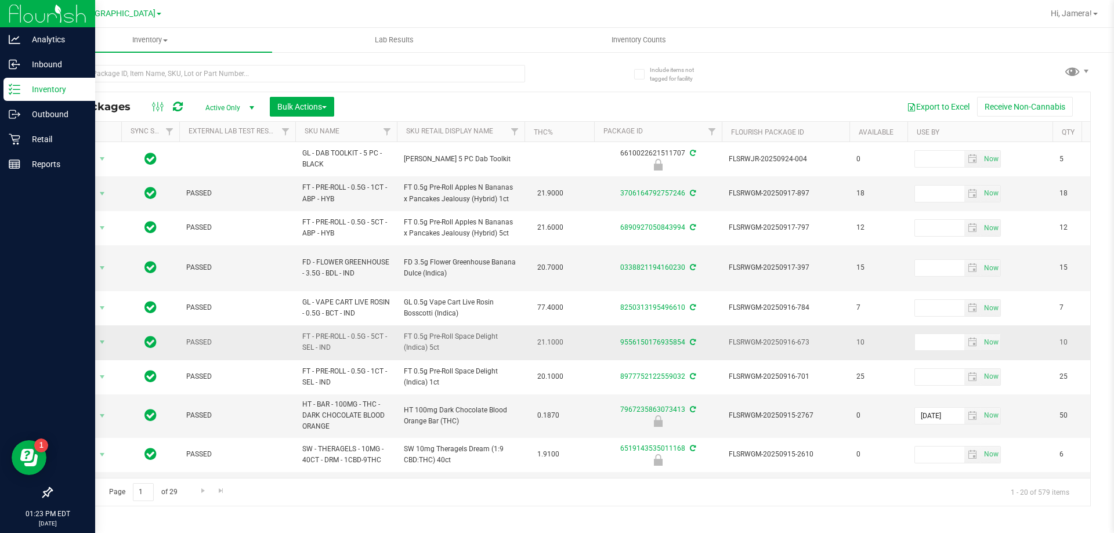
scroll to position [174, 0]
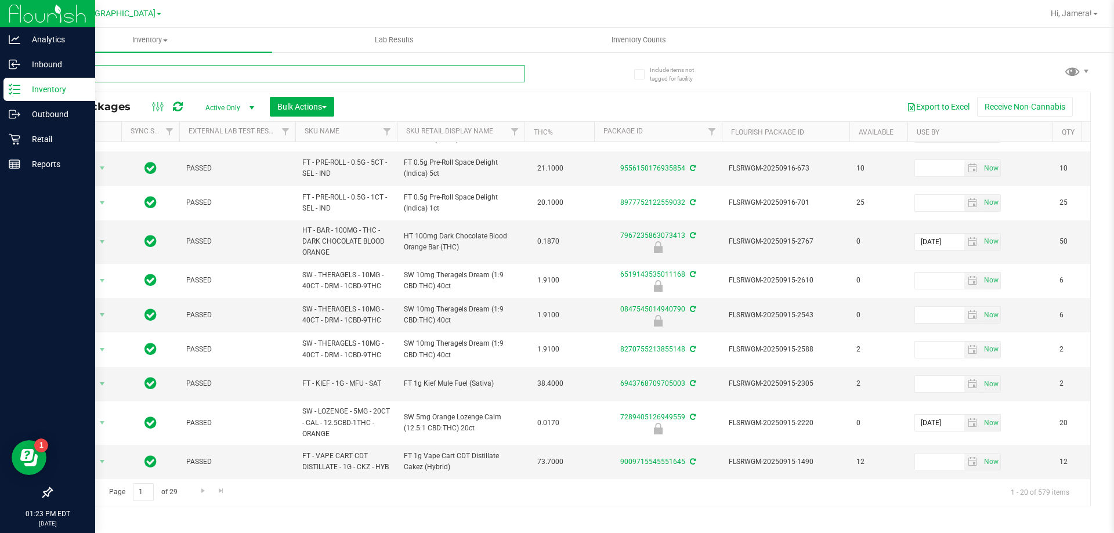
click at [160, 77] on input "text" at bounding box center [288, 73] width 474 height 17
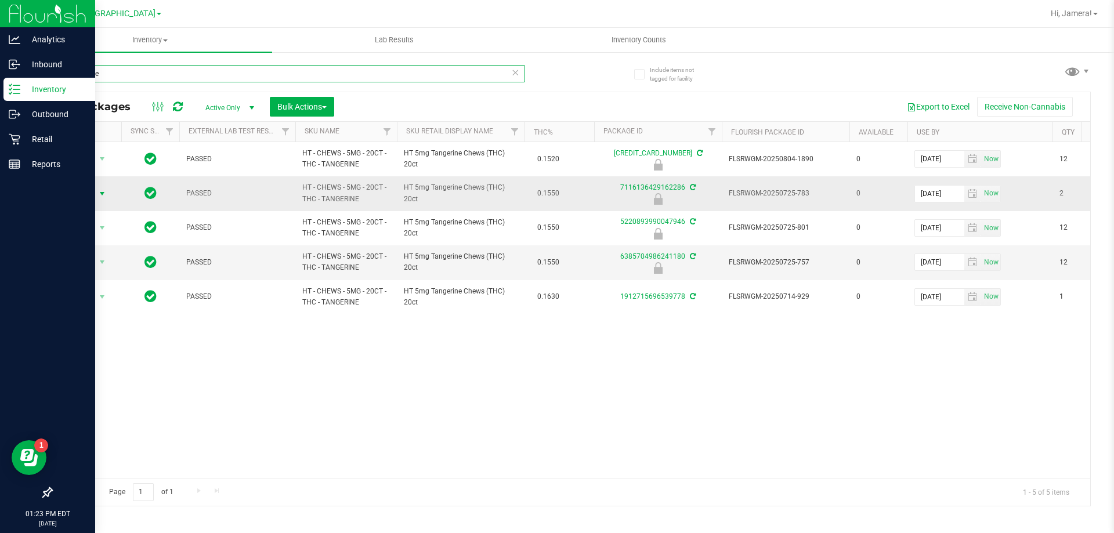
type input "tangerine"
click at [99, 193] on span "select" at bounding box center [101, 193] width 9 height 9
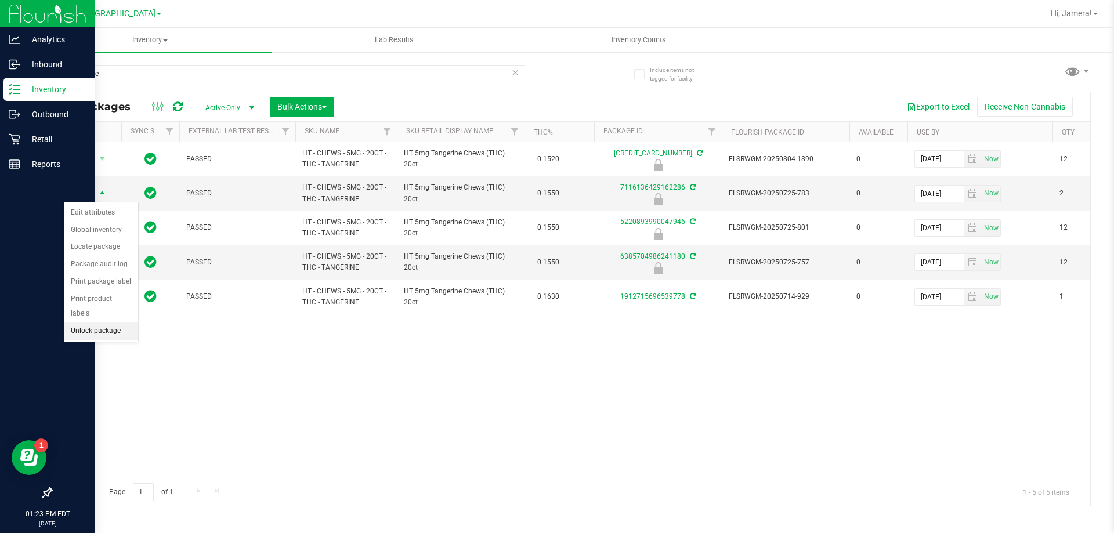
click at [109, 323] on li "Unlock package" at bounding box center [101, 331] width 74 height 17
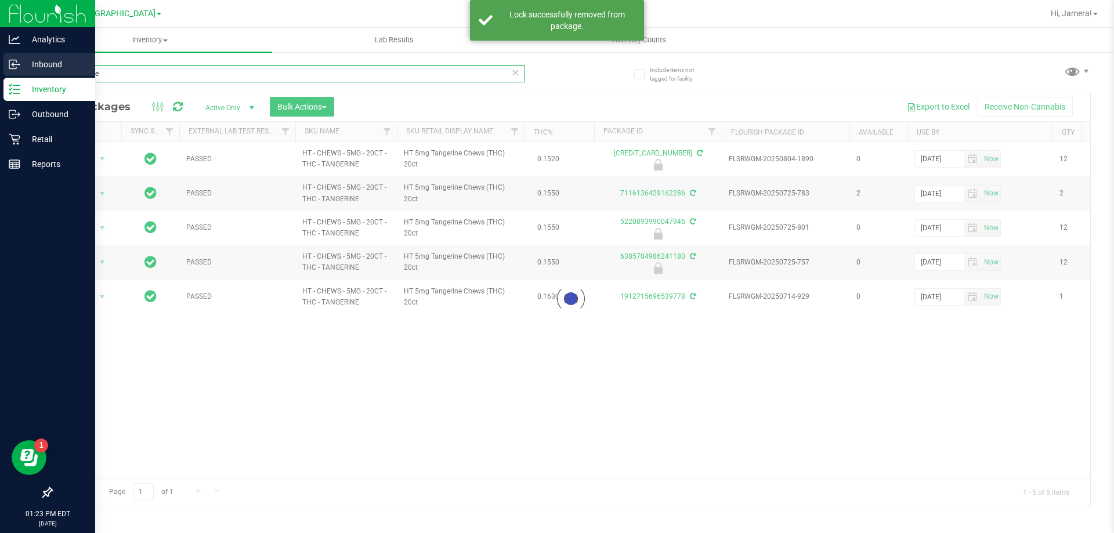
drag, startPoint x: 106, startPoint y: 73, endPoint x: 0, endPoint y: 74, distance: 106.2
click at [0, 74] on div "Analytics Inbound Inventory Outbound Retail Reports 01:23 PM EDT 09/28/2025 09/…" at bounding box center [557, 266] width 1114 height 533
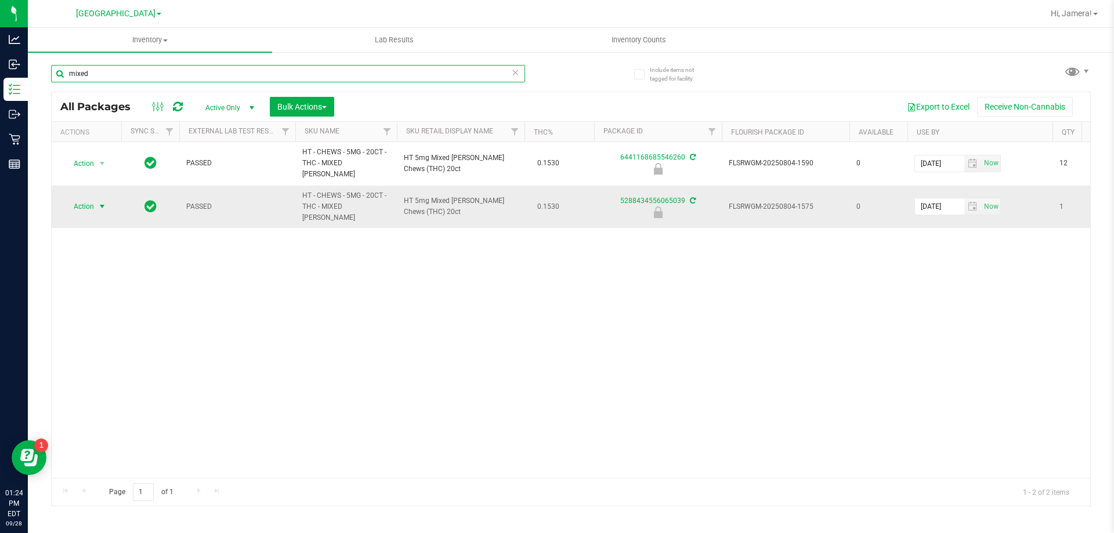
type input "mixed"
click at [87, 198] on span "Action" at bounding box center [78, 206] width 31 height 16
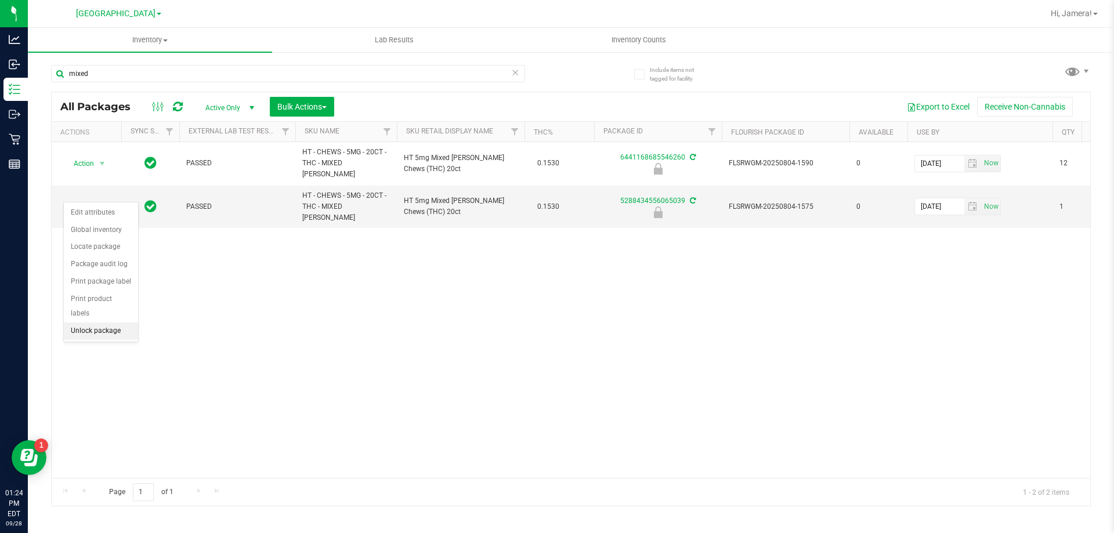
click at [93, 323] on li "Unlock package" at bounding box center [101, 331] width 74 height 17
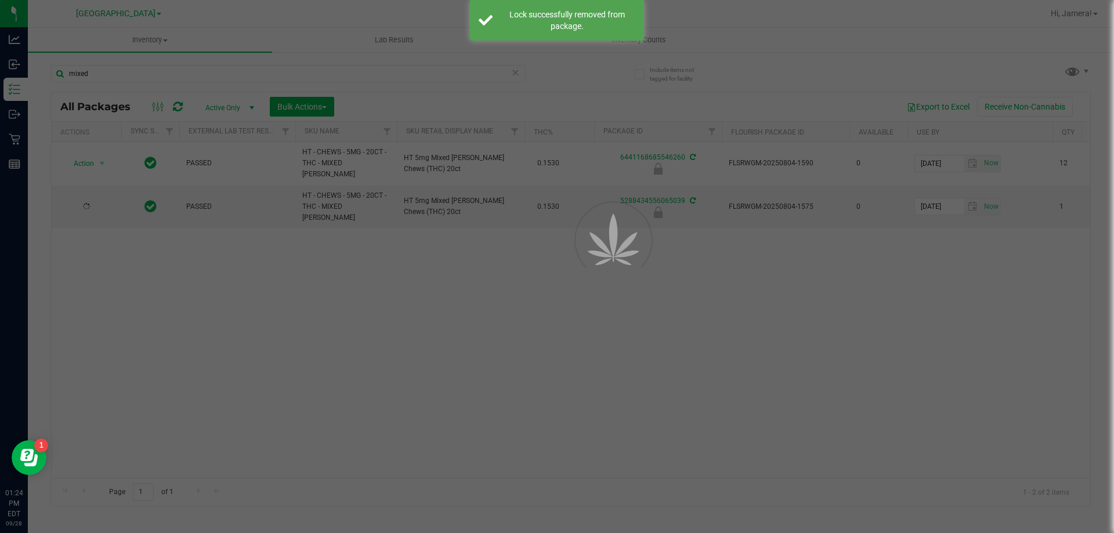
click at [526, 357] on div at bounding box center [557, 266] width 1114 height 533
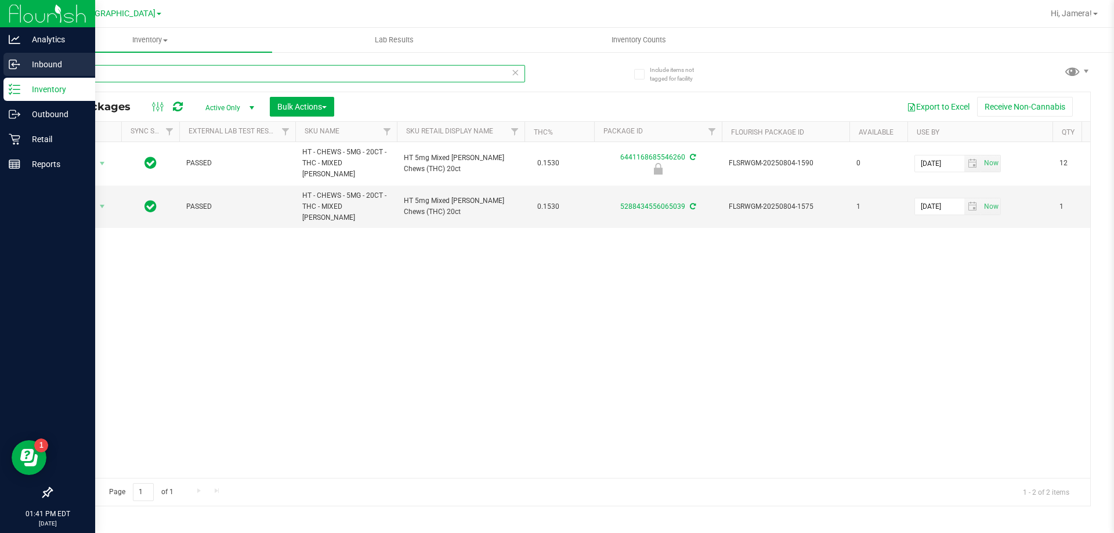
drag, startPoint x: 107, startPoint y: 74, endPoint x: 0, endPoint y: 73, distance: 107.4
click at [0, 73] on div "Analytics Inbound Inventory Outbound Retail Reports 01:41 PM EDT 09/28/2025 09/…" at bounding box center [557, 266] width 1114 height 533
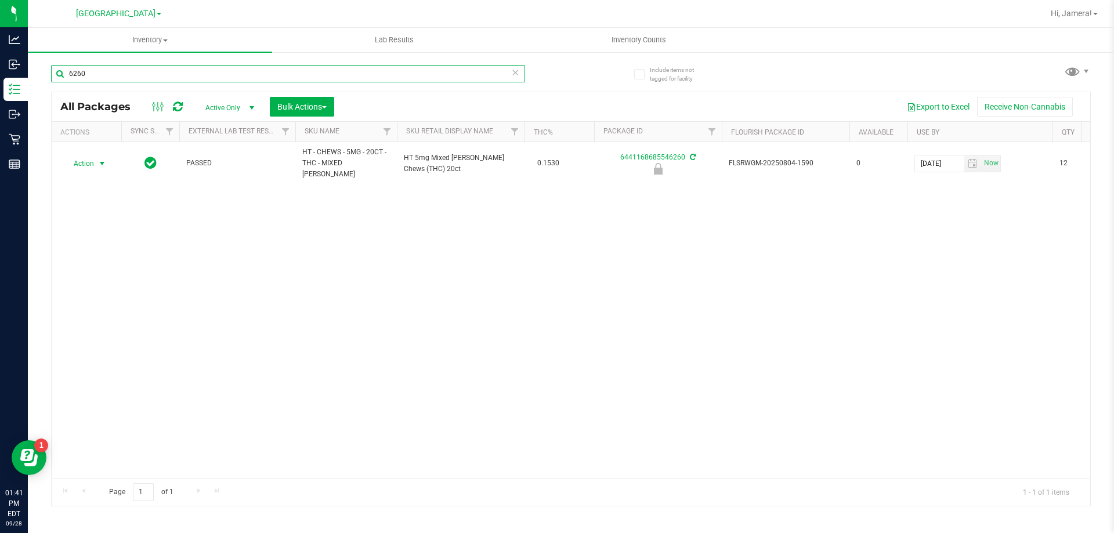
type input "6260"
click at [85, 158] on span "Action" at bounding box center [78, 164] width 31 height 16
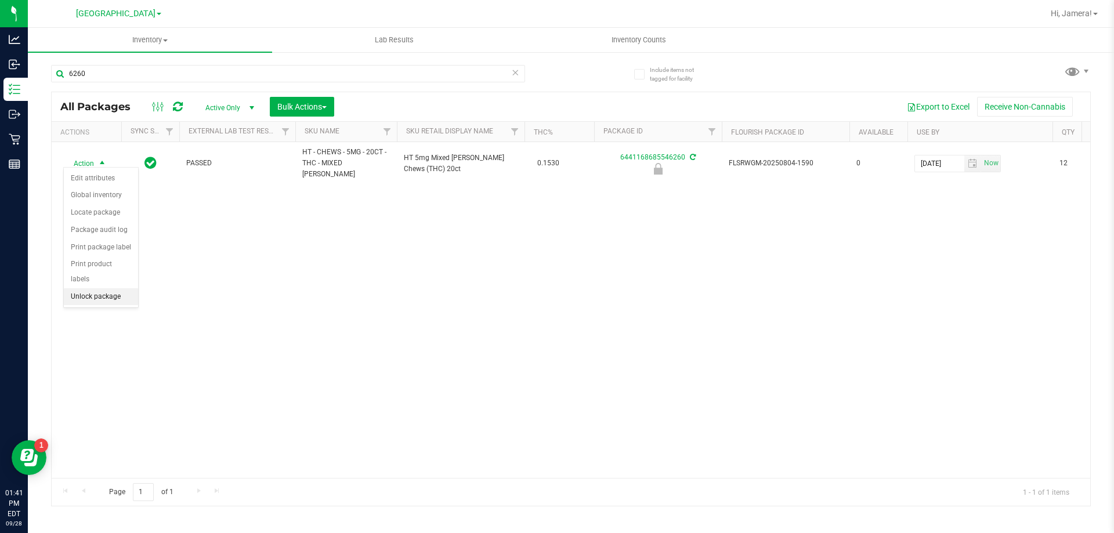
click at [107, 288] on li "Unlock package" at bounding box center [101, 296] width 74 height 17
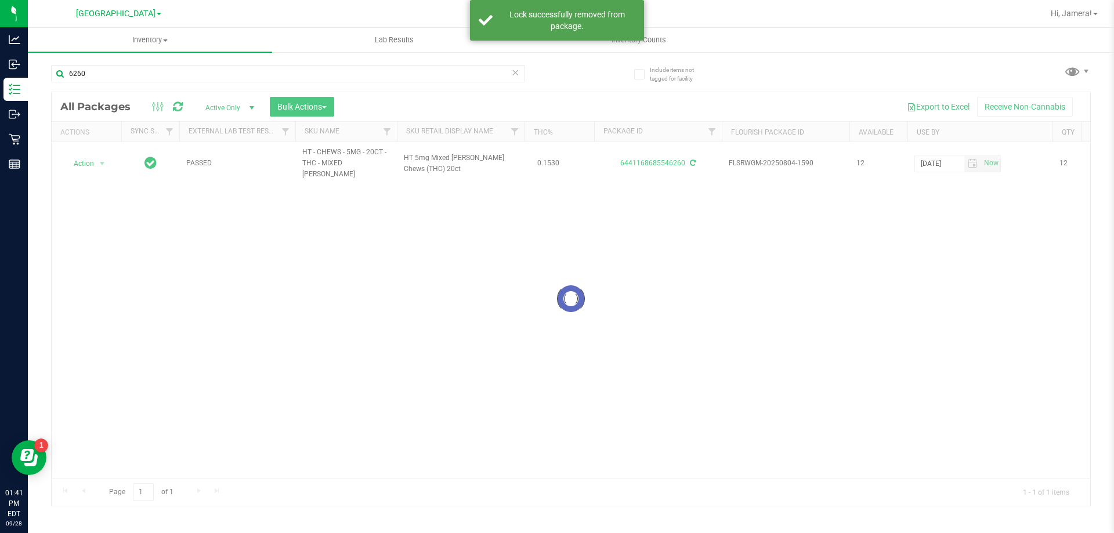
click at [95, 162] on div at bounding box center [571, 299] width 1039 height 414
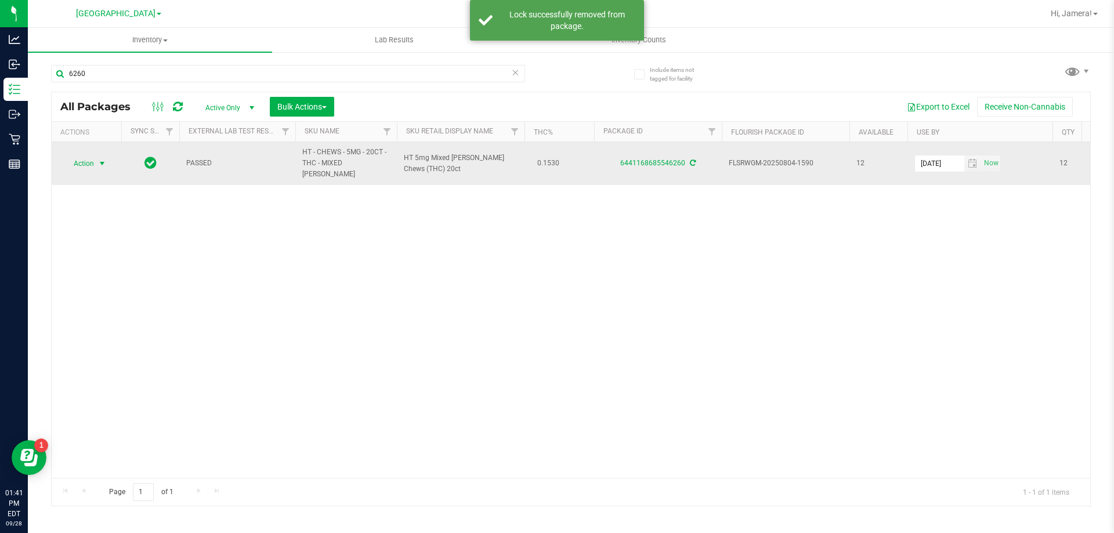
click at [90, 157] on span "Action" at bounding box center [78, 164] width 31 height 16
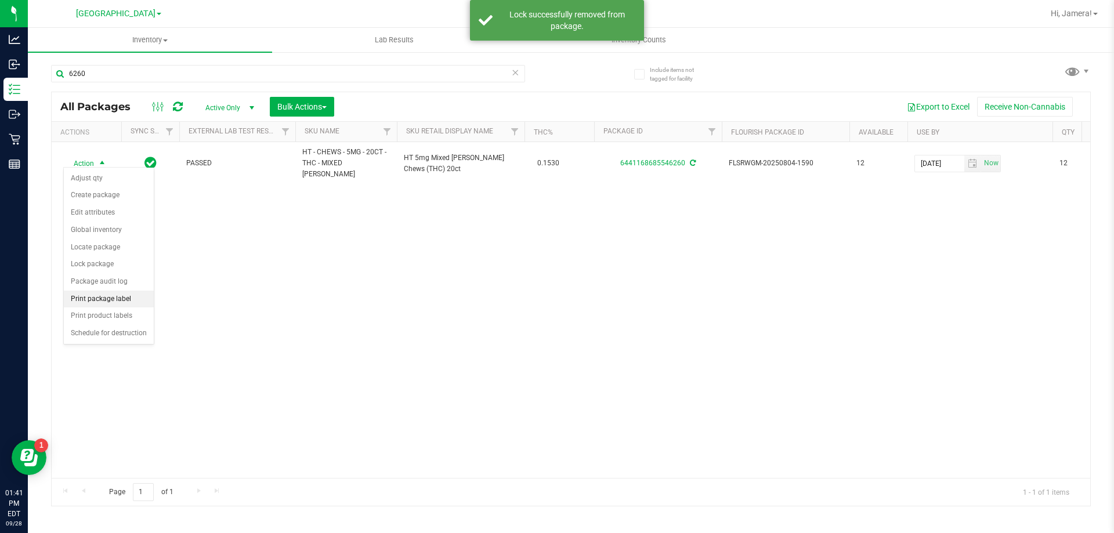
click at [125, 295] on li "Print package label" at bounding box center [109, 299] width 90 height 17
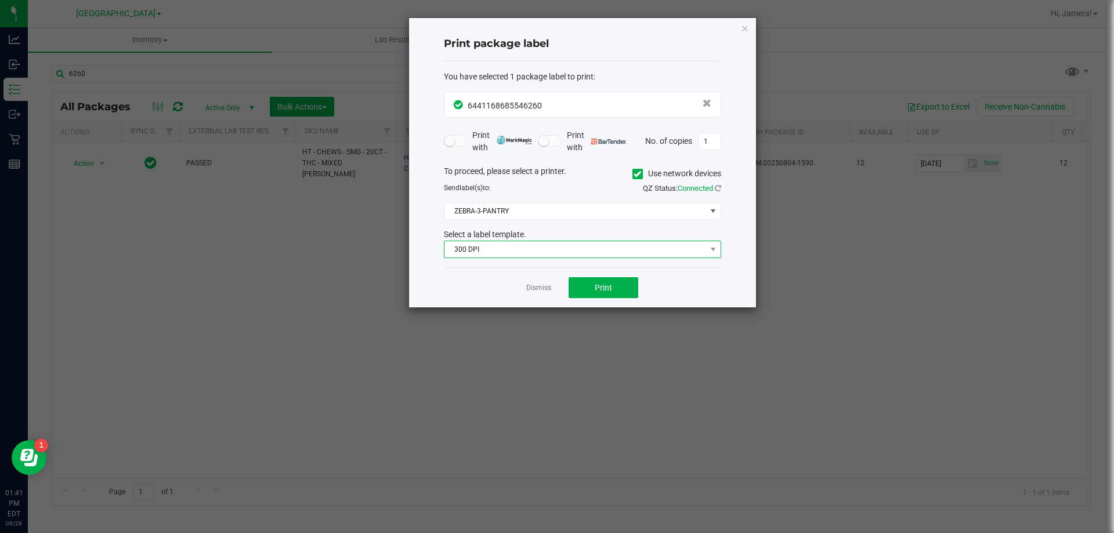
click at [534, 242] on span "300 DPI" at bounding box center [575, 249] width 262 height 16
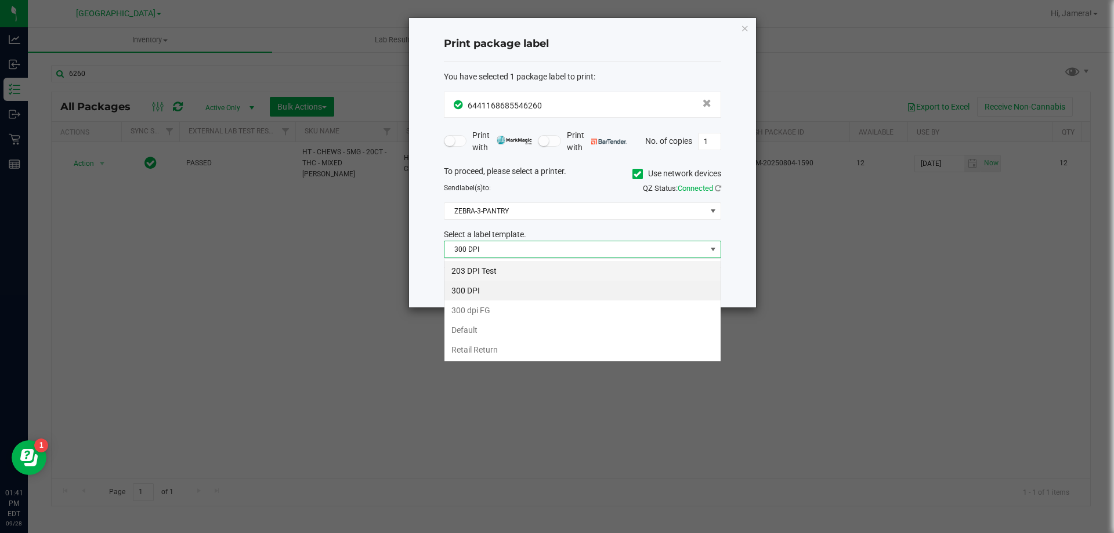
scroll to position [17, 277]
click at [538, 277] on li "203 DPI Test" at bounding box center [582, 271] width 276 height 20
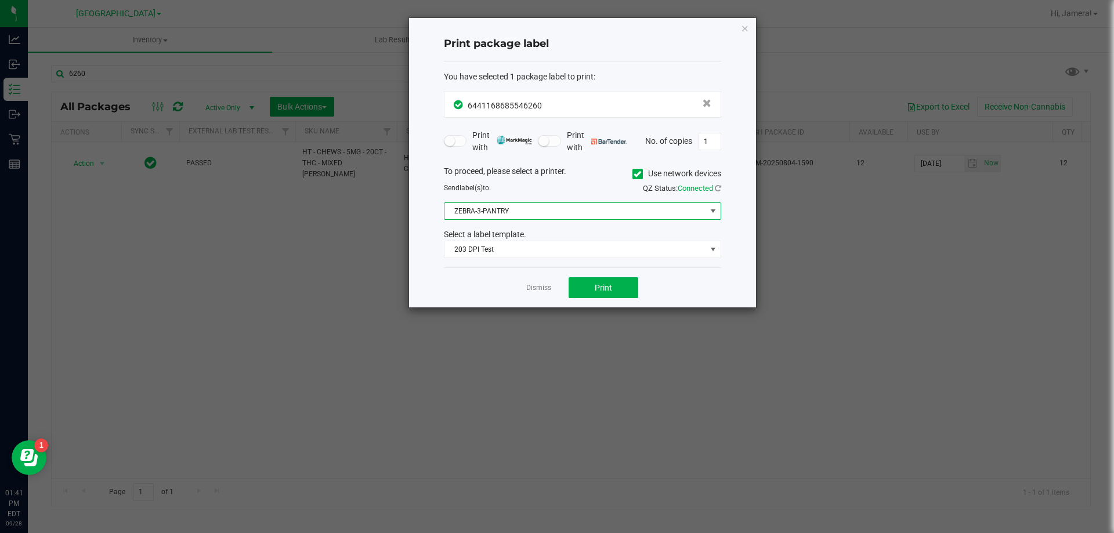
click at [540, 208] on span "ZEBRA-3-PANTRY" at bounding box center [575, 211] width 262 height 16
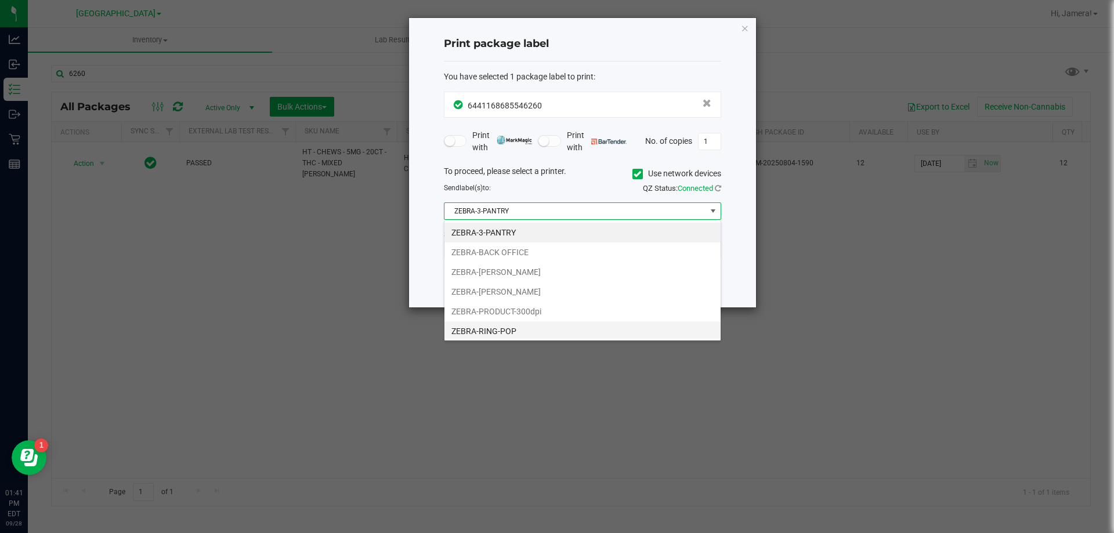
click at [512, 332] on li "ZEBRA-RING-POP" at bounding box center [582, 331] width 276 height 20
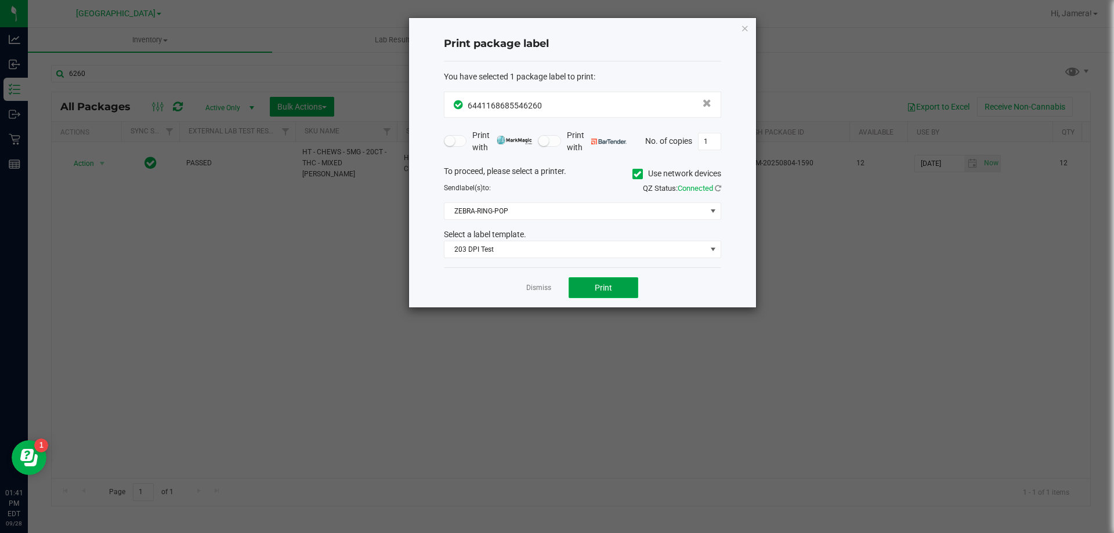
click at [610, 283] on span "Print" at bounding box center [603, 287] width 17 height 9
click at [544, 288] on link "Dismiss" at bounding box center [538, 288] width 25 height 10
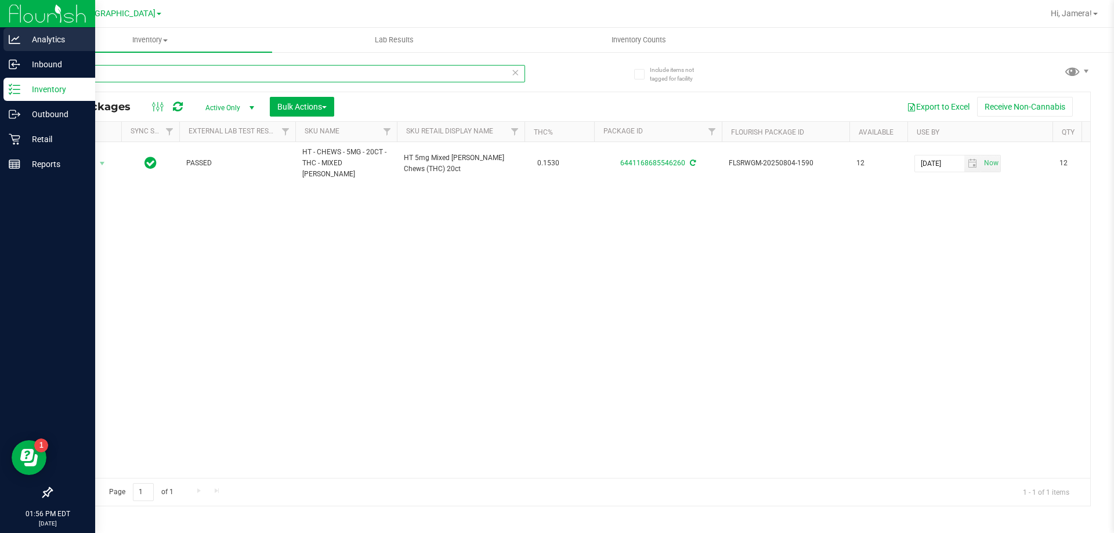
drag, startPoint x: 162, startPoint y: 72, endPoint x: 0, endPoint y: 49, distance: 164.1
click at [0, 35] on div "Analytics Inbound Inventory Outbound Retail Reports 01:56 PM EDT 09/28/2025 09/…" at bounding box center [557, 266] width 1114 height 533
type input "6653"
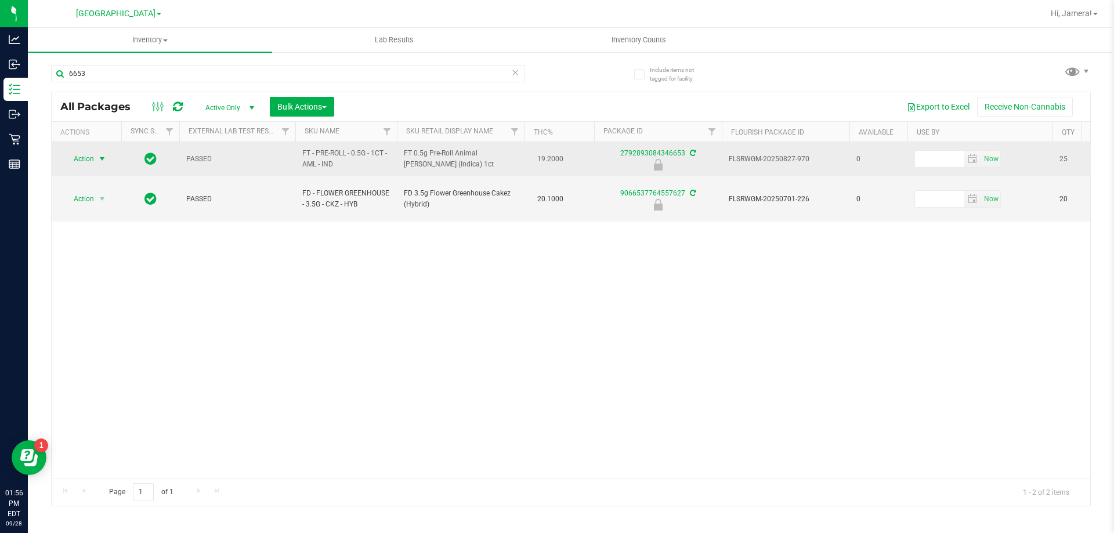
click at [78, 161] on span "Action" at bounding box center [78, 159] width 31 height 16
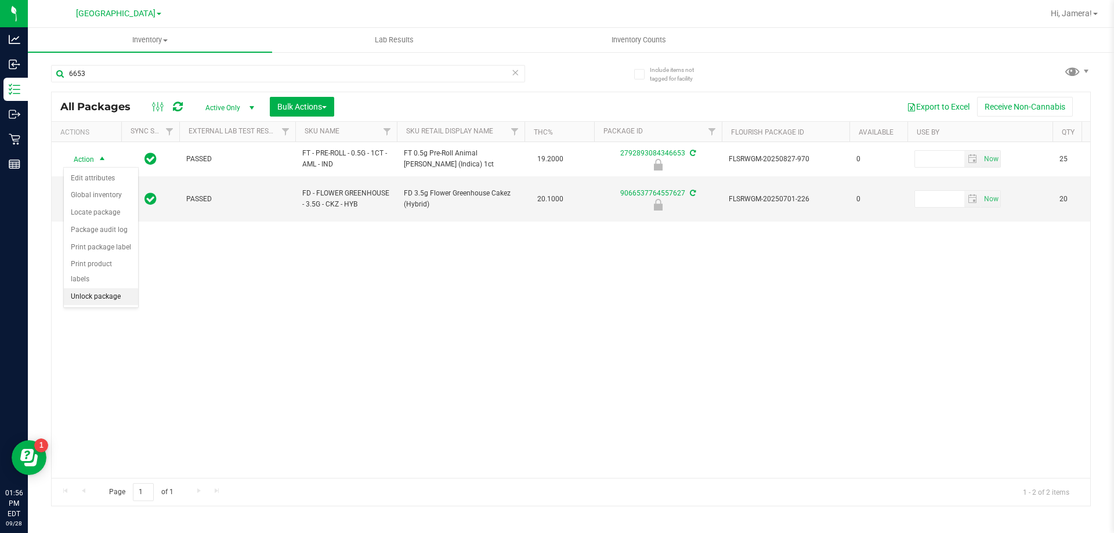
click at [97, 288] on li "Unlock package" at bounding box center [101, 296] width 74 height 17
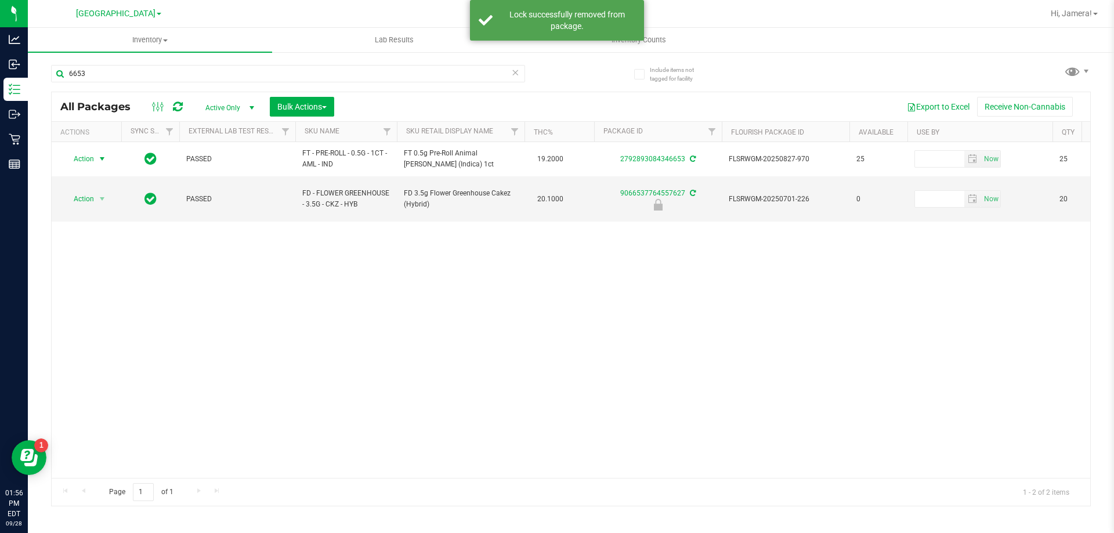
click at [93, 159] on span "Action" at bounding box center [78, 159] width 31 height 16
click at [111, 300] on li "Print package label" at bounding box center [109, 299] width 90 height 17
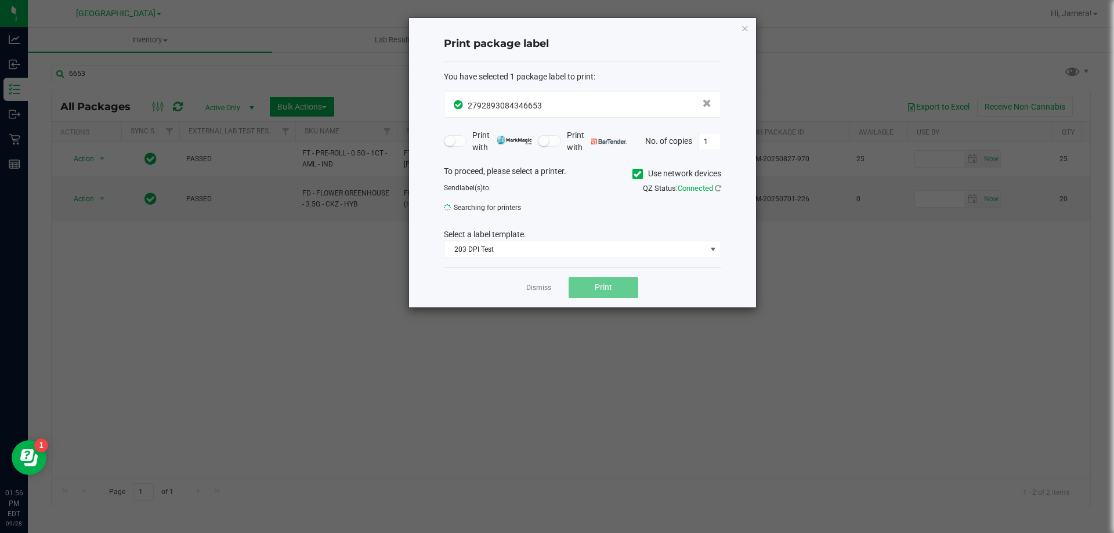
click at [705, 285] on div "Dismiss Print" at bounding box center [582, 287] width 277 height 40
click at [523, 288] on div "Dismiss Print" at bounding box center [582, 287] width 277 height 40
click at [527, 288] on link "Dismiss" at bounding box center [538, 288] width 25 height 10
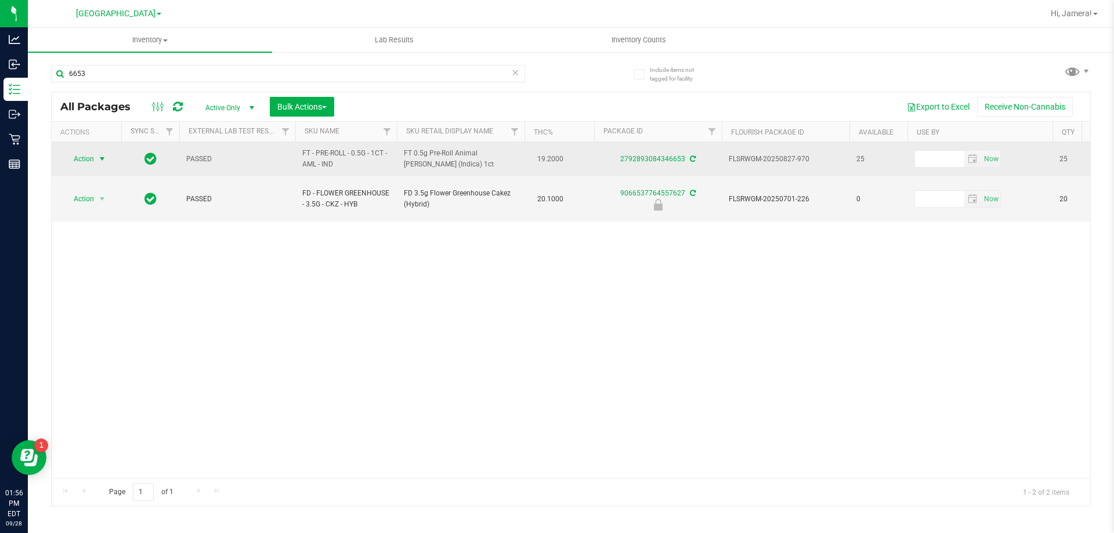
click at [103, 159] on span "select" at bounding box center [101, 158] width 9 height 9
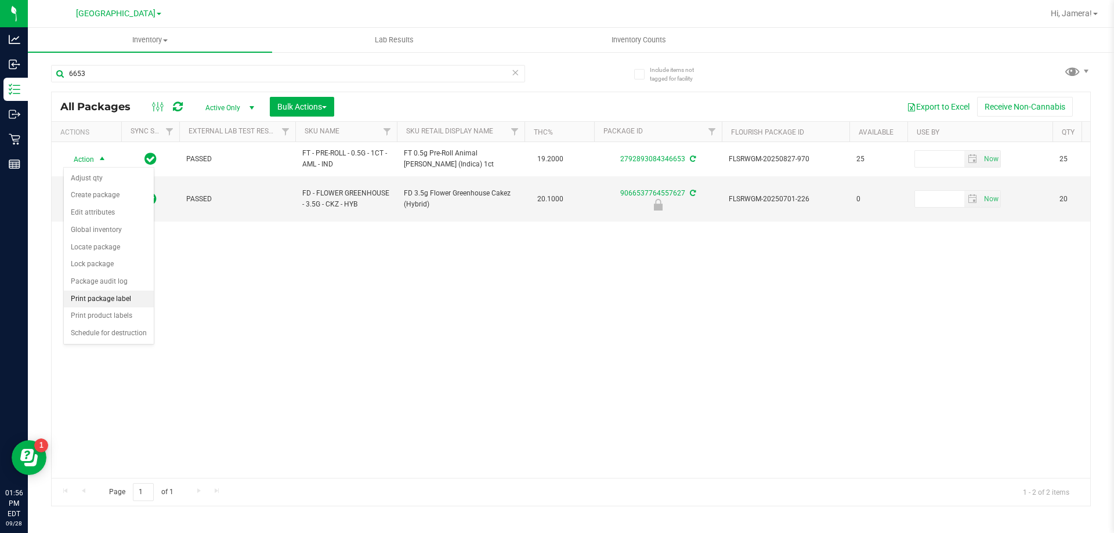
click at [118, 296] on li "Print package label" at bounding box center [109, 299] width 90 height 17
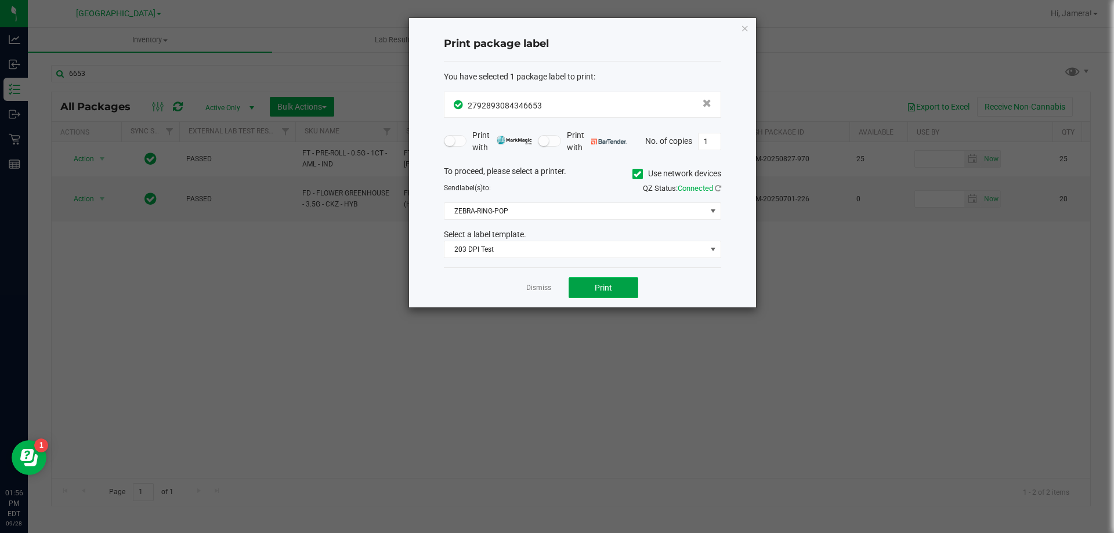
click at [583, 284] on button "Print" at bounding box center [604, 287] width 70 height 21
click at [547, 288] on link "Dismiss" at bounding box center [538, 288] width 25 height 10
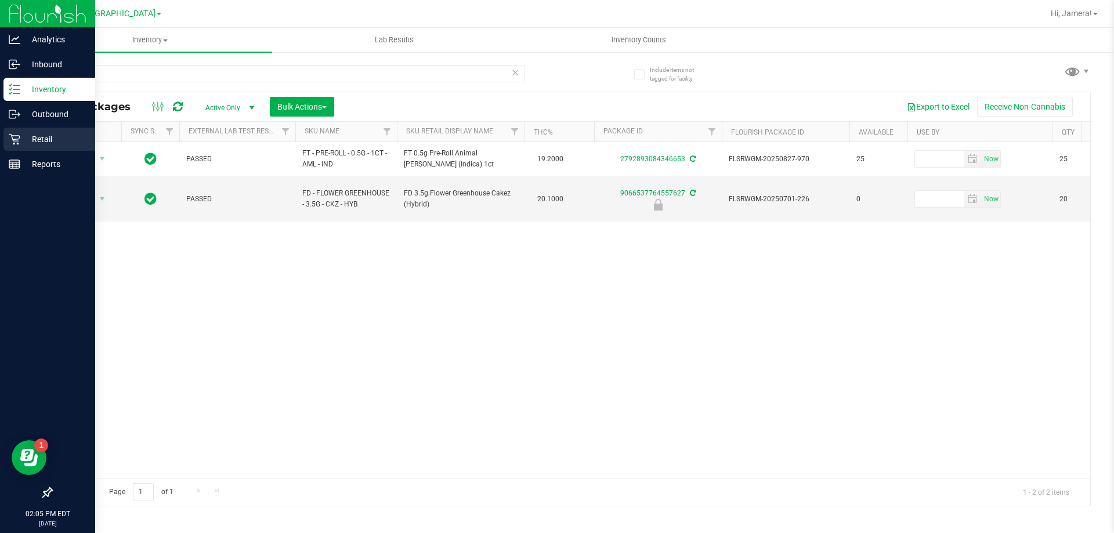
click at [55, 138] on p "Retail" at bounding box center [55, 139] width 70 height 14
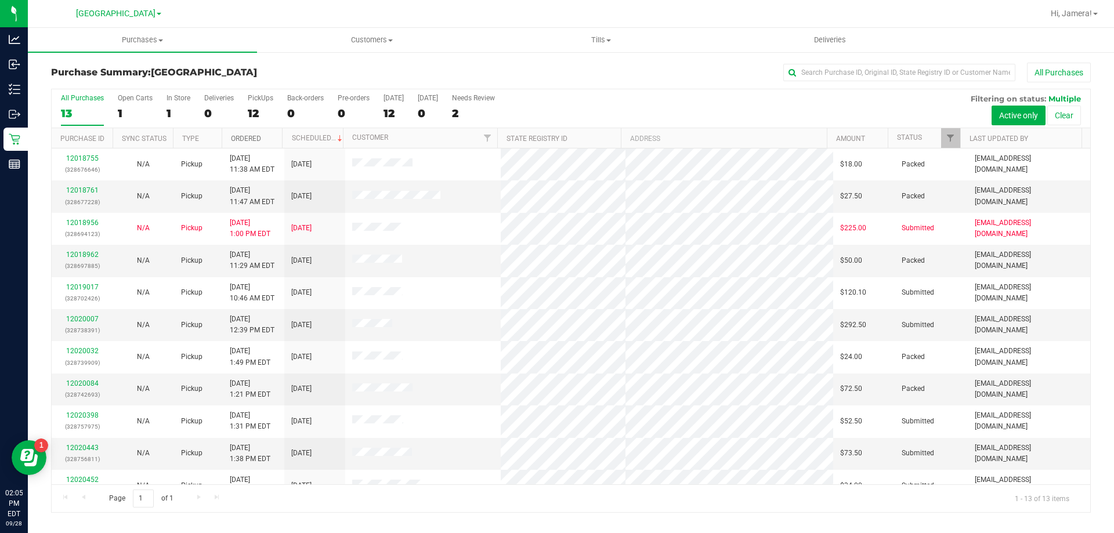
click at [236, 135] on link "Ordered" at bounding box center [246, 139] width 30 height 8
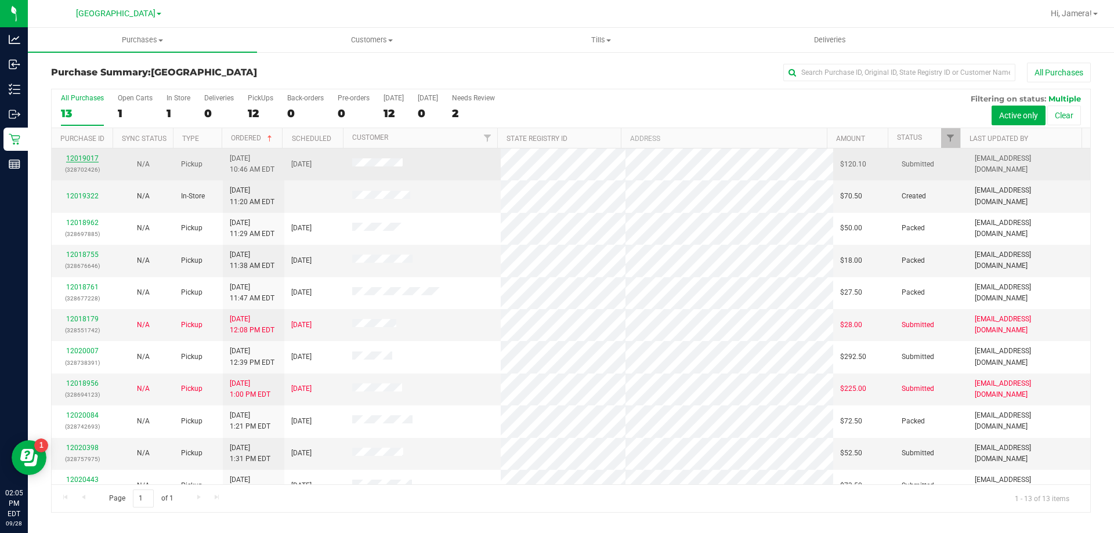
click at [84, 161] on link "12019017" at bounding box center [82, 158] width 32 height 8
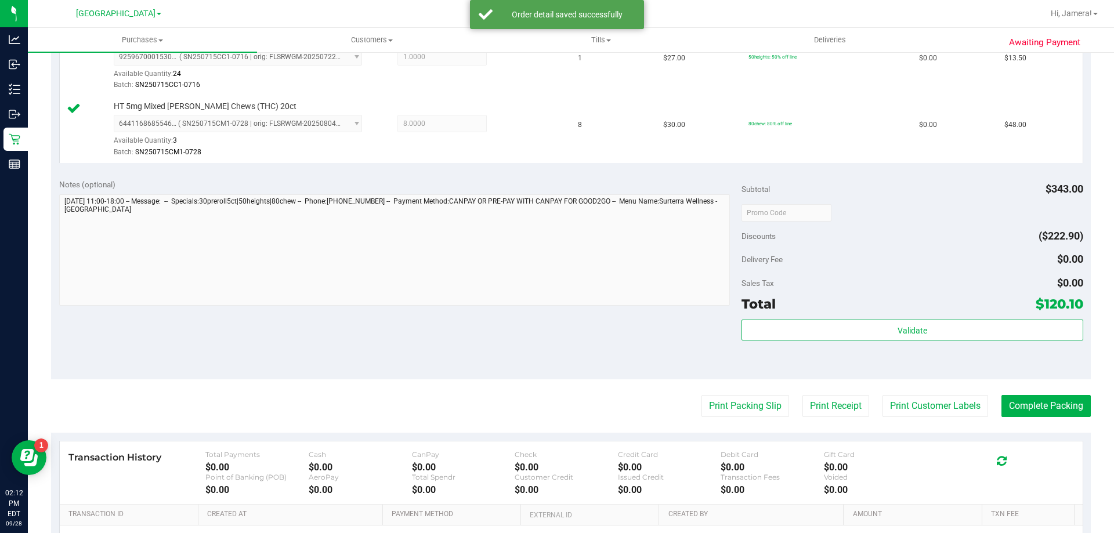
scroll to position [580, 0]
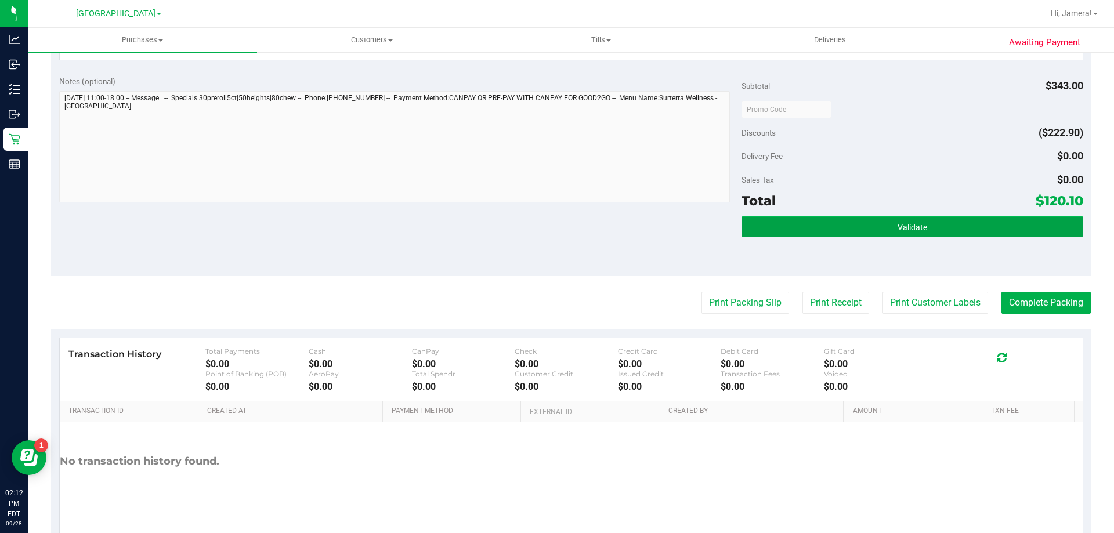
click at [885, 217] on button "Validate" at bounding box center [912, 226] width 341 height 21
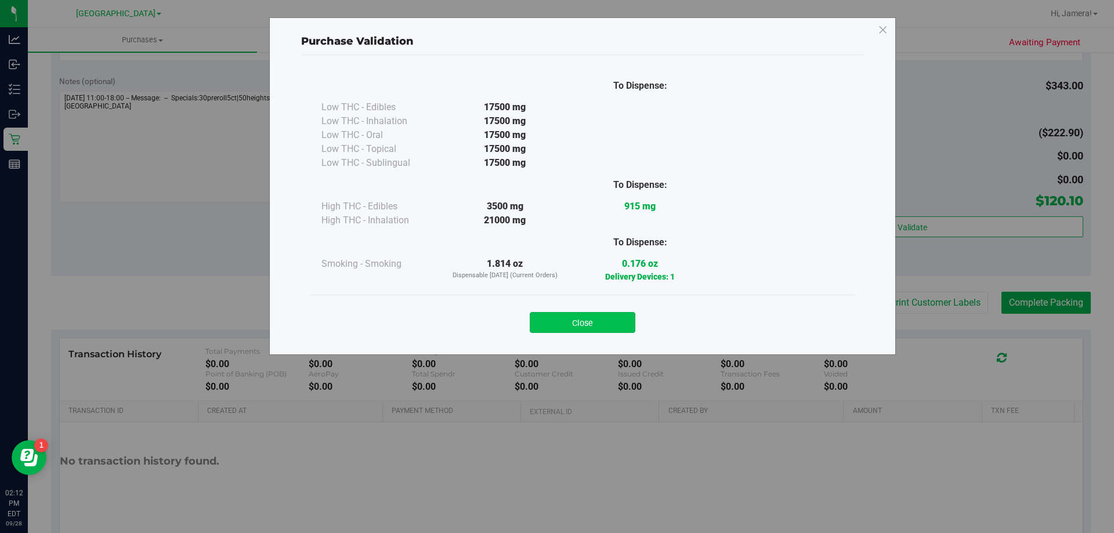
click at [595, 328] on button "Close" at bounding box center [583, 322] width 106 height 21
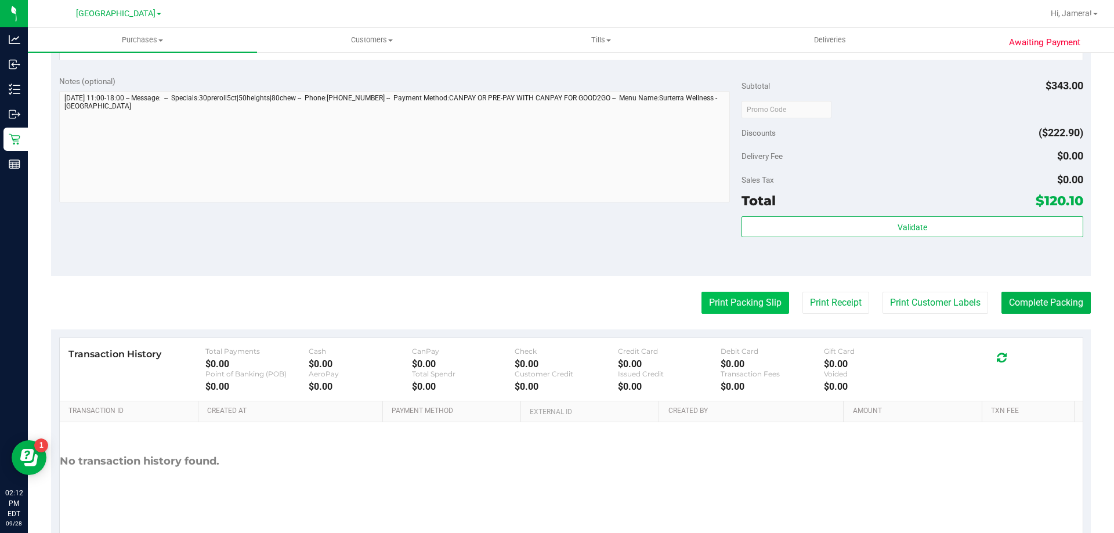
click at [737, 308] on button "Print Packing Slip" at bounding box center [746, 303] width 88 height 22
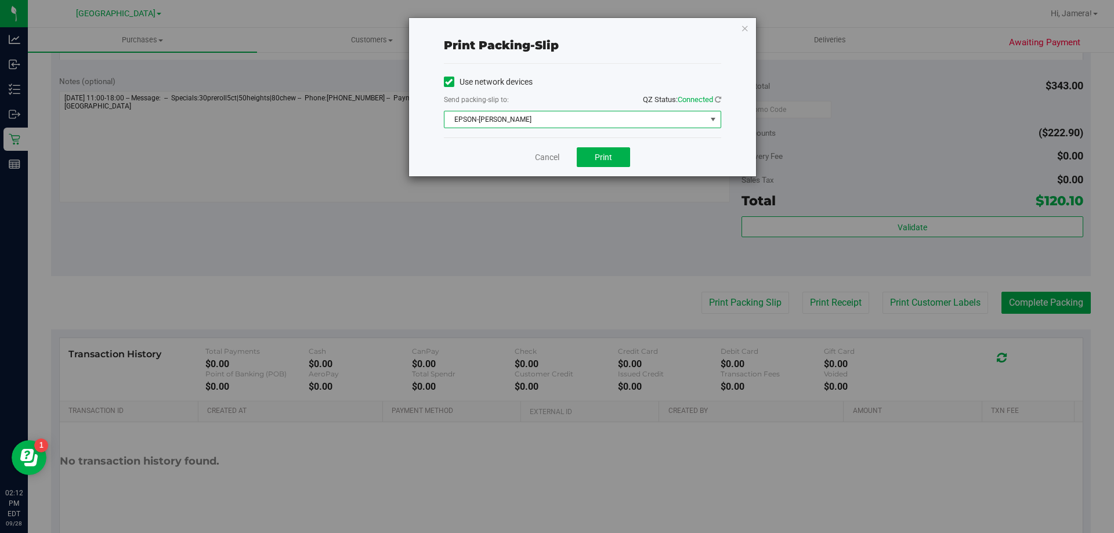
click at [590, 121] on span "EPSON-[PERSON_NAME]" at bounding box center [575, 119] width 262 height 16
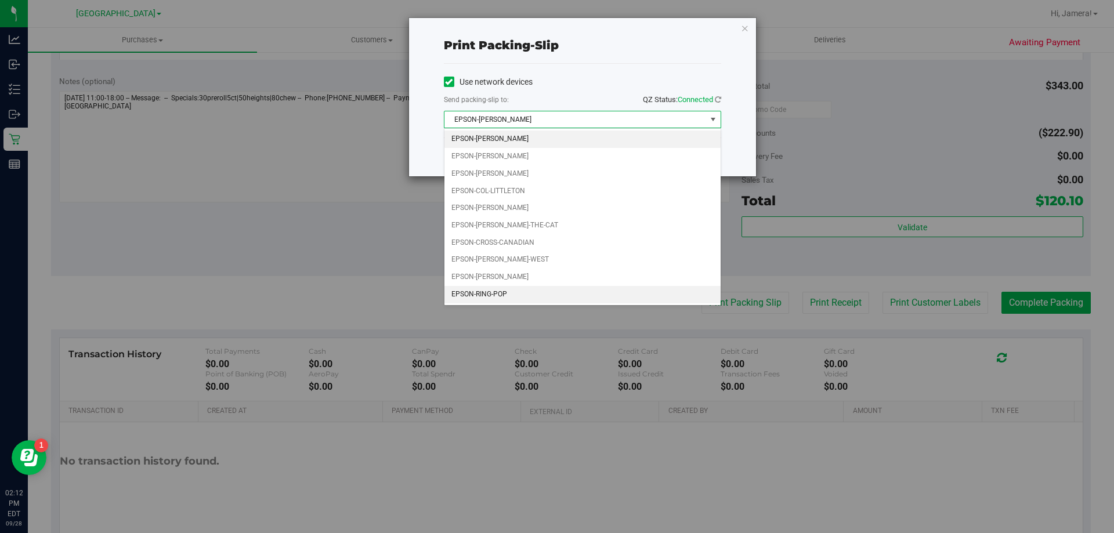
drag, startPoint x: 518, startPoint y: 295, endPoint x: 511, endPoint y: 267, distance: 28.7
click at [517, 295] on li "EPSON-RING-POP" at bounding box center [582, 294] width 276 height 17
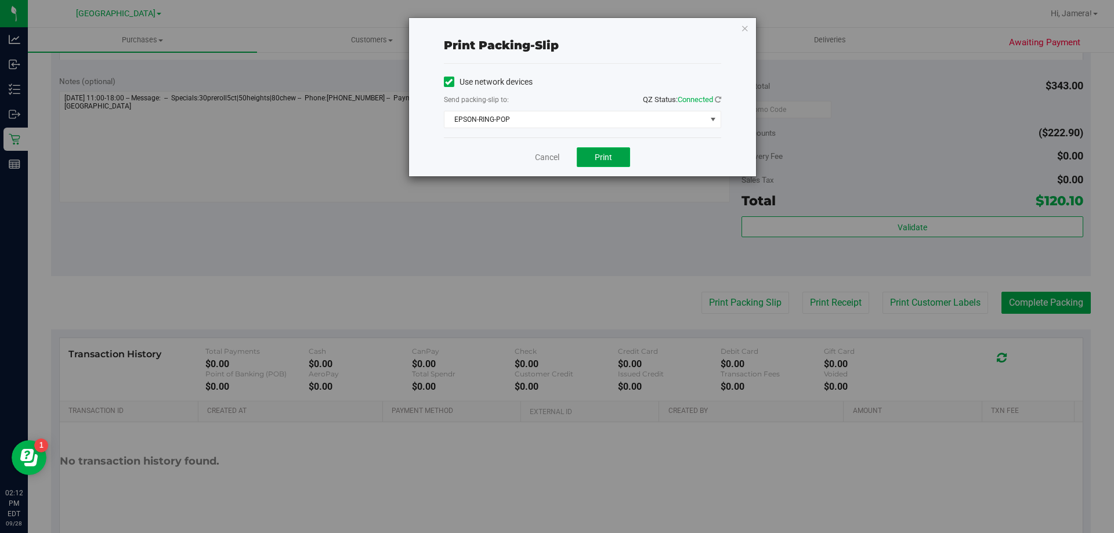
click at [584, 165] on button "Print" at bounding box center [603, 157] width 53 height 20
click at [556, 153] on link "Cancel" at bounding box center [547, 157] width 24 height 12
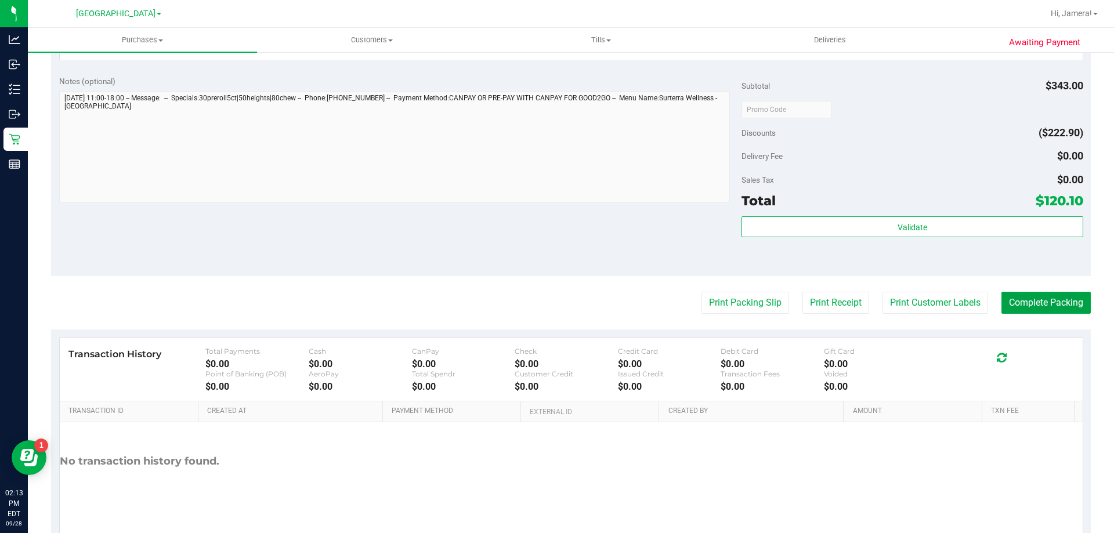
drag, startPoint x: 1017, startPoint y: 305, endPoint x: 988, endPoint y: 272, distance: 43.6
click at [1015, 304] on button "Complete Packing" at bounding box center [1046, 303] width 89 height 22
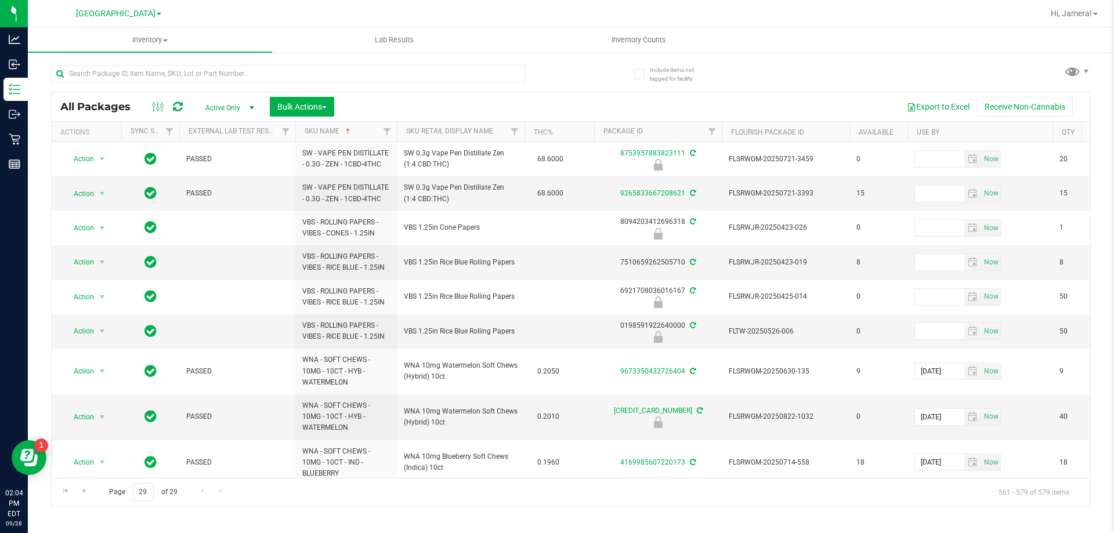
scroll to position [474, 0]
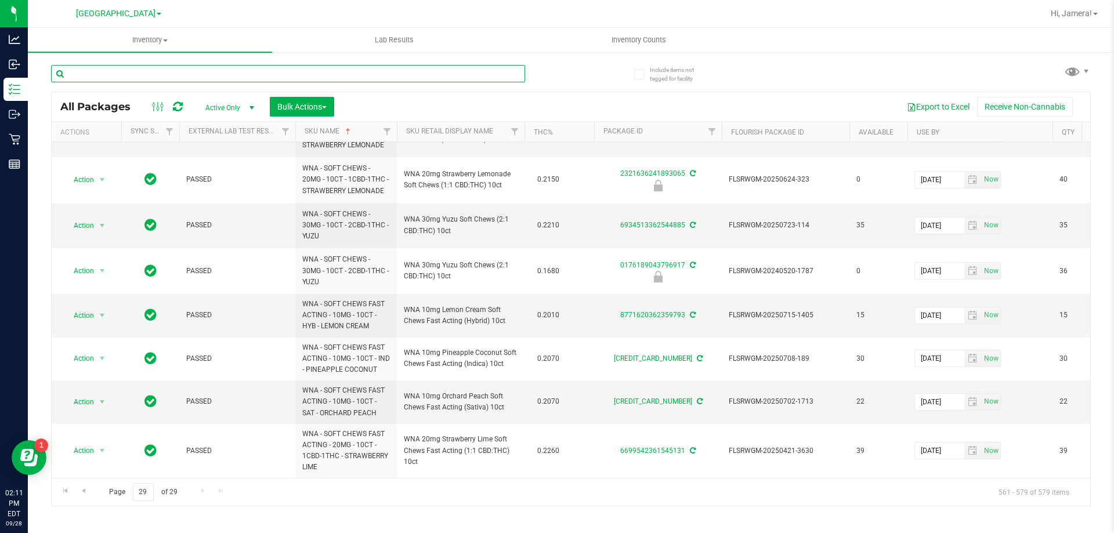
click at [104, 69] on input "text" at bounding box center [288, 73] width 474 height 17
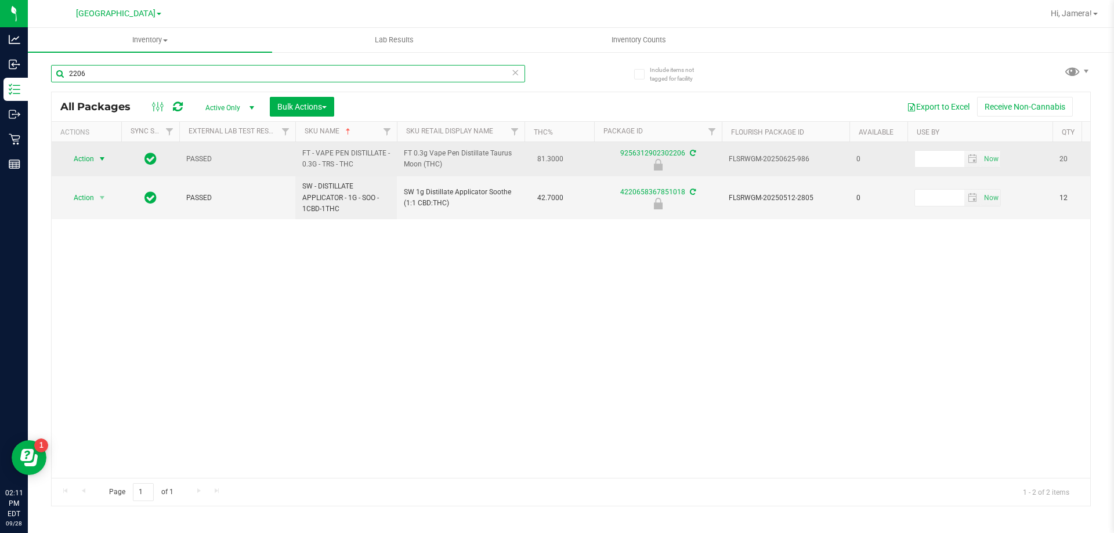
type input "2206"
click at [106, 161] on span "select" at bounding box center [101, 158] width 9 height 9
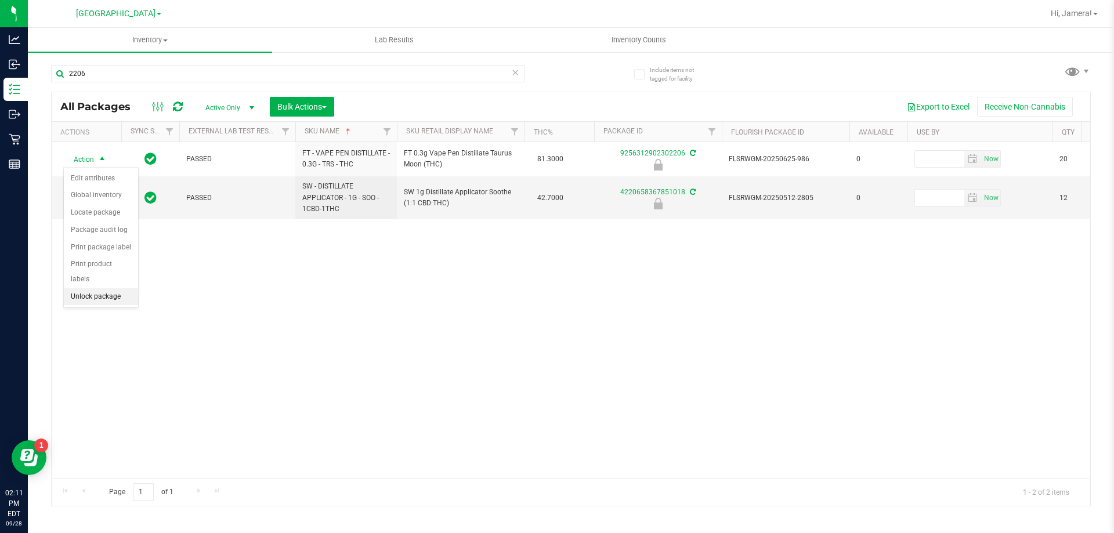
click at [88, 288] on li "Unlock package" at bounding box center [101, 296] width 74 height 17
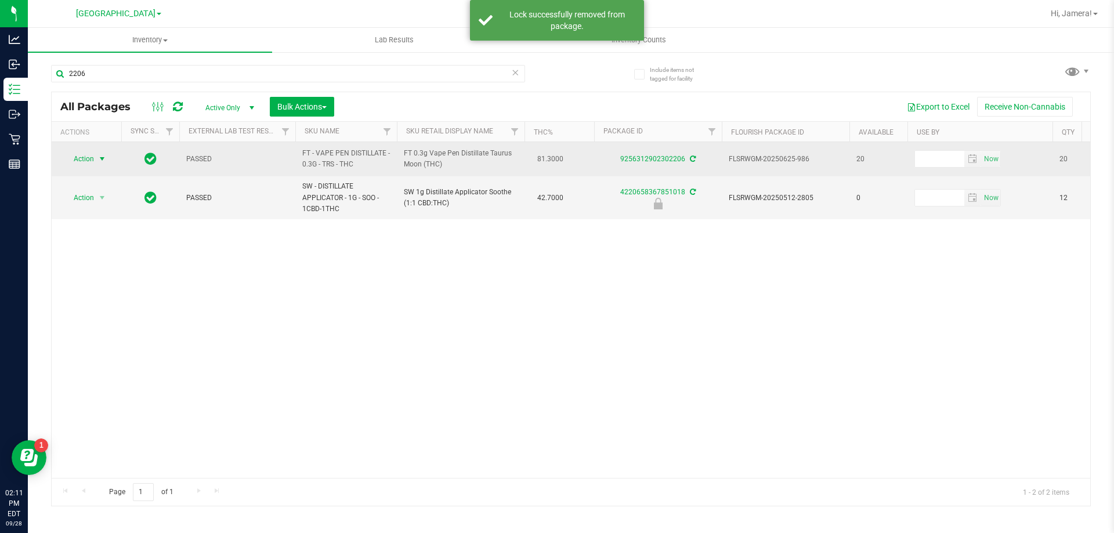
click at [108, 161] on span "select" at bounding box center [102, 159] width 15 height 16
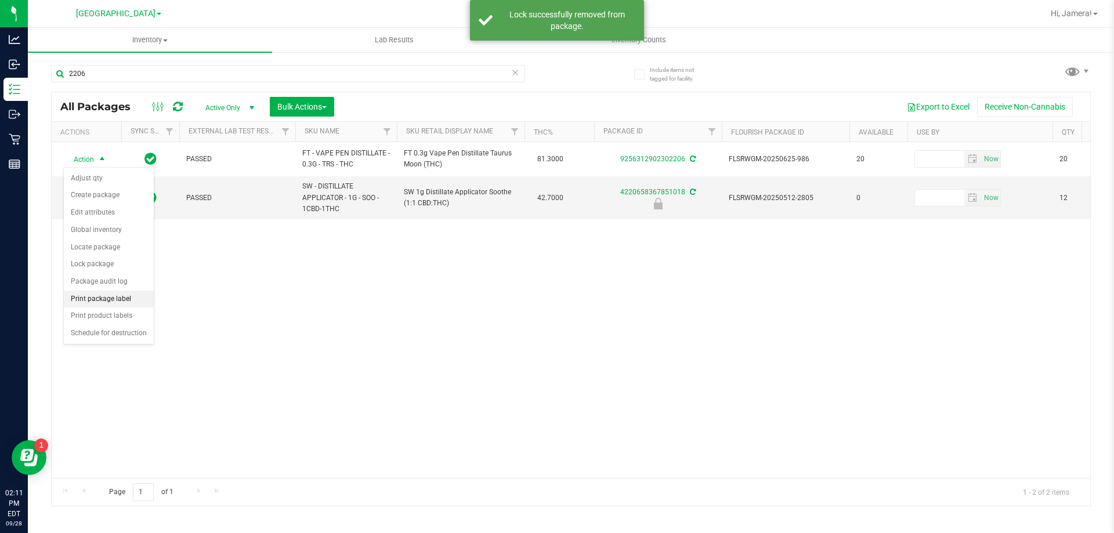
click at [130, 306] on li "Print package label" at bounding box center [109, 299] width 90 height 17
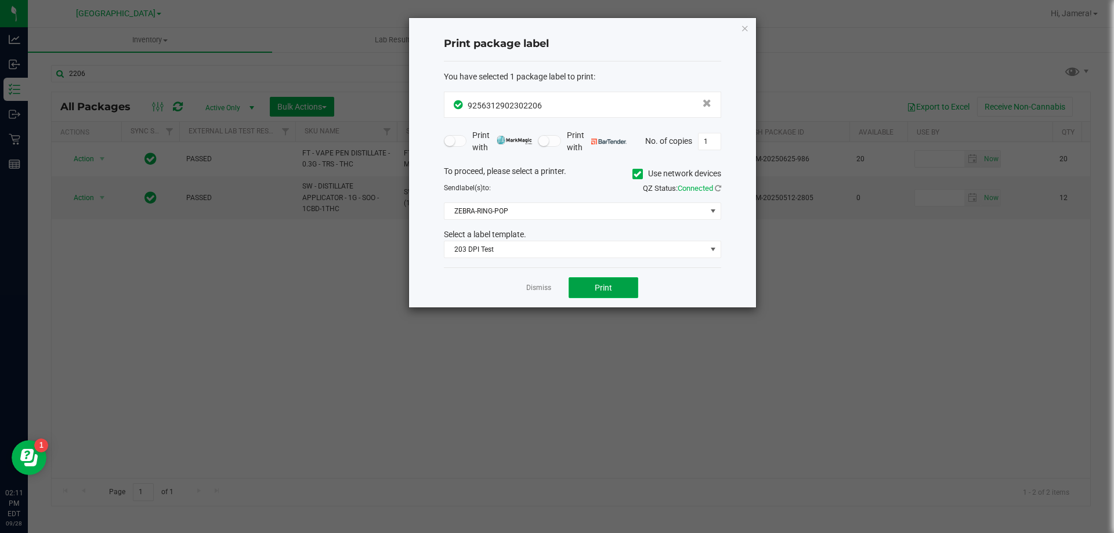
click at [580, 291] on button "Print" at bounding box center [604, 287] width 70 height 21
click at [627, 214] on span "ZEBRA-RING-POP" at bounding box center [575, 211] width 262 height 16
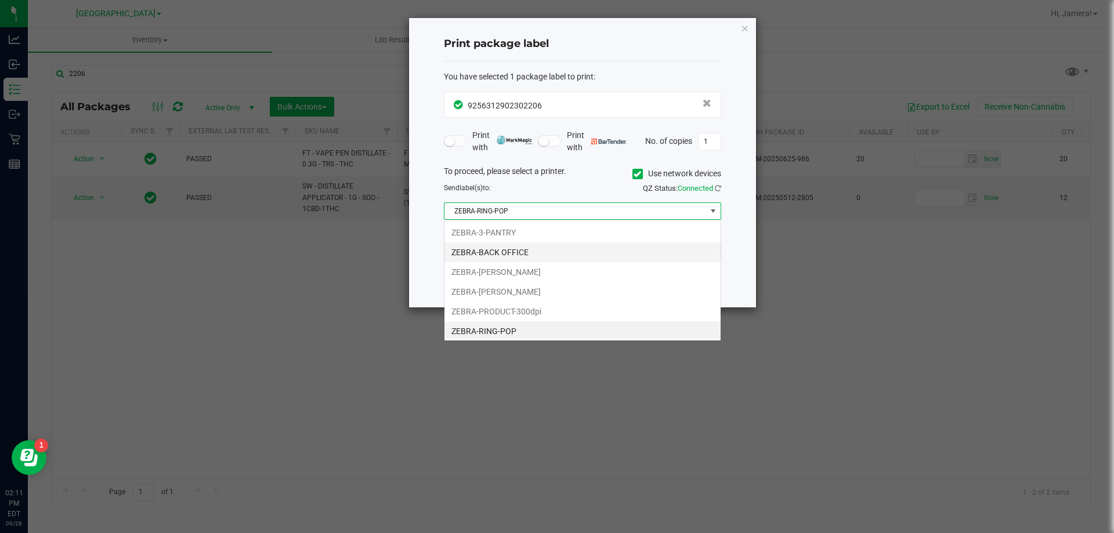
scroll to position [2, 0]
click at [540, 293] on li "ZEBRA-LIONEL-RICHIE" at bounding box center [582, 290] width 276 height 20
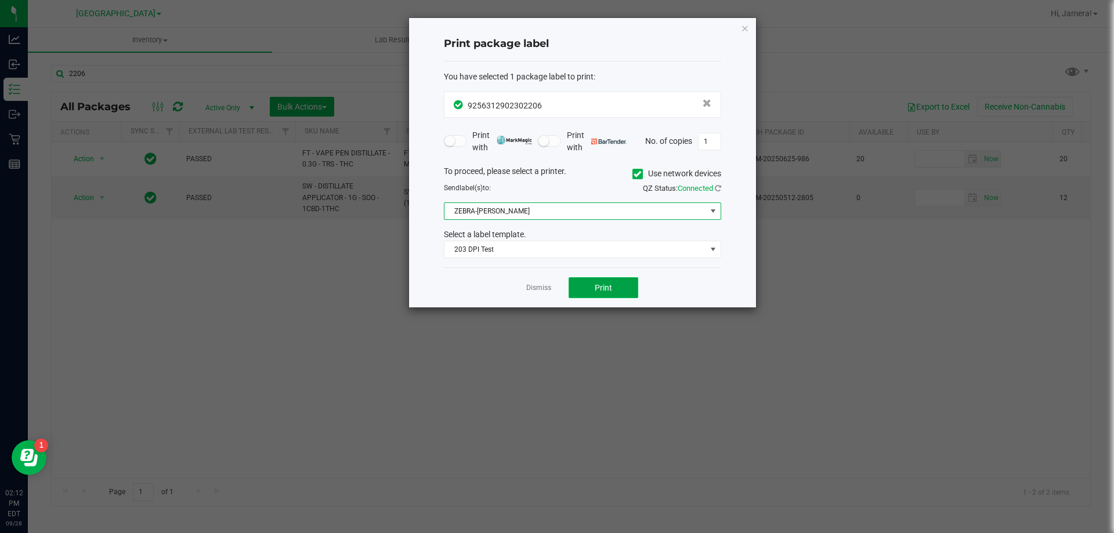
click at [596, 283] on span "Print" at bounding box center [603, 287] width 17 height 9
click at [543, 285] on link "Dismiss" at bounding box center [538, 288] width 25 height 10
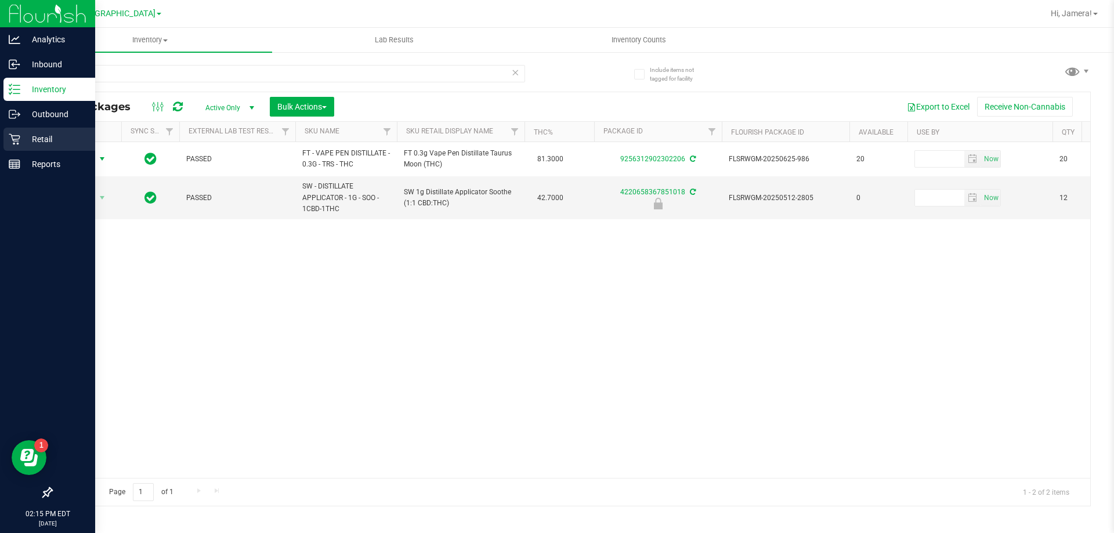
click at [20, 141] on icon at bounding box center [15, 139] width 12 height 12
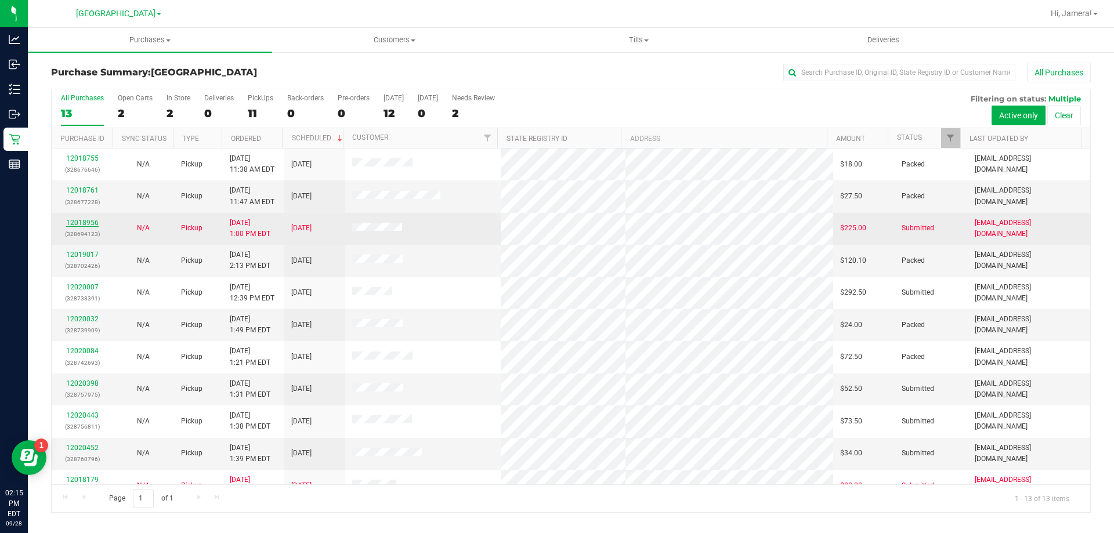
click at [82, 225] on link "12018956" at bounding box center [82, 223] width 32 height 8
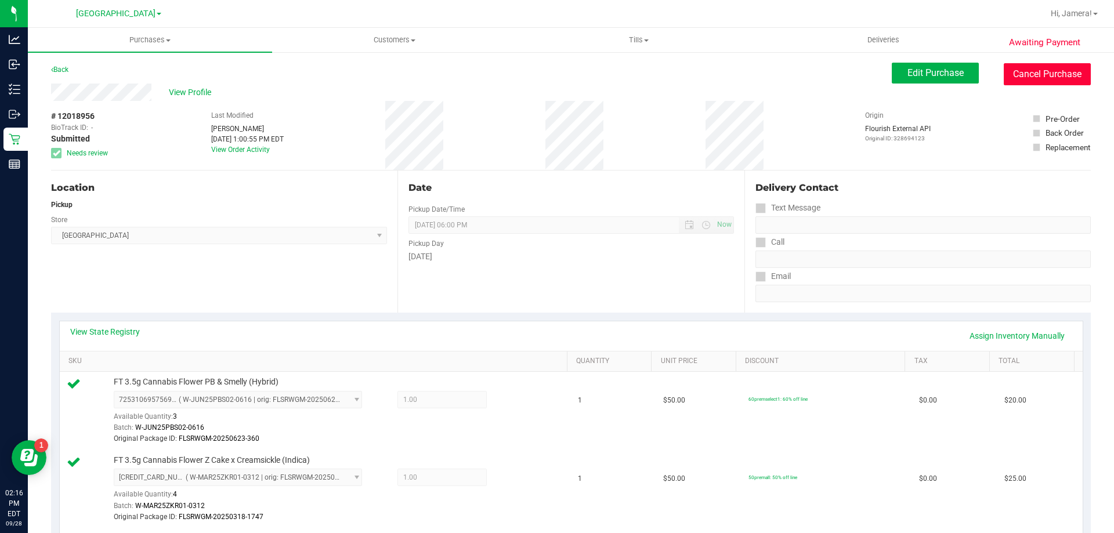
click at [1033, 71] on button "Cancel Purchase" at bounding box center [1047, 74] width 87 height 22
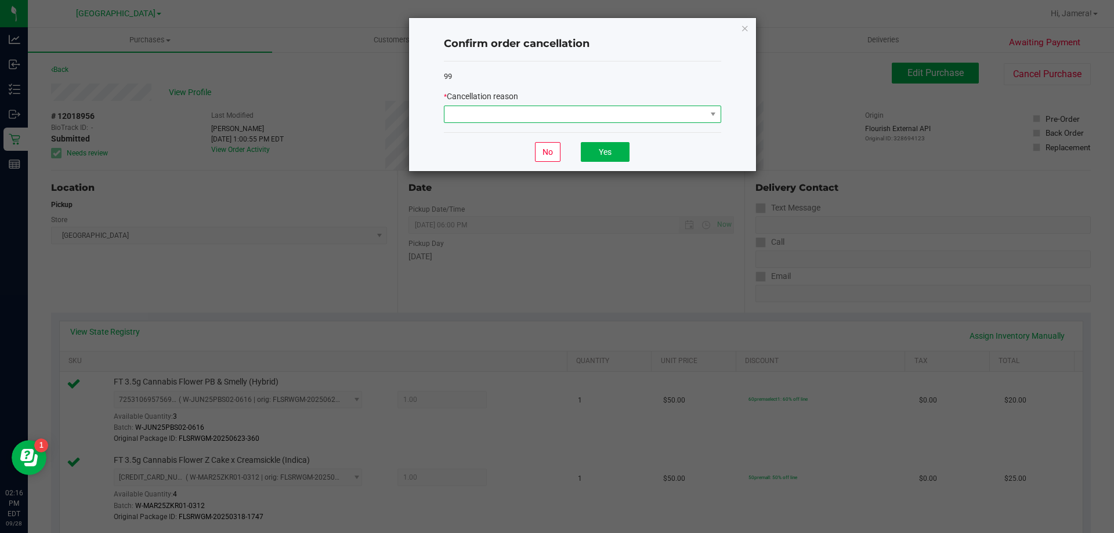
click at [659, 119] on span at bounding box center [575, 114] width 262 height 16
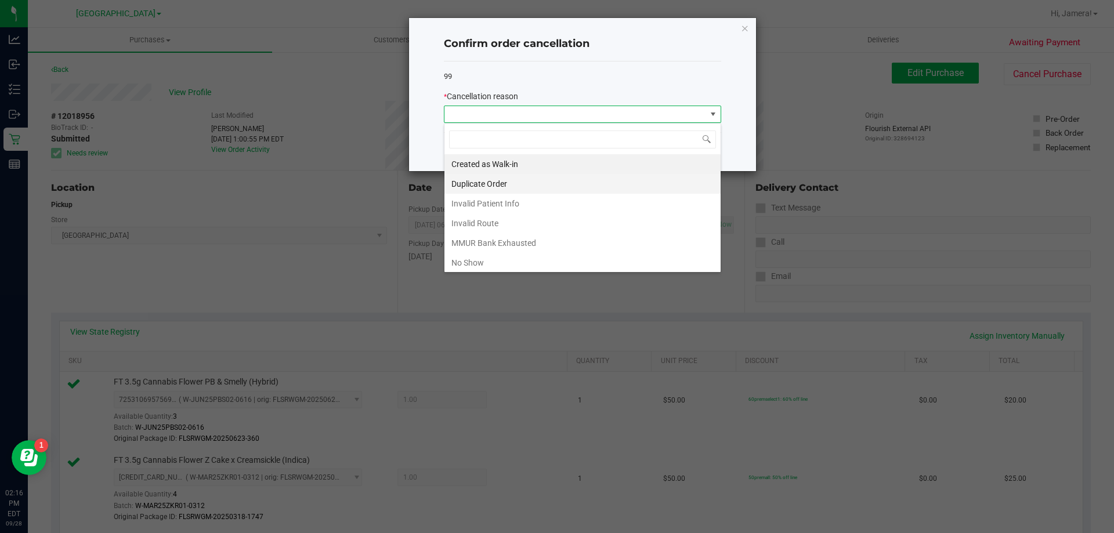
scroll to position [17, 277]
click at [507, 185] on li "Duplicate Order" at bounding box center [582, 184] width 276 height 20
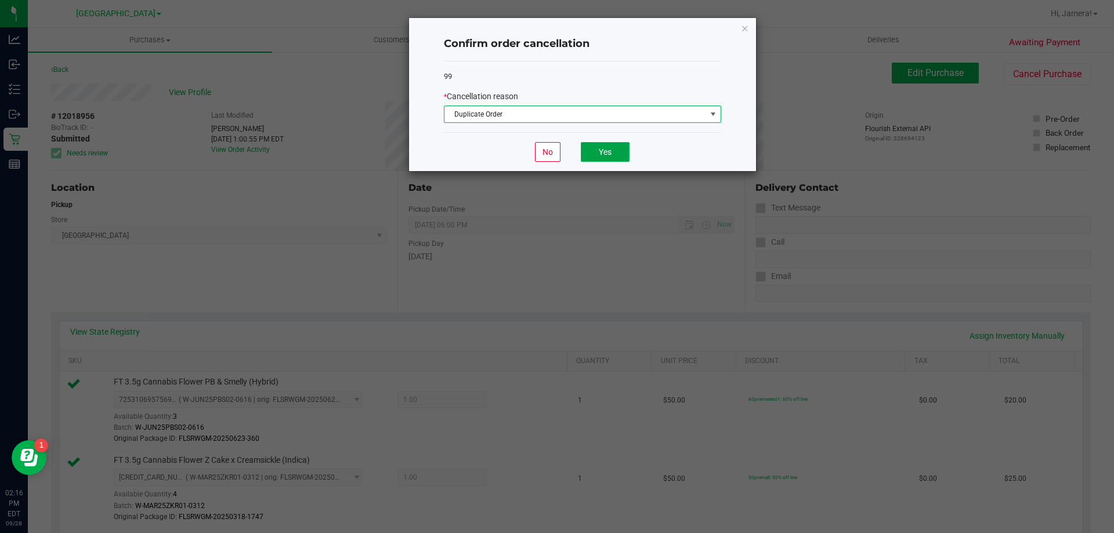
click at [592, 145] on button "Yes" at bounding box center [605, 152] width 49 height 20
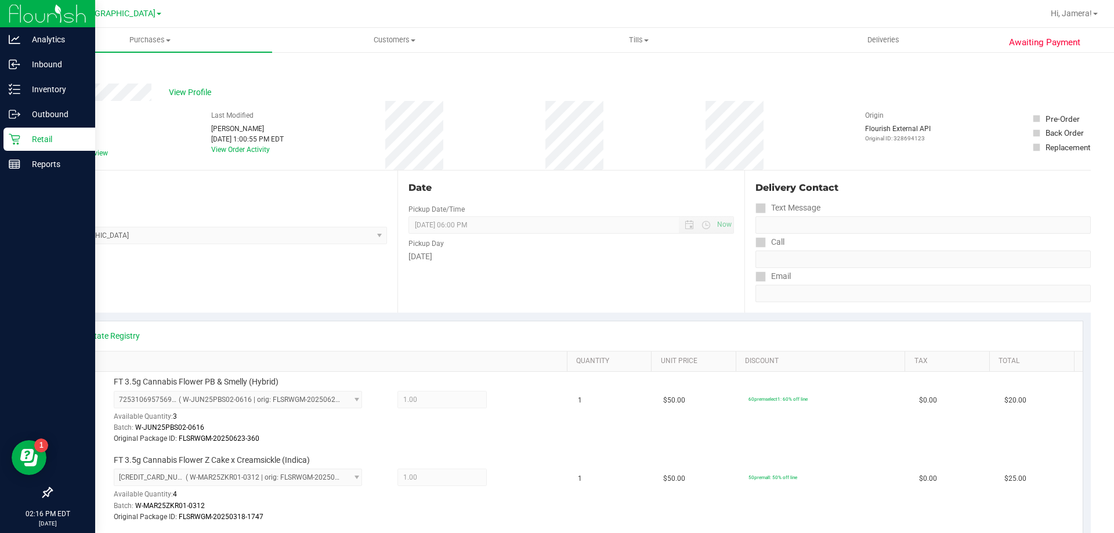
click at [20, 147] on div "Retail" at bounding box center [49, 139] width 92 height 23
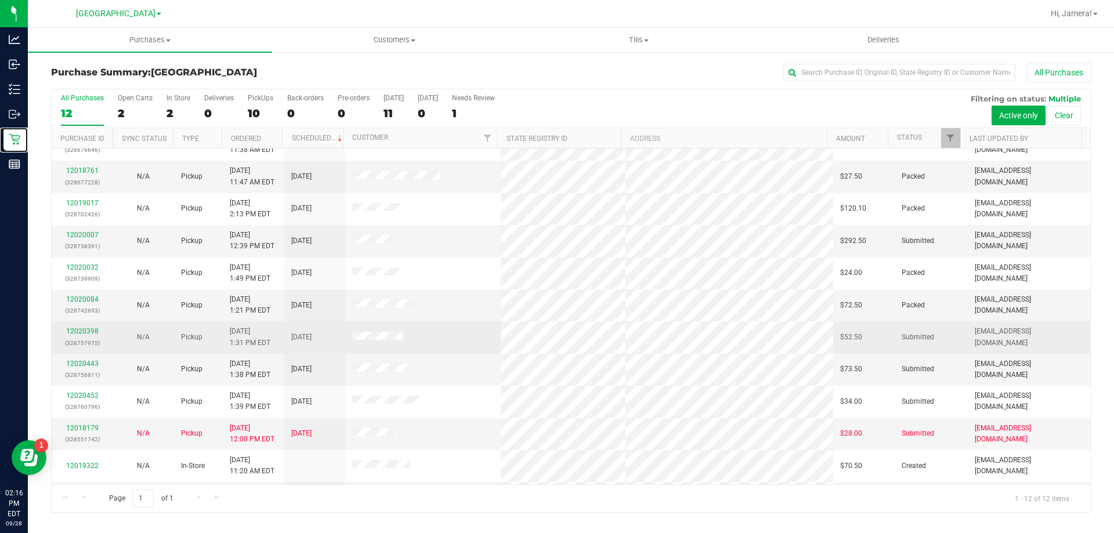
scroll to position [49, 0]
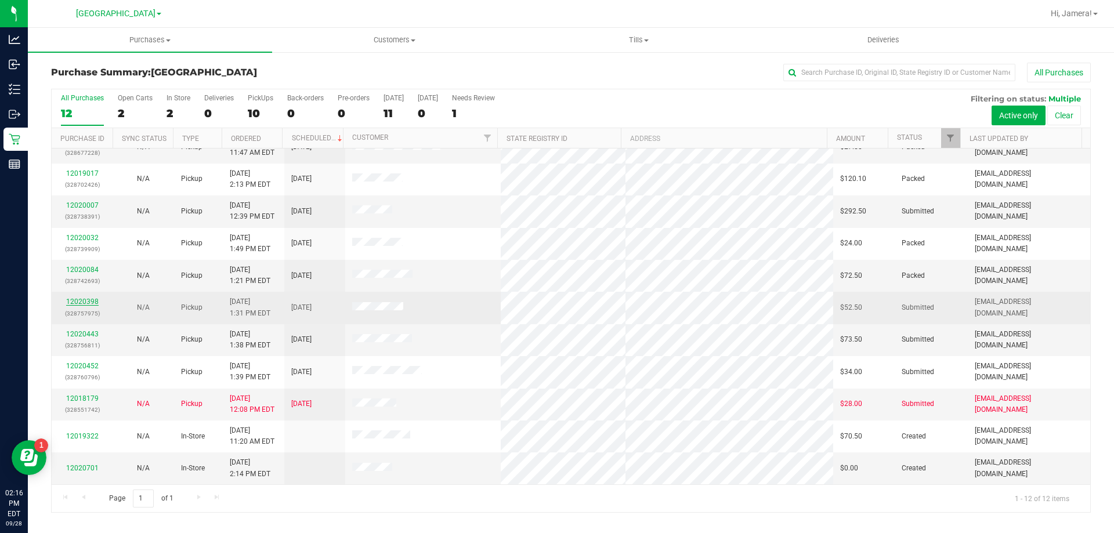
click at [91, 299] on link "12020398" at bounding box center [82, 302] width 32 height 8
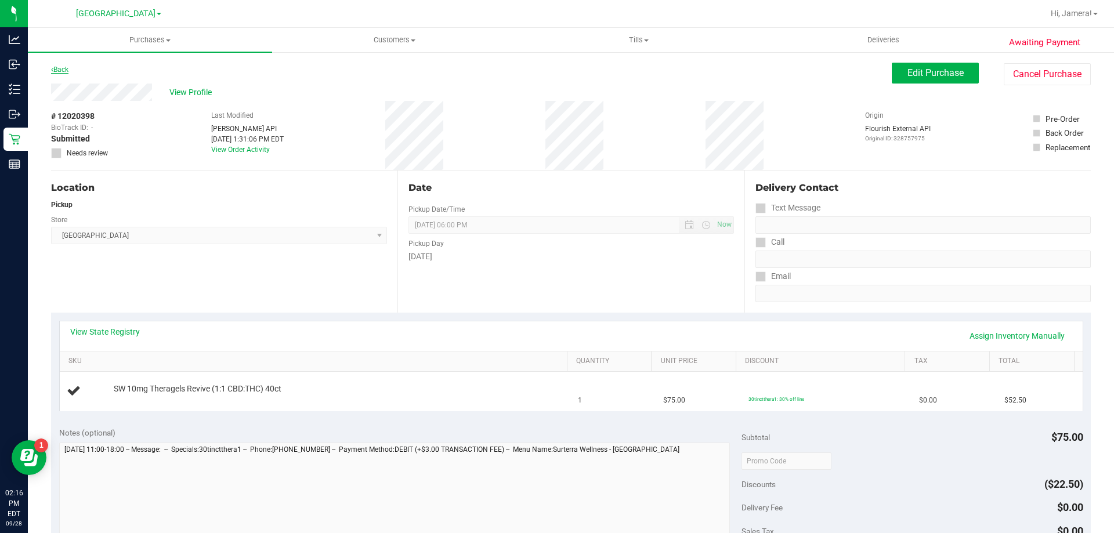
click at [63, 73] on link "Back" at bounding box center [59, 70] width 17 height 8
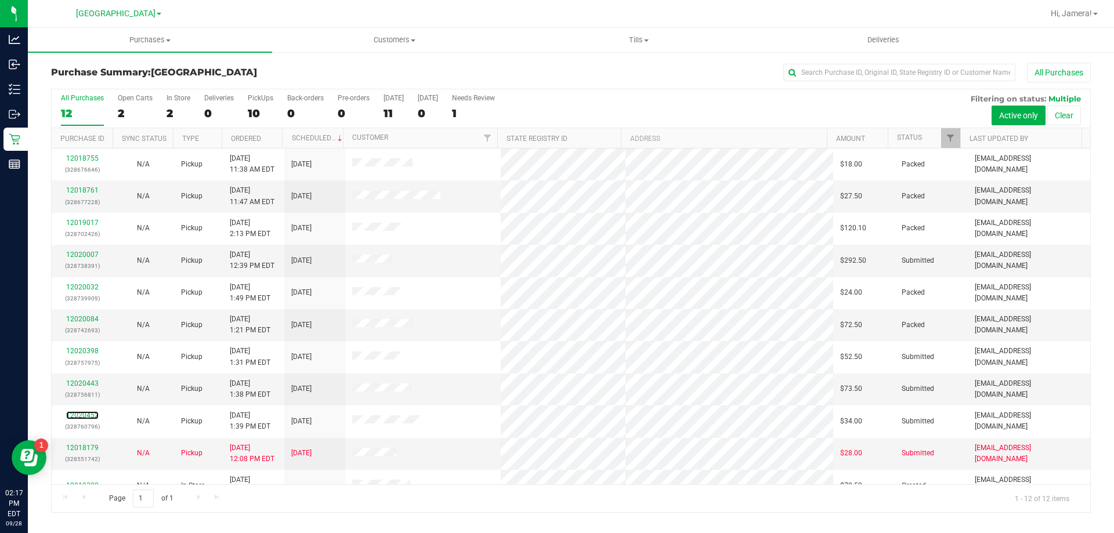
click at [88, 416] on link "12020452" at bounding box center [82, 415] width 32 height 8
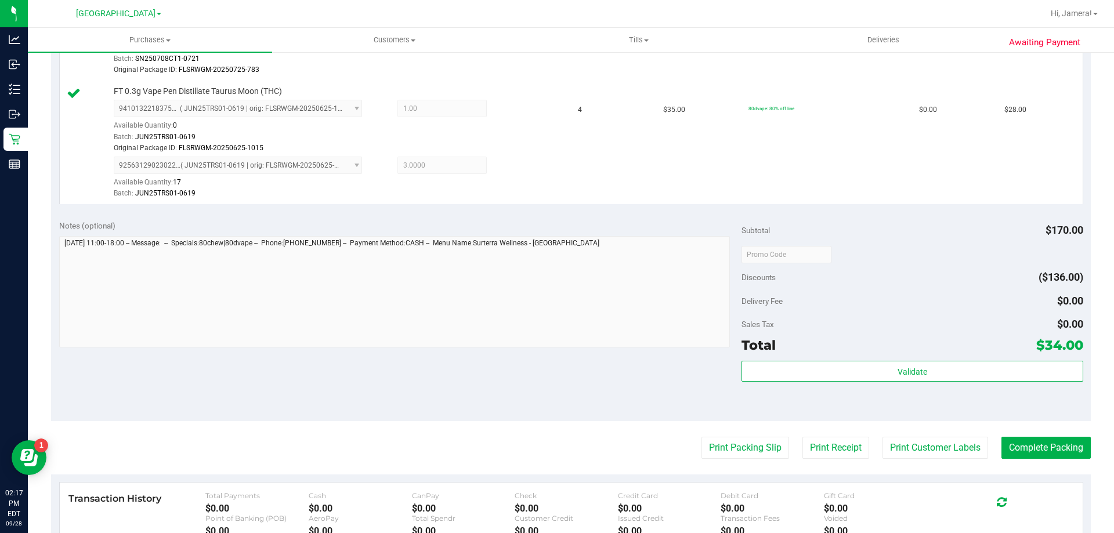
scroll to position [406, 0]
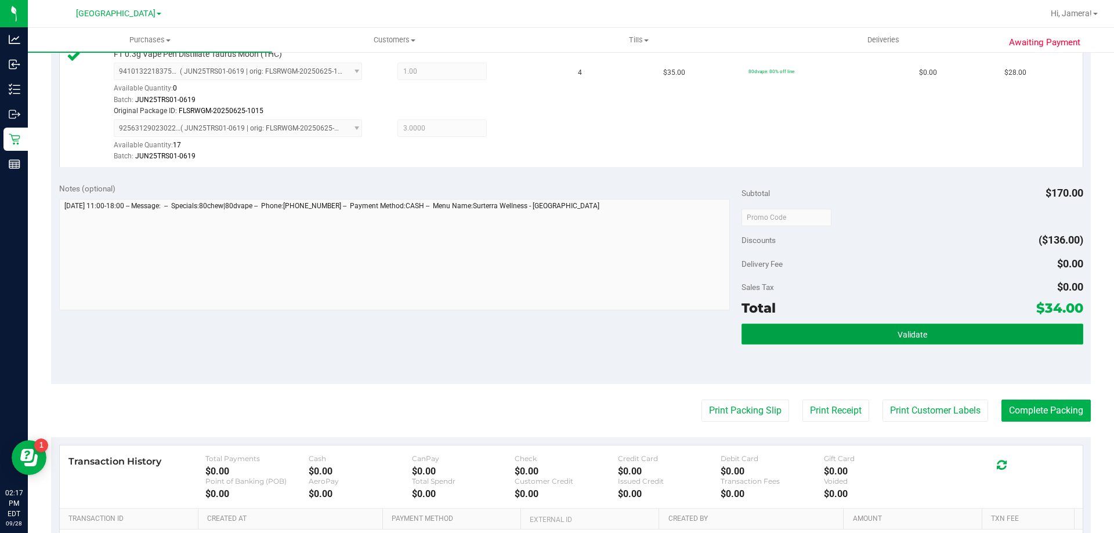
click at [843, 332] on button "Validate" at bounding box center [912, 334] width 341 height 21
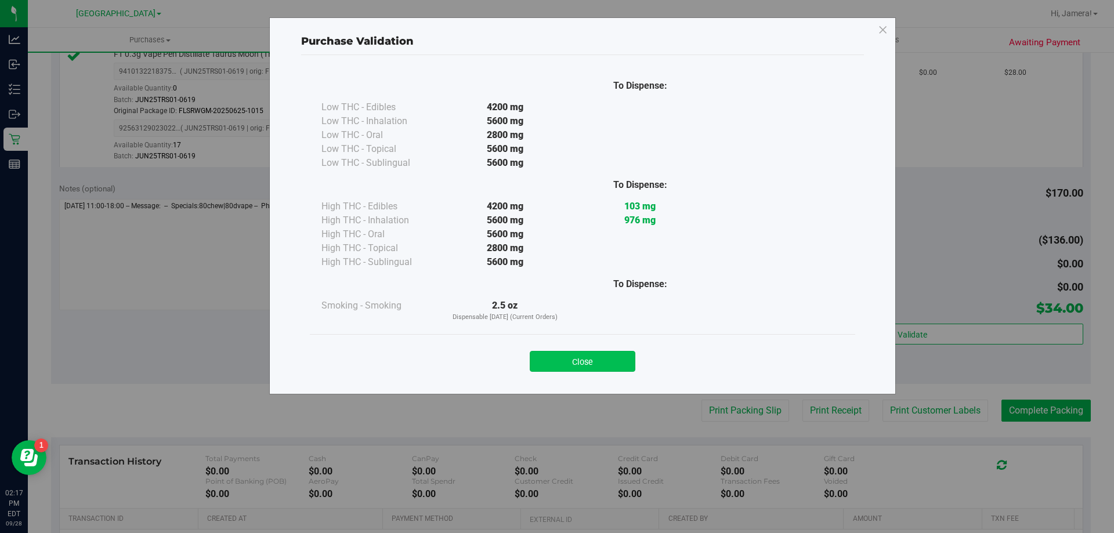
click at [592, 360] on button "Close" at bounding box center [583, 361] width 106 height 21
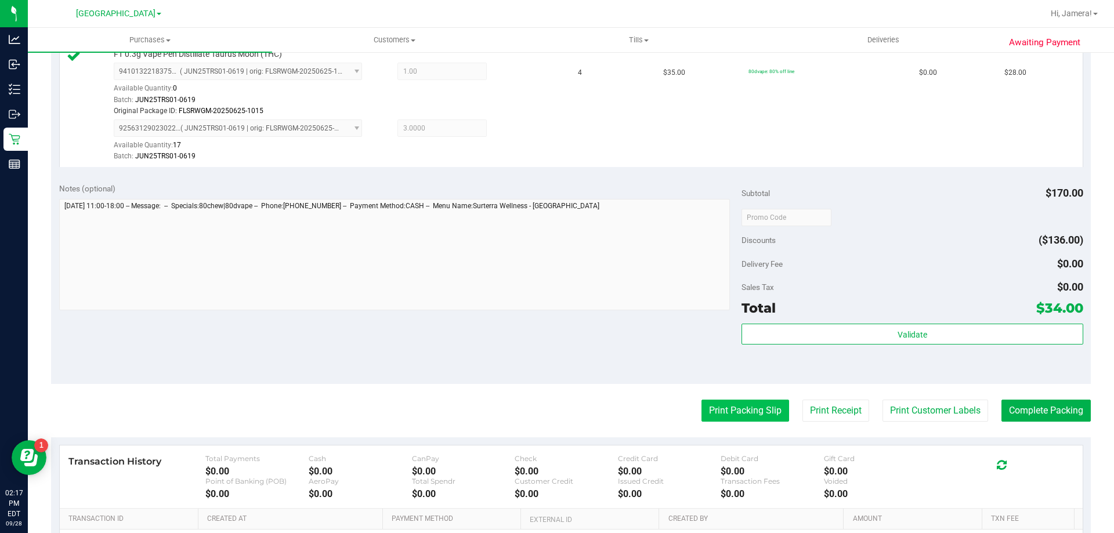
click at [739, 414] on button "Print Packing Slip" at bounding box center [746, 411] width 88 height 22
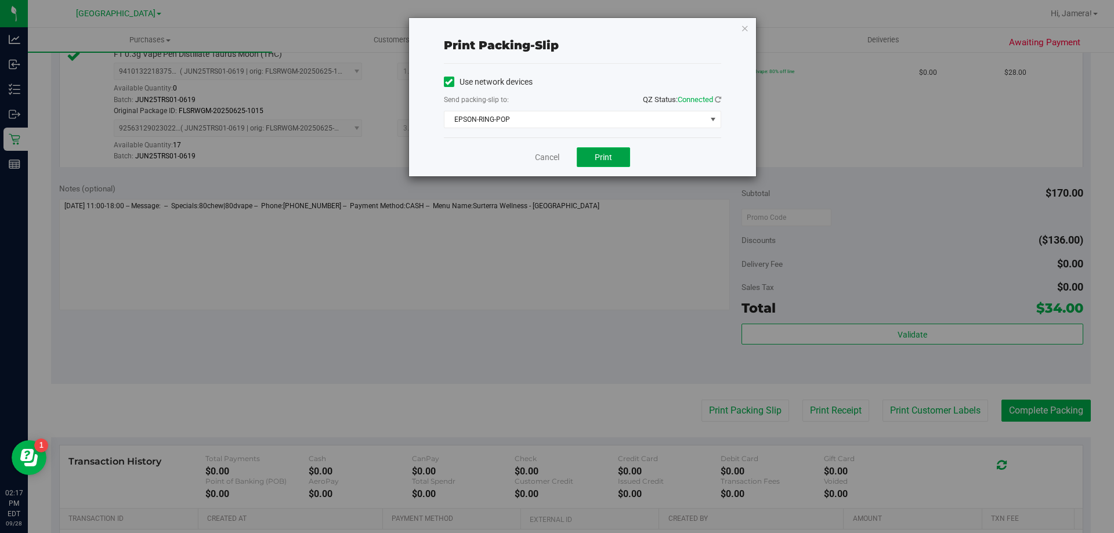
click at [587, 156] on button "Print" at bounding box center [603, 157] width 53 height 20
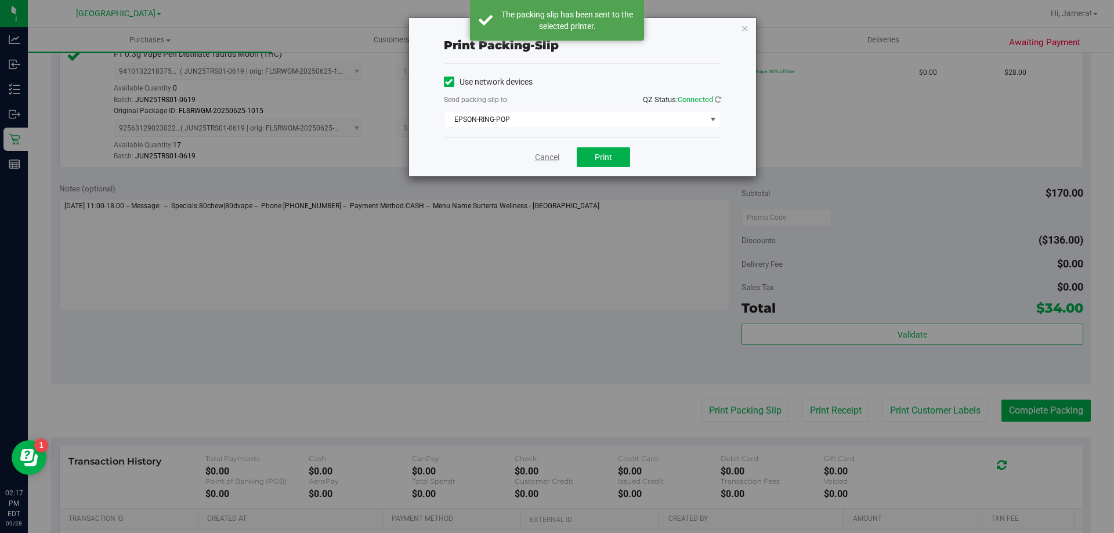
click at [542, 159] on link "Cancel" at bounding box center [547, 157] width 24 height 12
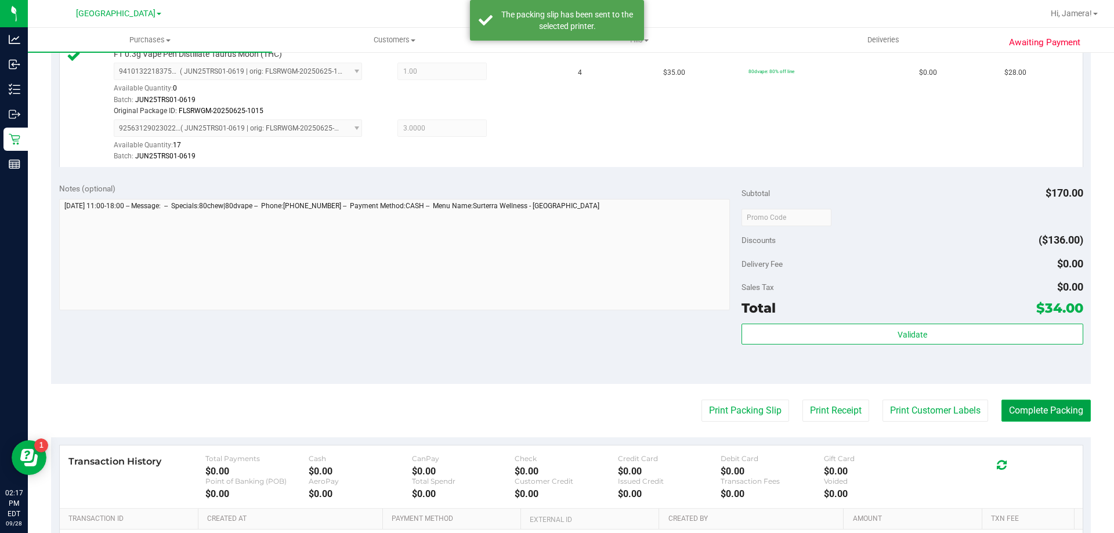
click at [1031, 417] on button "Complete Packing" at bounding box center [1046, 411] width 89 height 22
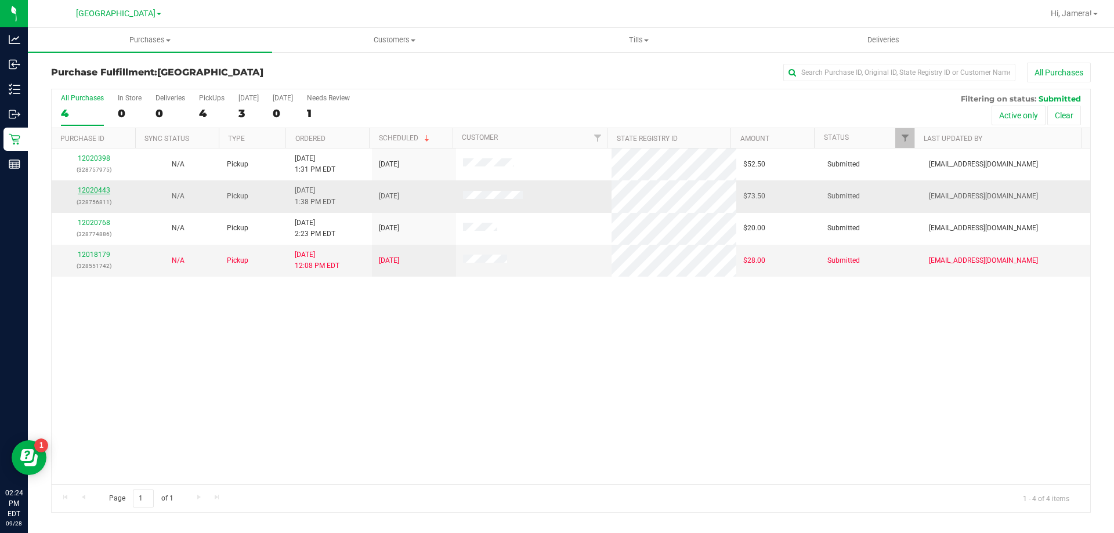
click at [92, 190] on link "12020443" at bounding box center [94, 190] width 32 height 8
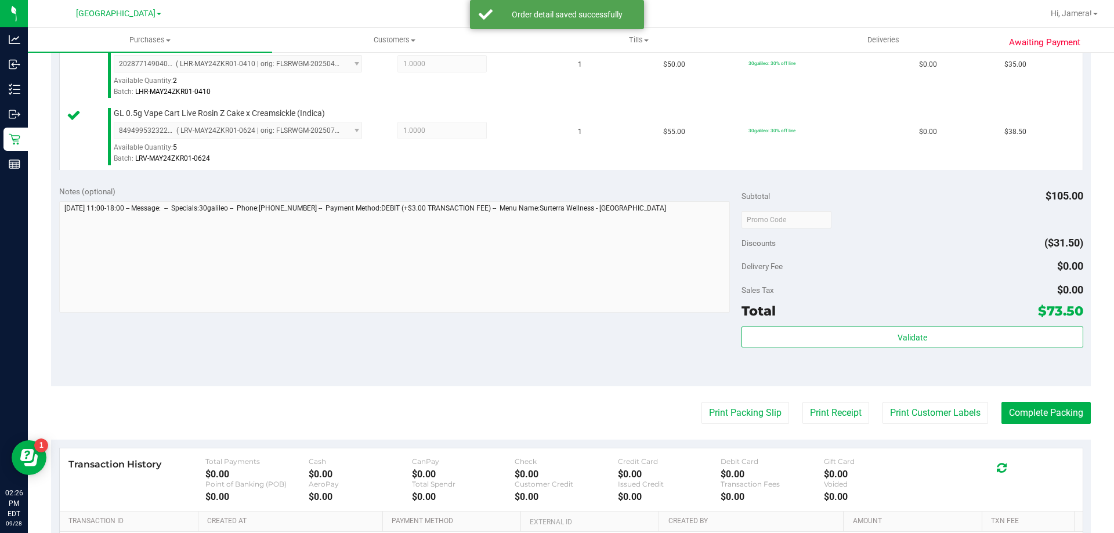
scroll to position [397, 0]
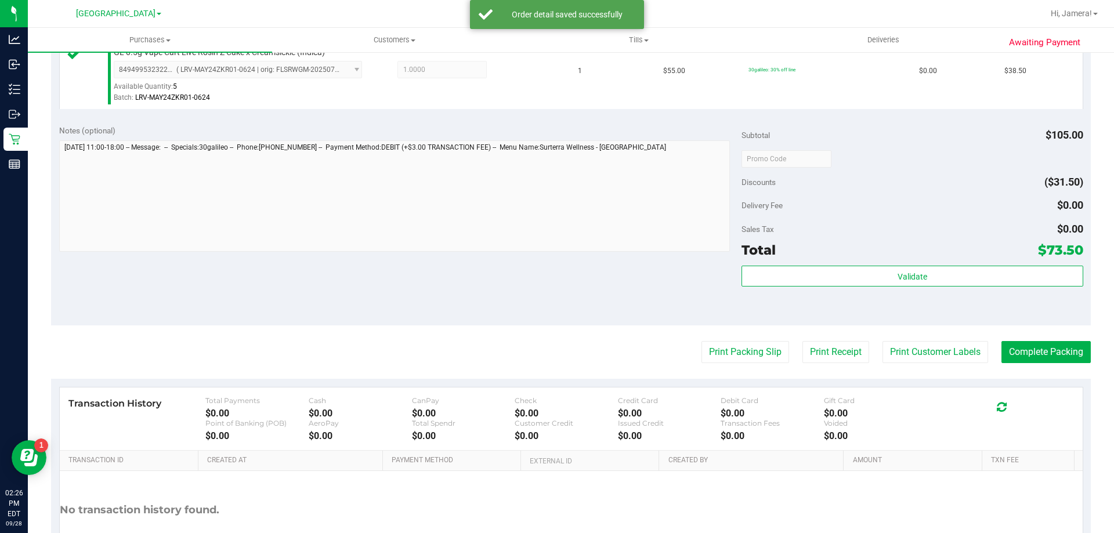
click at [924, 291] on div "Validate" at bounding box center [912, 292] width 341 height 52
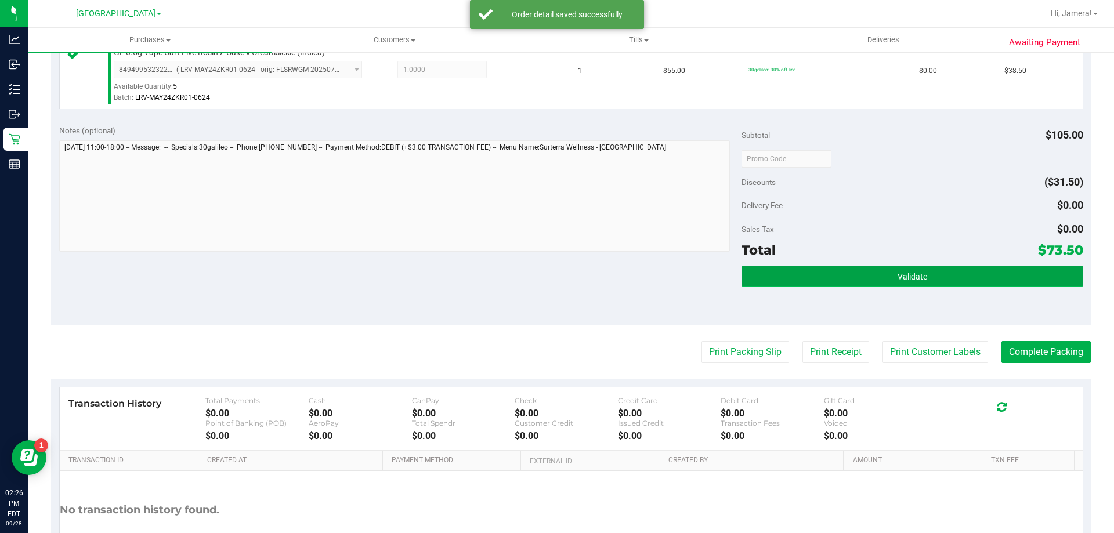
drag, startPoint x: 927, startPoint y: 282, endPoint x: 927, endPoint y: 271, distance: 11.0
click at [927, 271] on button "Validate" at bounding box center [912, 276] width 341 height 21
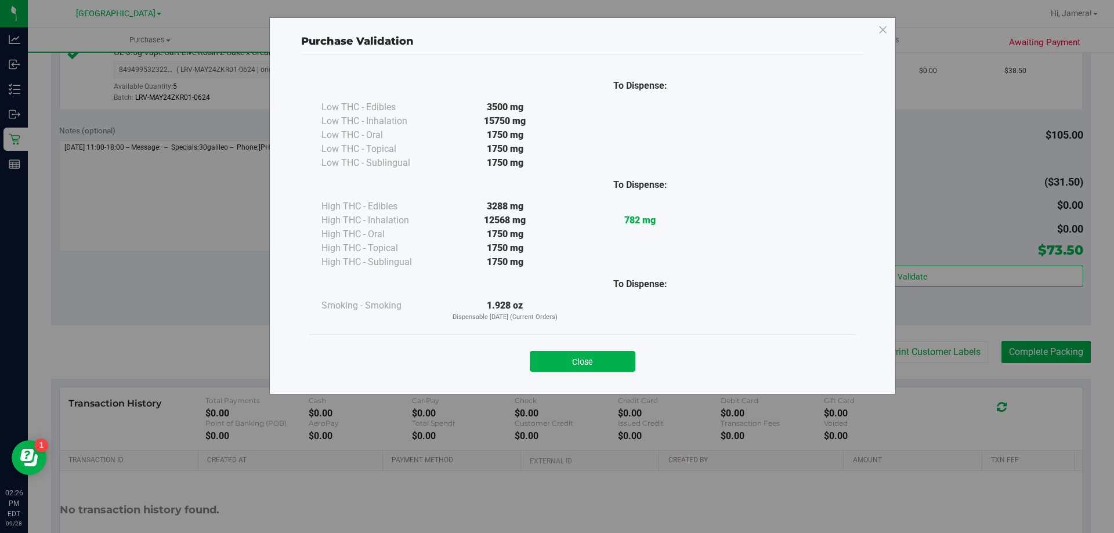
click at [612, 374] on div "Close" at bounding box center [582, 357] width 545 height 47
click at [624, 370] on button "Close" at bounding box center [583, 361] width 106 height 21
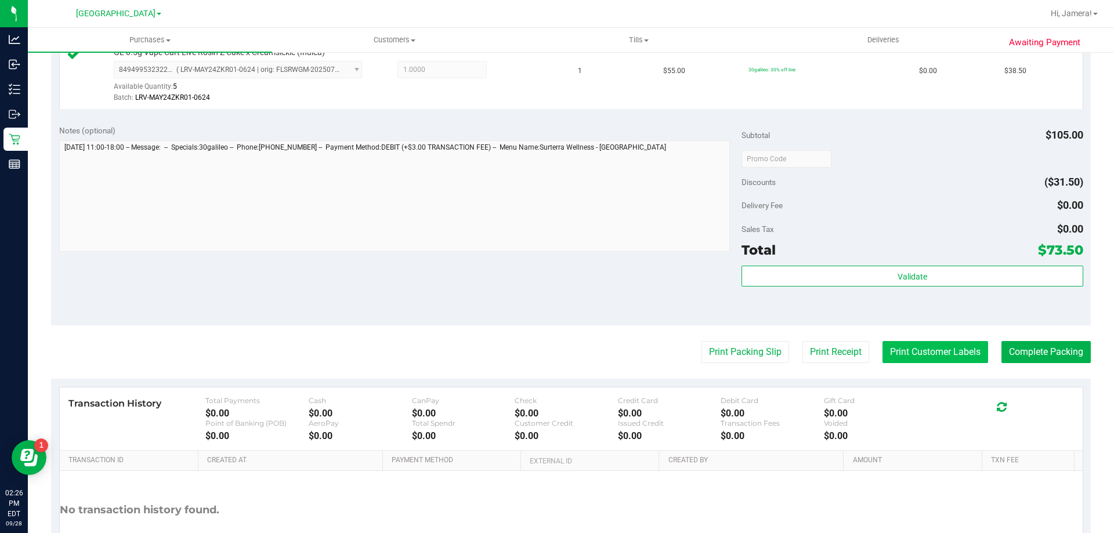
click at [944, 357] on button "Print Customer Labels" at bounding box center [936, 352] width 106 height 22
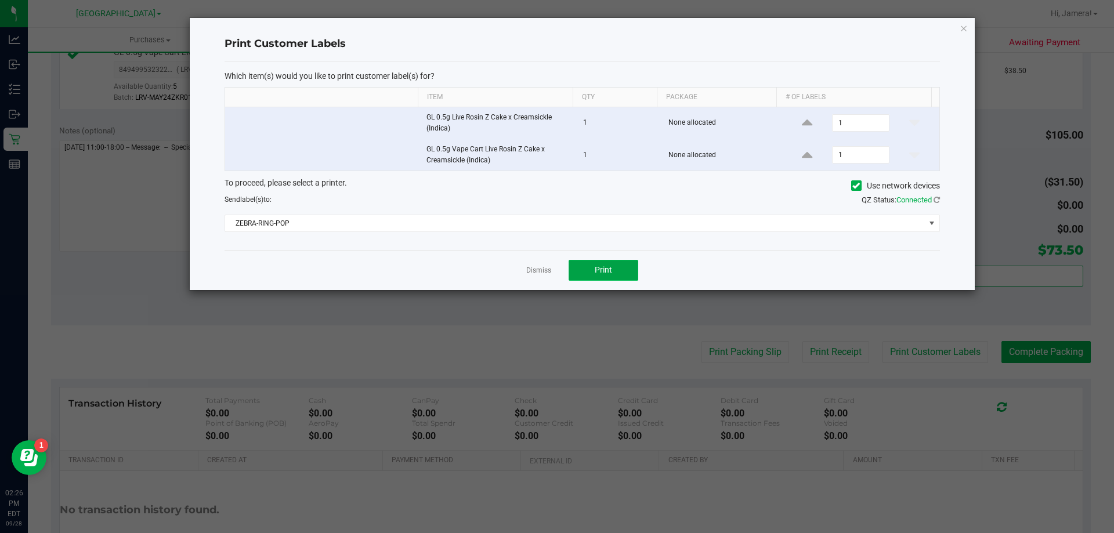
click at [590, 265] on button "Print" at bounding box center [604, 270] width 70 height 21
click at [551, 267] on app-cancel-button "Dismiss" at bounding box center [538, 270] width 25 height 12
drag, startPoint x: 551, startPoint y: 267, endPoint x: 625, endPoint y: 263, distance: 74.4
click at [552, 267] on div "Dismiss Print" at bounding box center [582, 270] width 715 height 40
click at [530, 267] on link "Dismiss" at bounding box center [538, 271] width 25 height 10
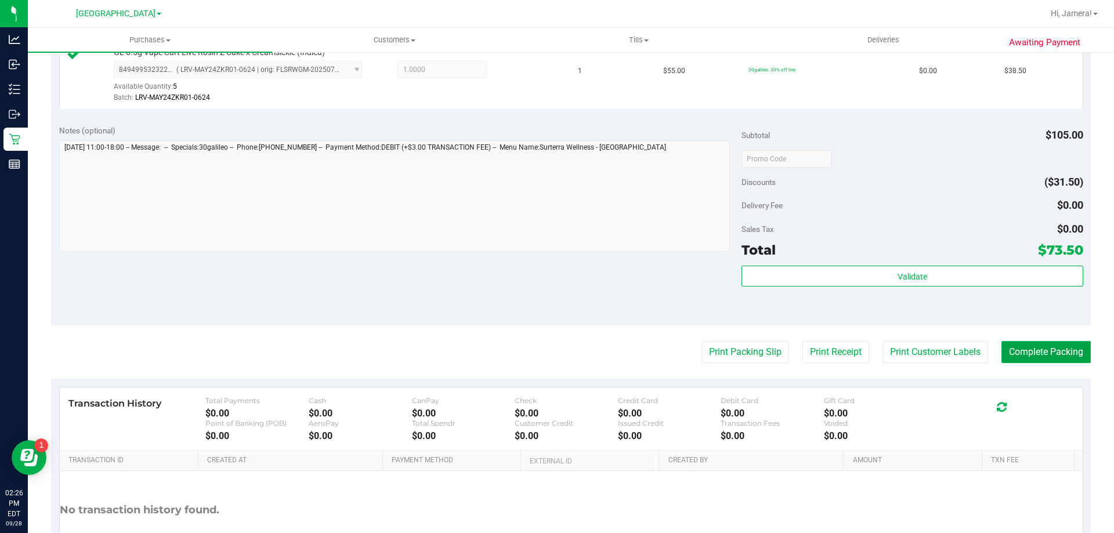
click at [1042, 349] on button "Complete Packing" at bounding box center [1046, 352] width 89 height 22
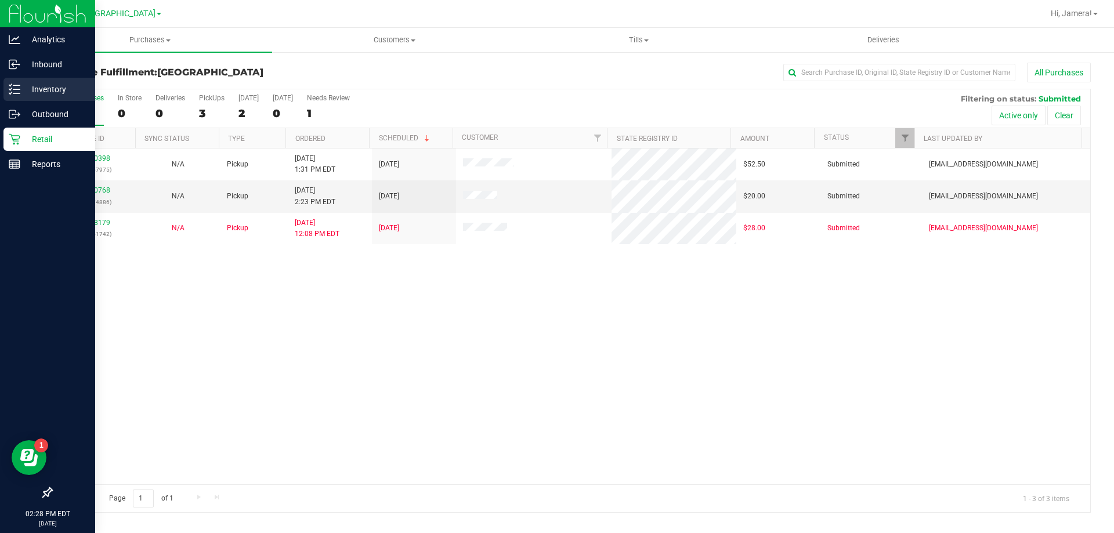
click at [10, 93] on icon at bounding box center [15, 90] width 12 height 12
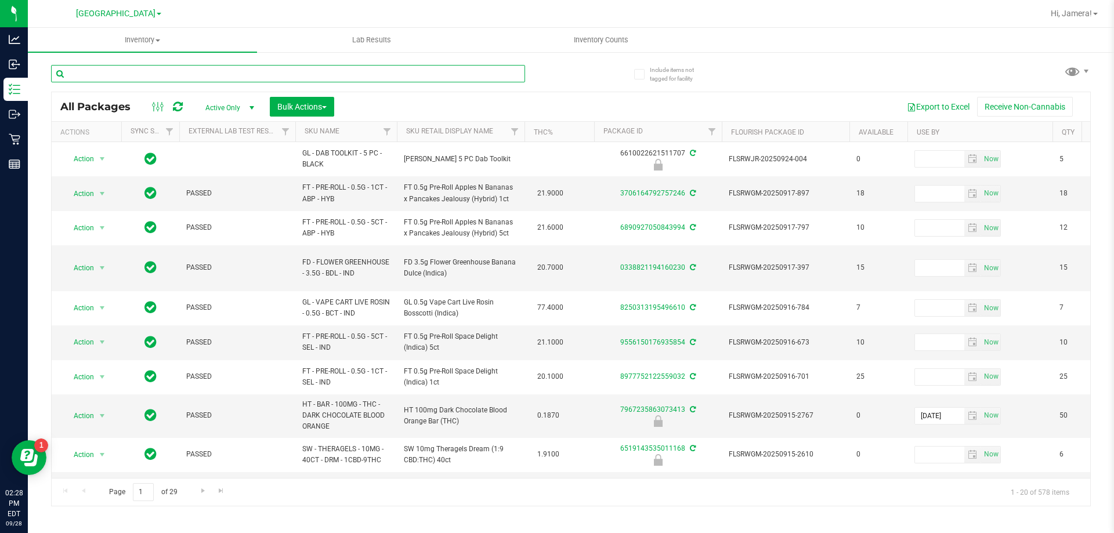
click at [135, 74] on input "text" at bounding box center [288, 73] width 474 height 17
type input "tangerine"
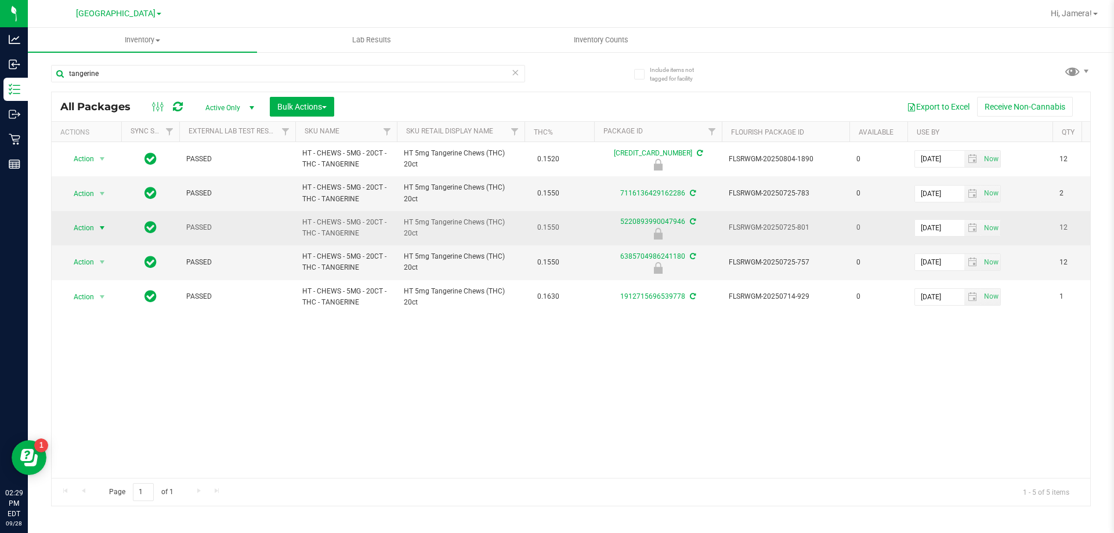
click at [103, 228] on span "select" at bounding box center [101, 227] width 9 height 9
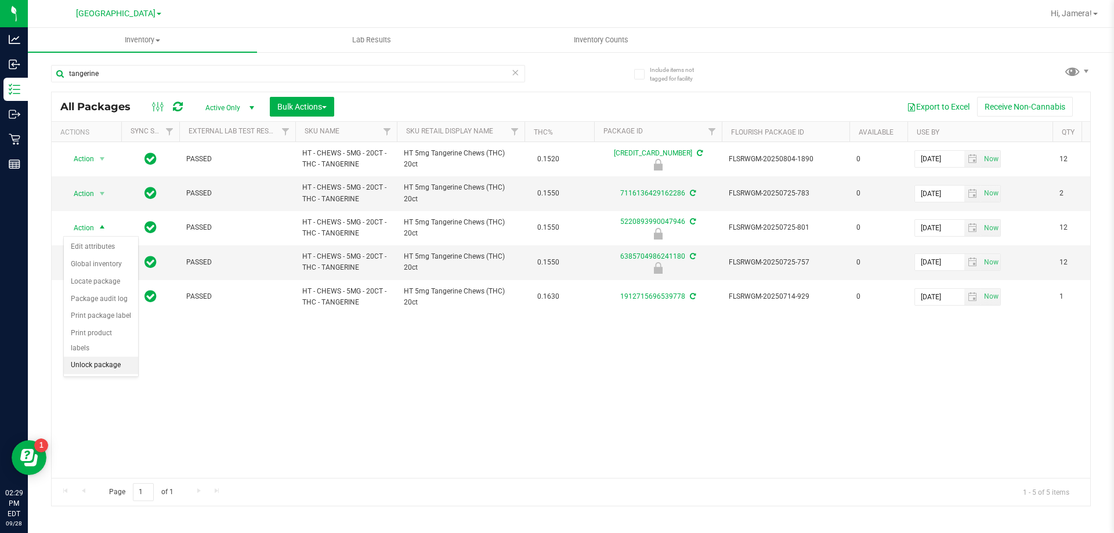
click at [96, 357] on li "Unlock package" at bounding box center [101, 365] width 74 height 17
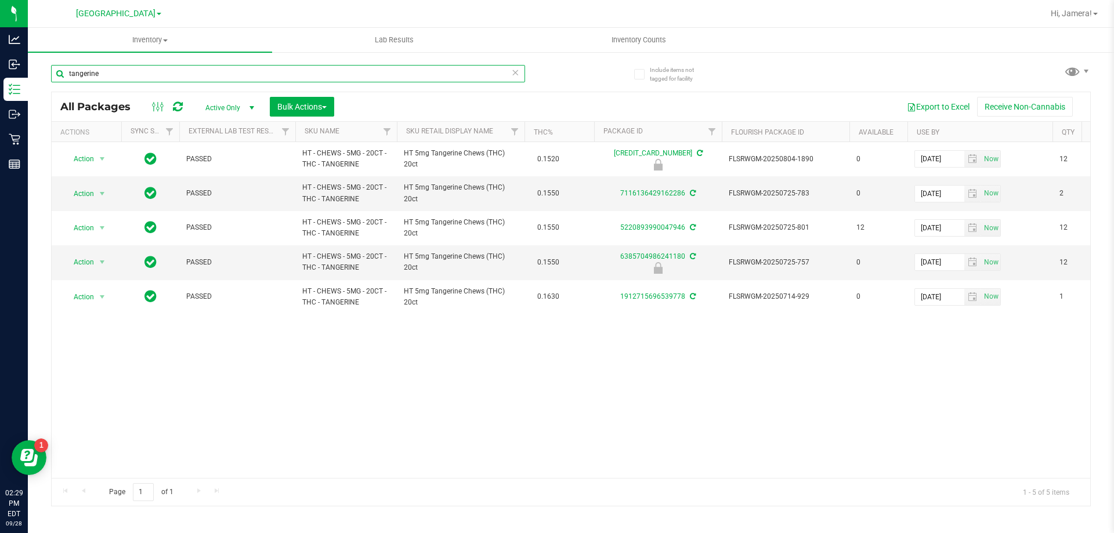
click at [122, 71] on input "tangerine" at bounding box center [288, 73] width 474 height 17
click at [124, 70] on input "tangerine" at bounding box center [288, 73] width 474 height 17
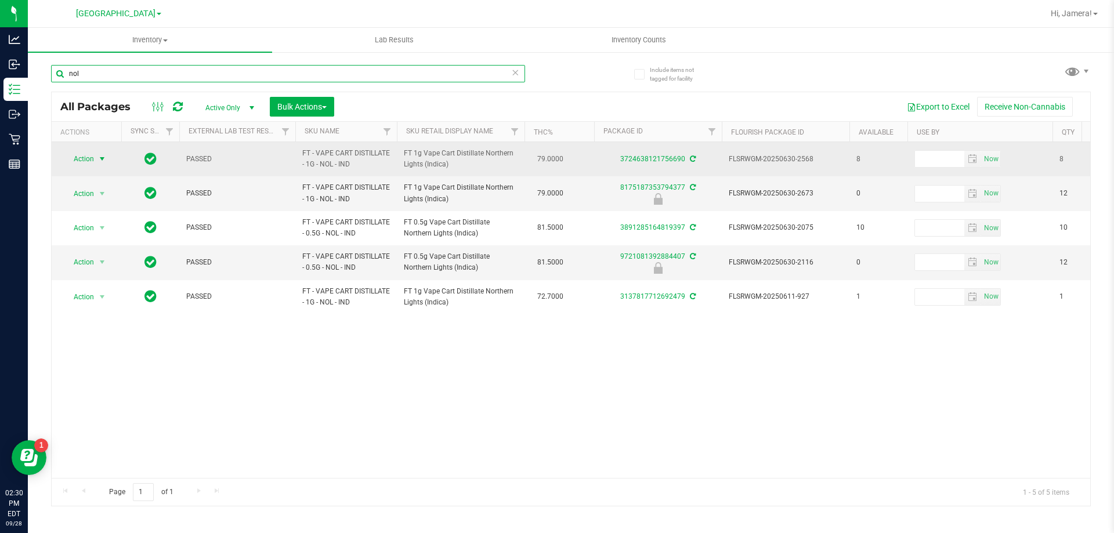
type input "nol"
click at [93, 158] on span "Action" at bounding box center [78, 159] width 31 height 16
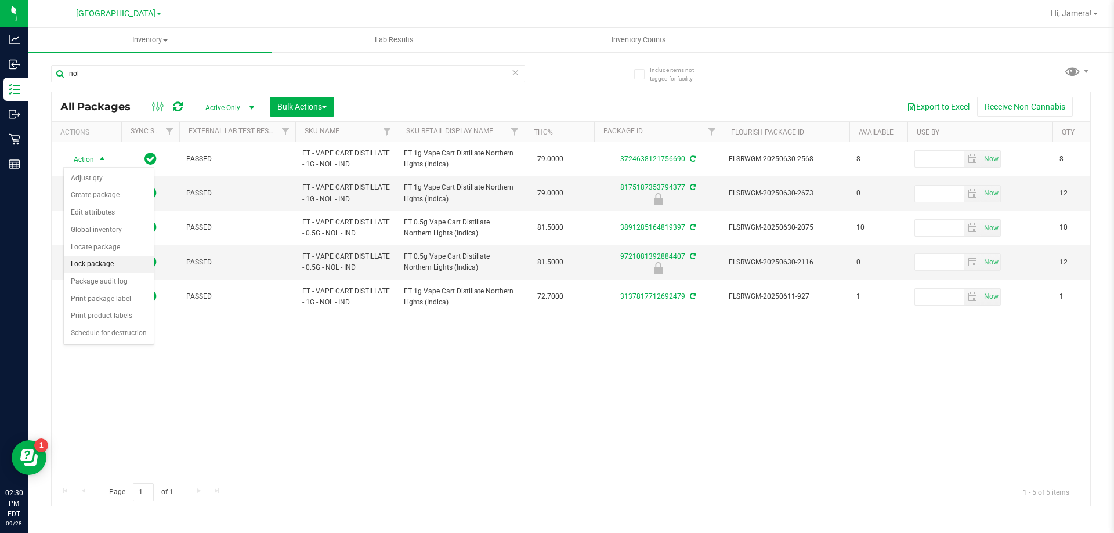
click at [118, 270] on li "Lock package" at bounding box center [109, 264] width 90 height 17
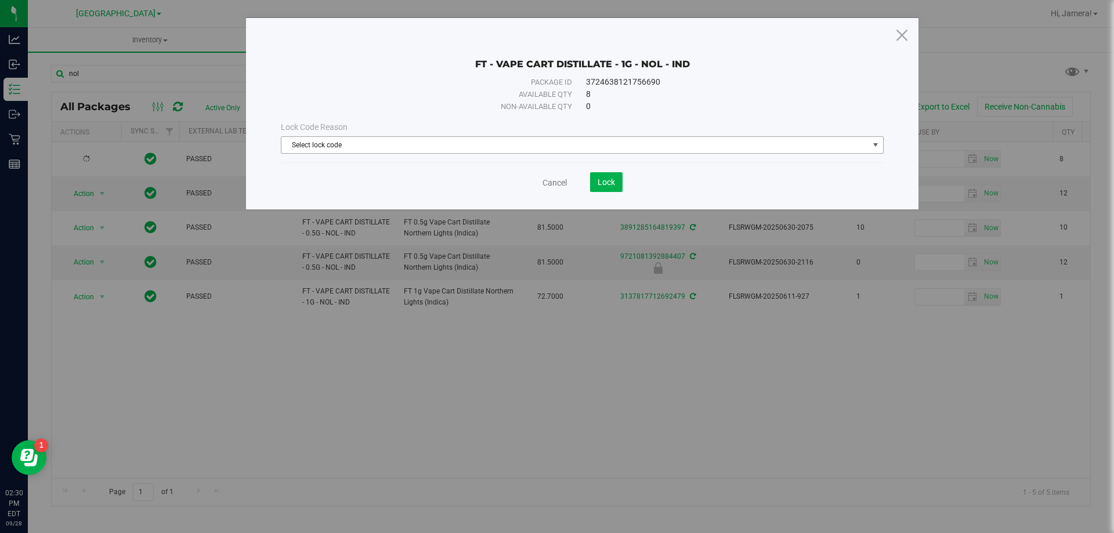
click at [381, 151] on span "Select lock code" at bounding box center [574, 145] width 587 height 16
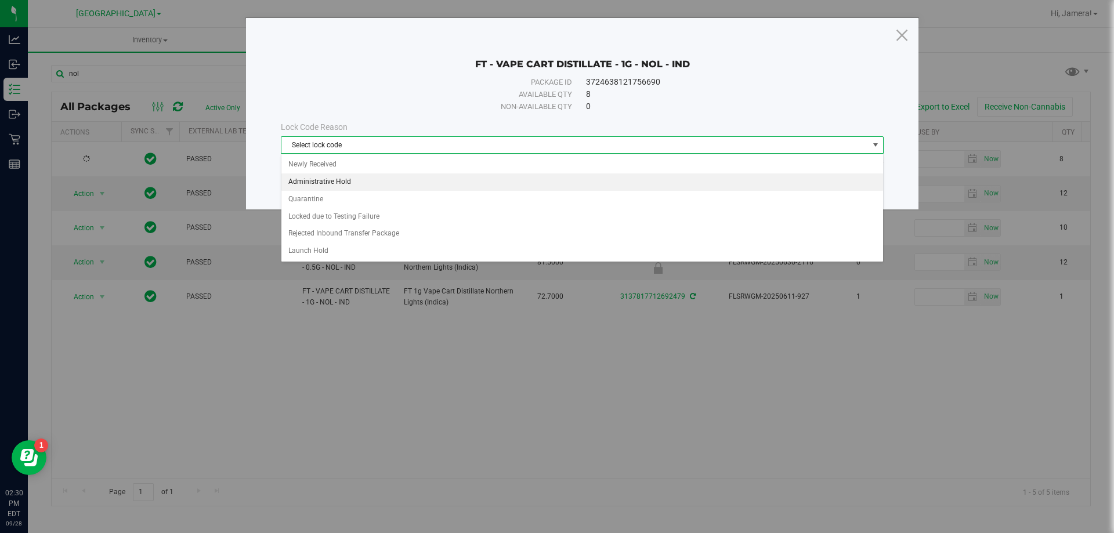
click at [342, 179] on li "Administrative Hold" at bounding box center [582, 181] width 602 height 17
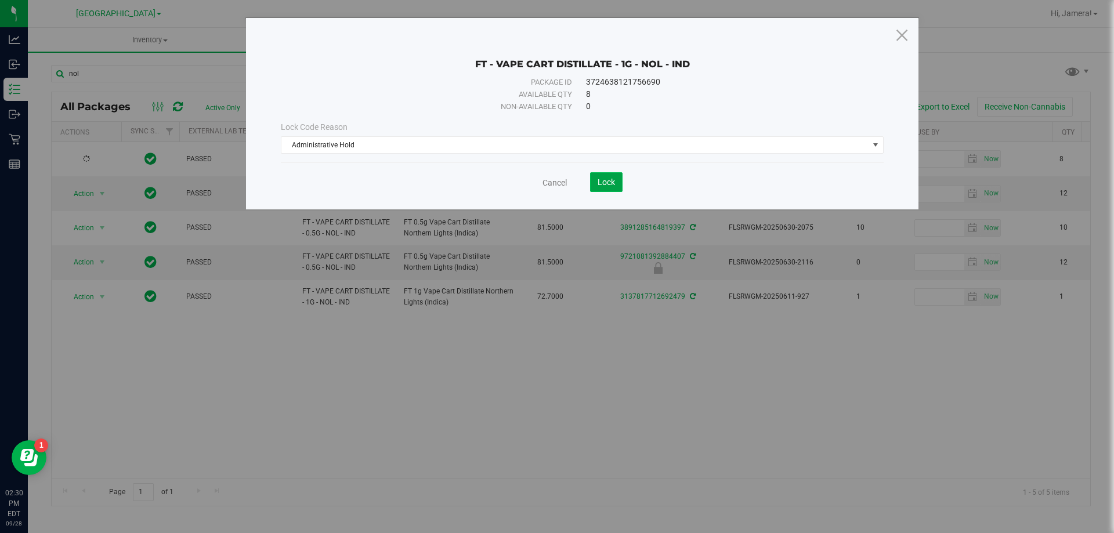
click at [610, 185] on span "Lock" at bounding box center [606, 182] width 17 height 9
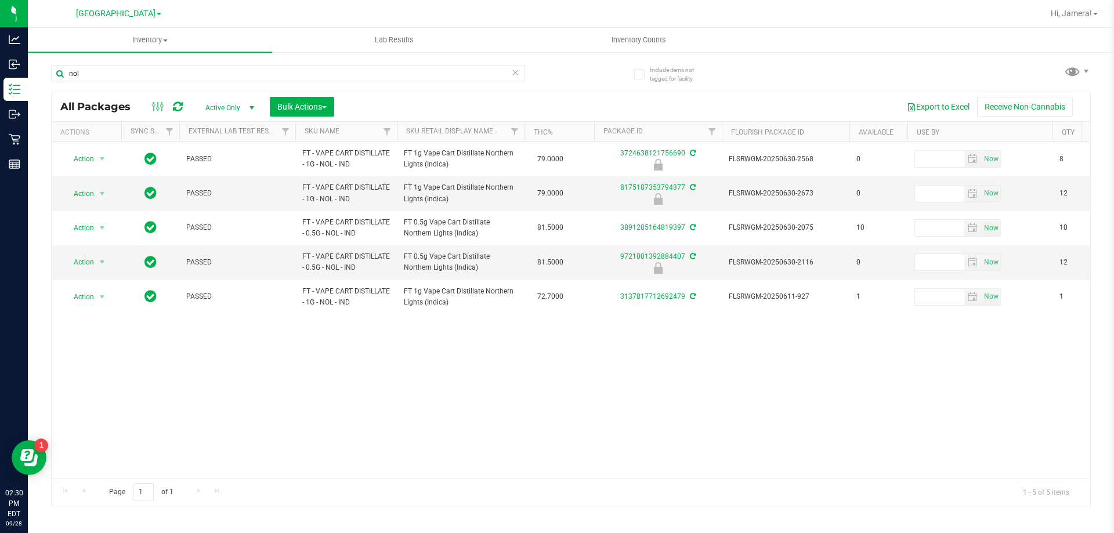
click at [602, 424] on div "Action Action Edit attributes Global inventory Locate package Package audit log…" at bounding box center [571, 310] width 1039 height 336
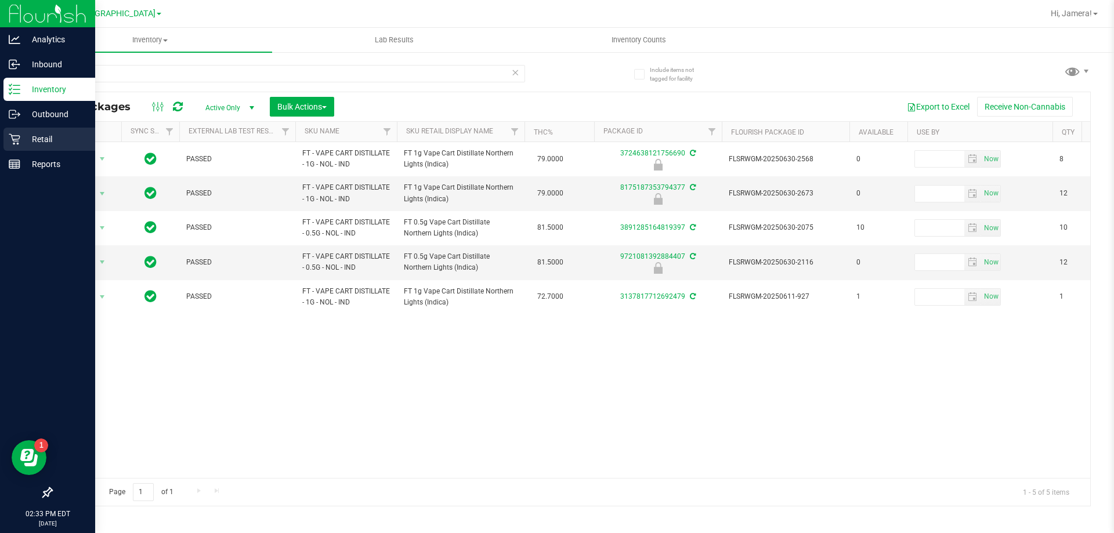
click at [21, 140] on p "Retail" at bounding box center [55, 139] width 70 height 14
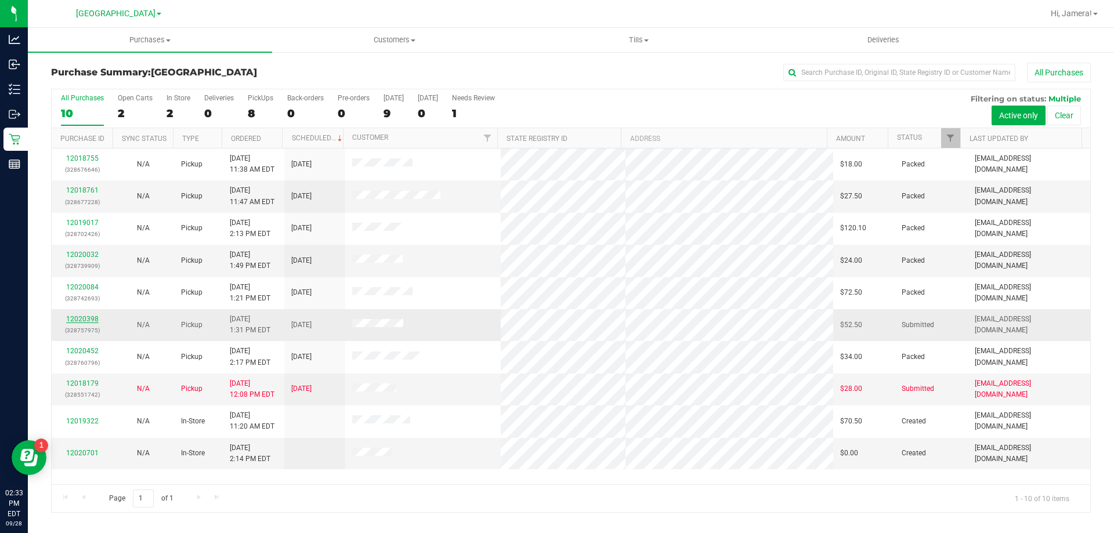
click at [82, 317] on link "12020398" at bounding box center [82, 319] width 32 height 8
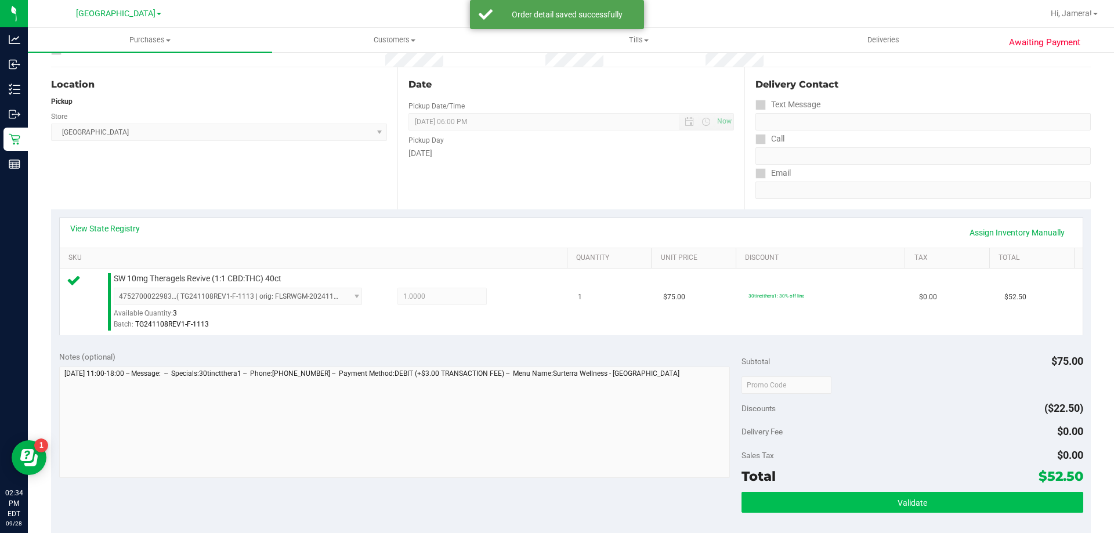
scroll to position [232, 0]
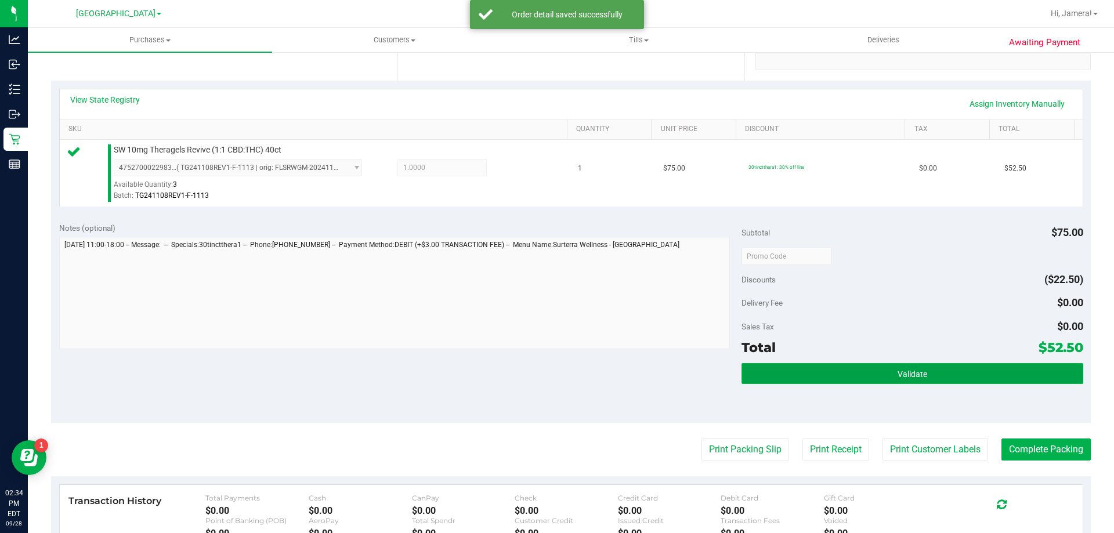
click at [806, 367] on button "Validate" at bounding box center [912, 373] width 341 height 21
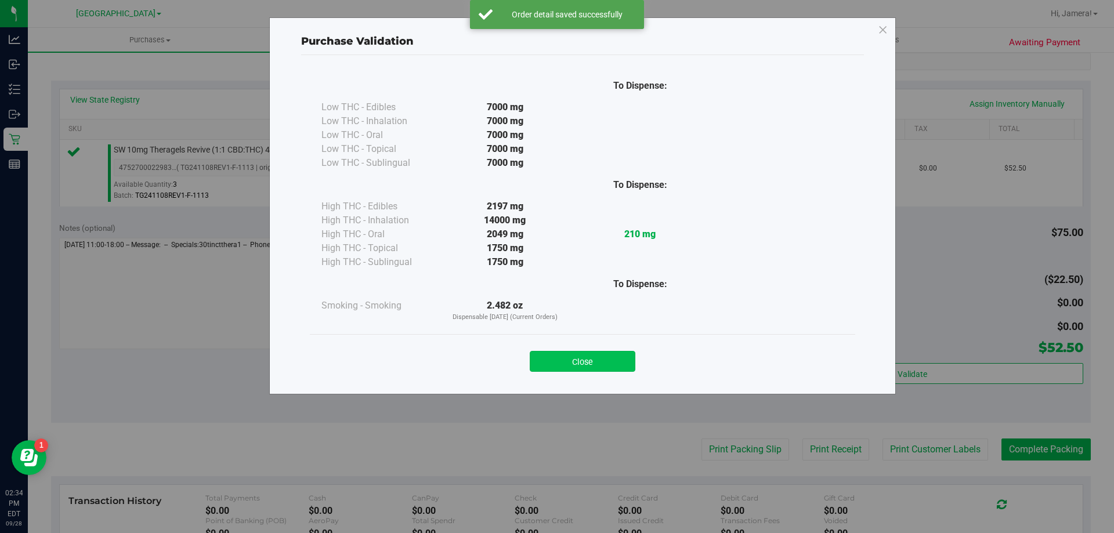
click at [586, 359] on button "Close" at bounding box center [583, 361] width 106 height 21
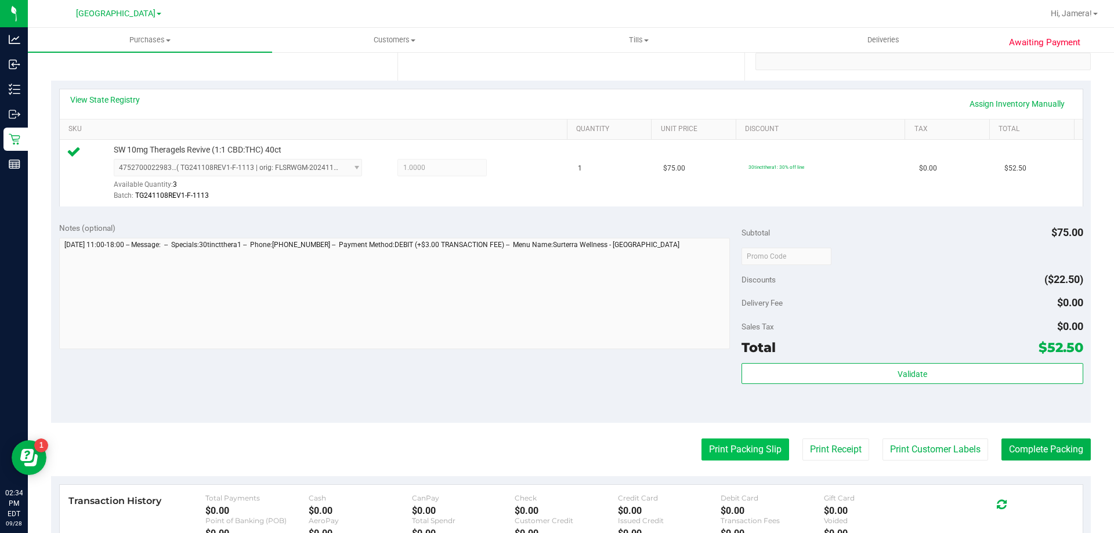
click at [736, 441] on button "Print Packing Slip" at bounding box center [746, 450] width 88 height 22
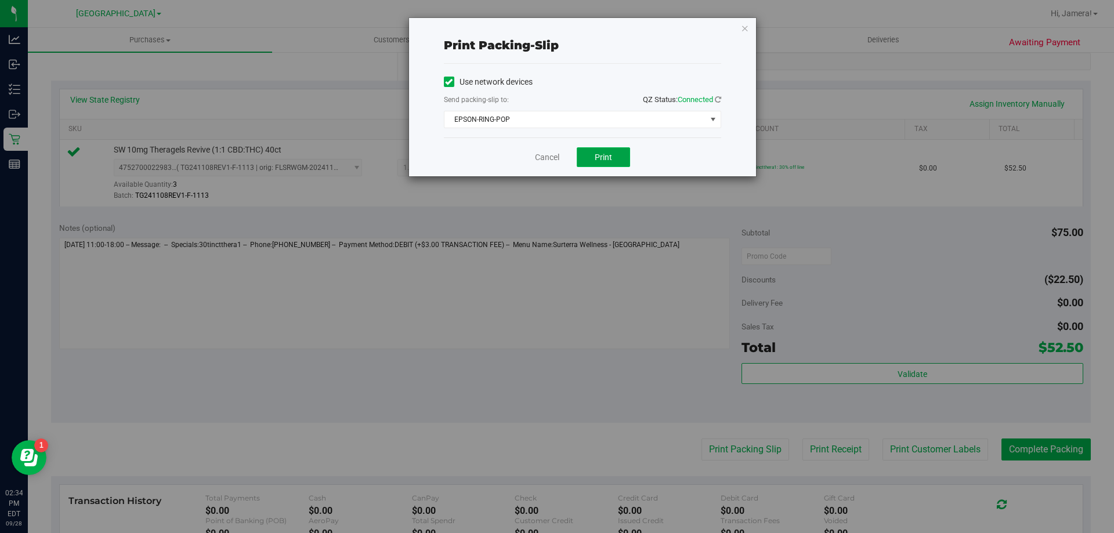
click at [606, 154] on span "Print" at bounding box center [603, 157] width 17 height 9
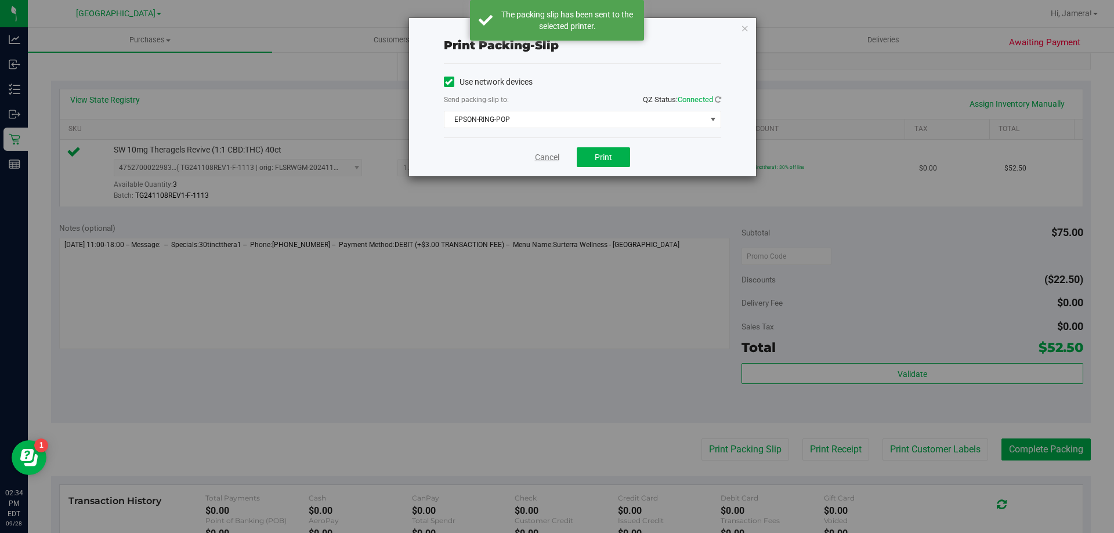
click at [541, 157] on link "Cancel" at bounding box center [547, 157] width 24 height 12
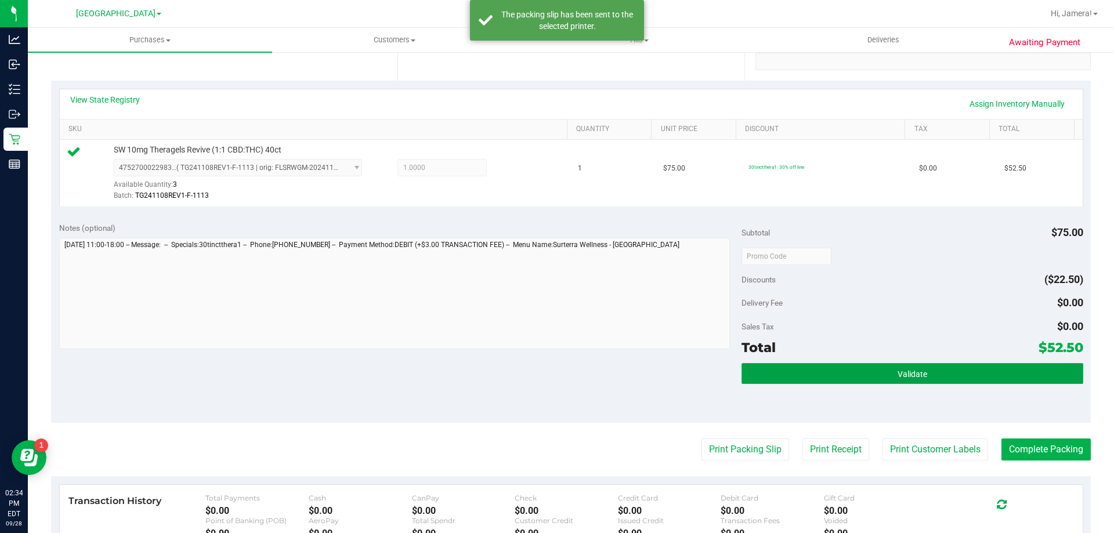
click at [969, 371] on button "Validate" at bounding box center [912, 373] width 341 height 21
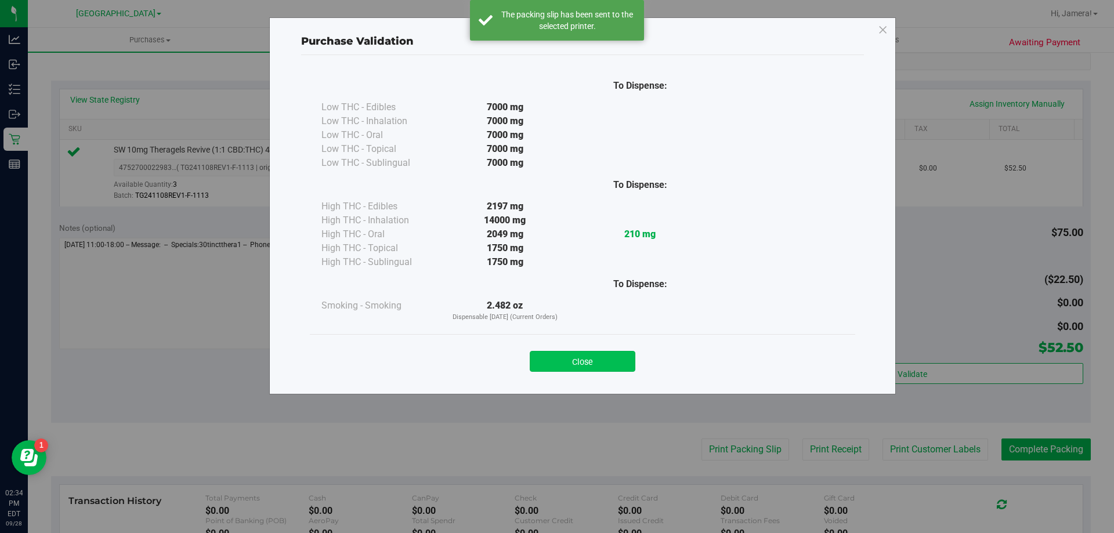
click at [609, 371] on button "Close" at bounding box center [583, 361] width 106 height 21
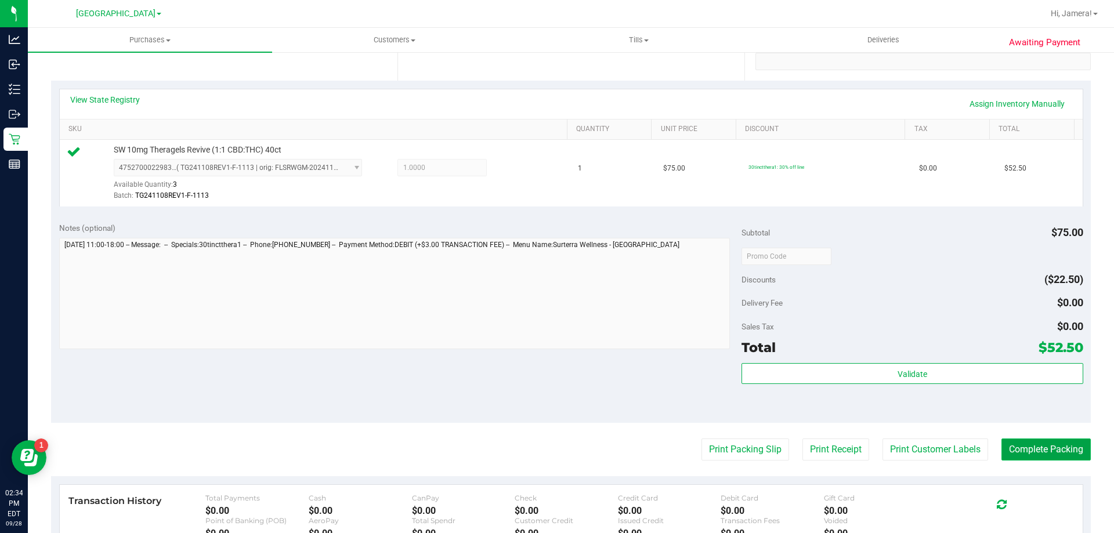
click at [1025, 443] on button "Complete Packing" at bounding box center [1046, 450] width 89 height 22
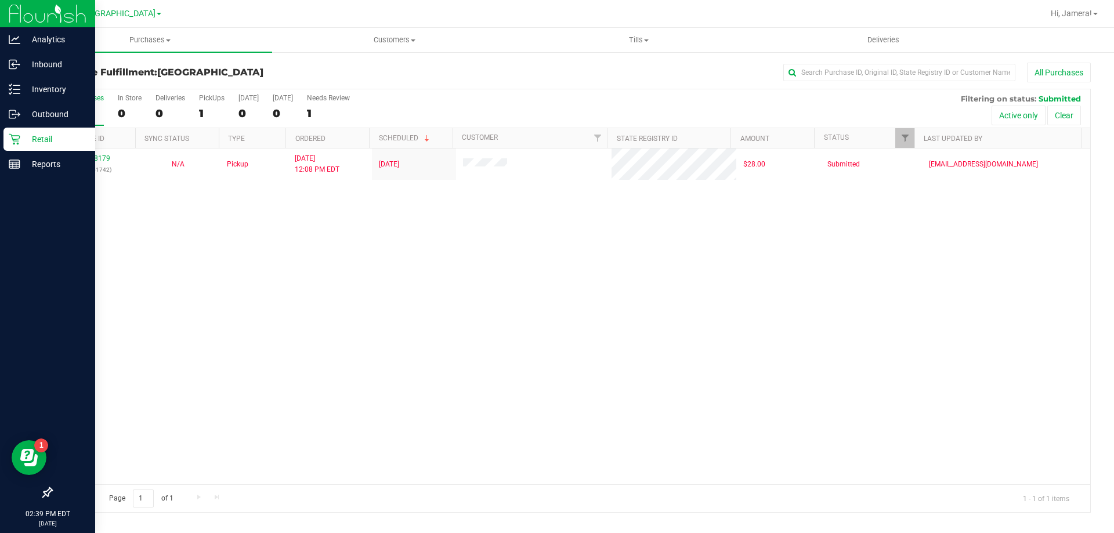
click at [19, 134] on icon at bounding box center [15, 139] width 12 height 12
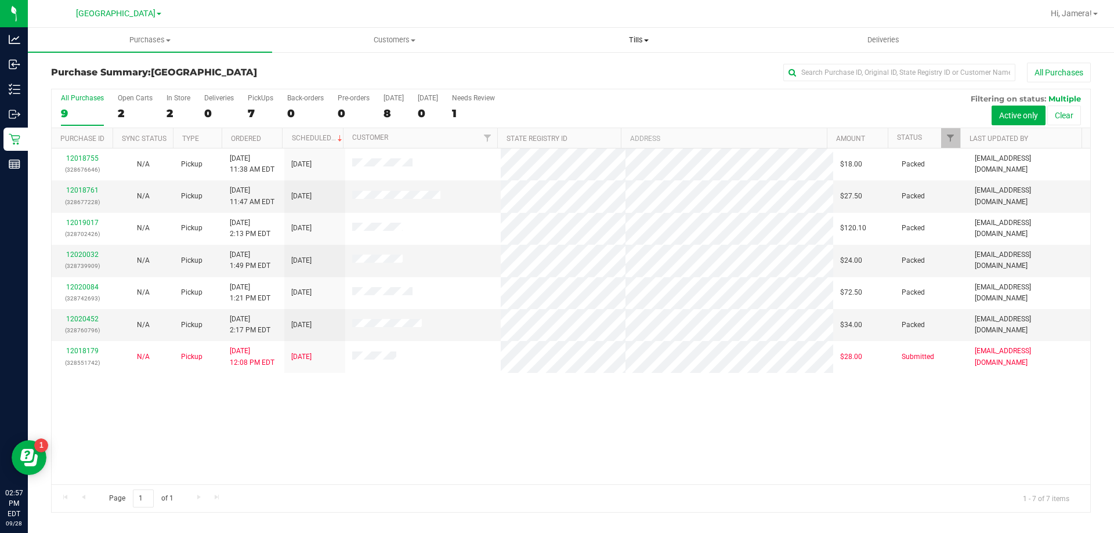
click at [567, 49] on uib-tab-heading "Tills Manage tills Reconcile e-payments" at bounding box center [638, 39] width 243 height 23
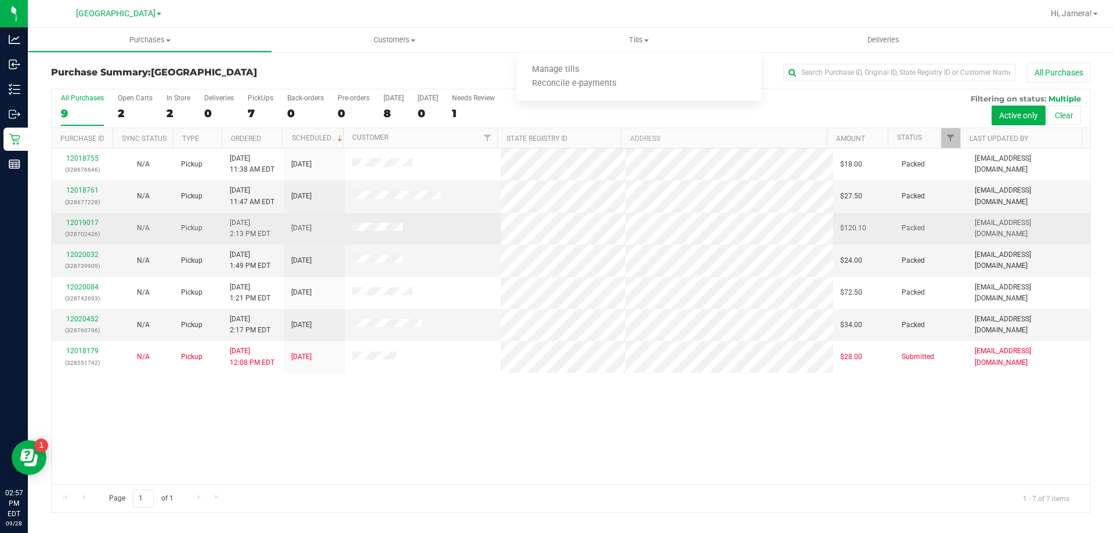
click at [1029, 218] on td "[EMAIL_ADDRESS][DOMAIN_NAME]" at bounding box center [1029, 229] width 122 height 32
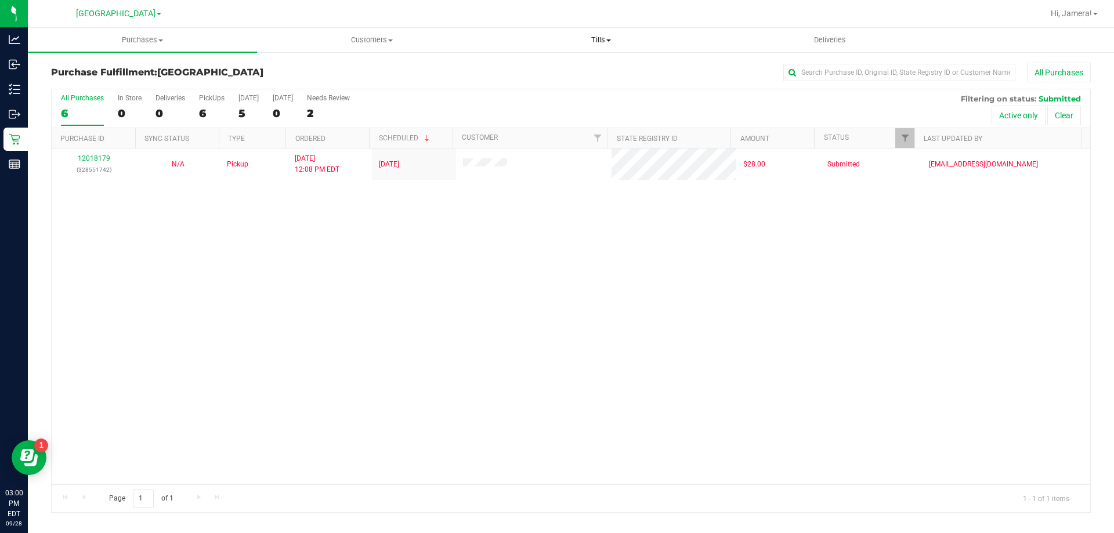
click at [622, 43] on span "Tills" at bounding box center [601, 40] width 228 height 10
click at [543, 67] on span "Manage tills" at bounding box center [525, 70] width 78 height 10
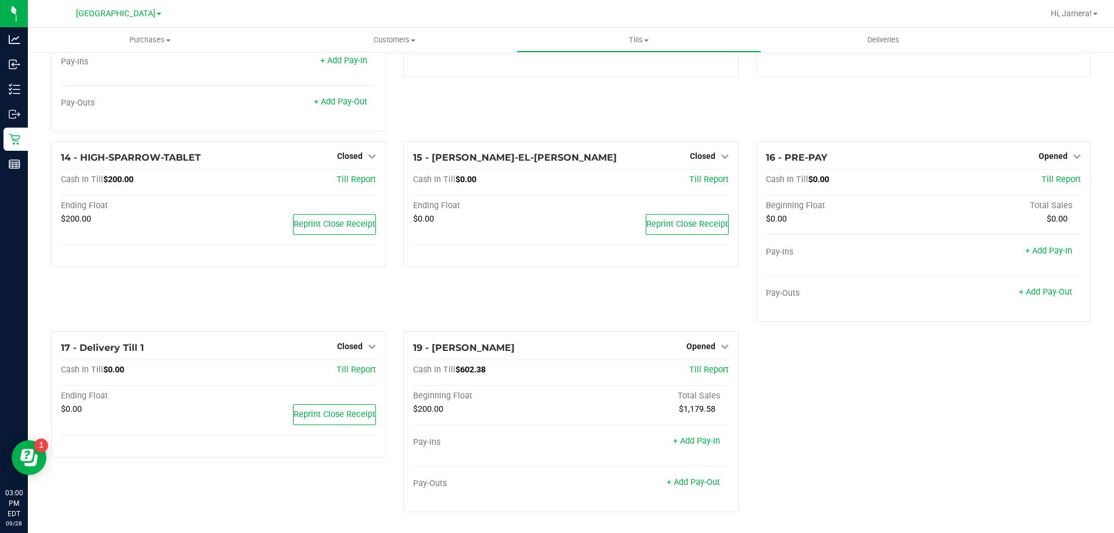
scroll to position [583, 0]
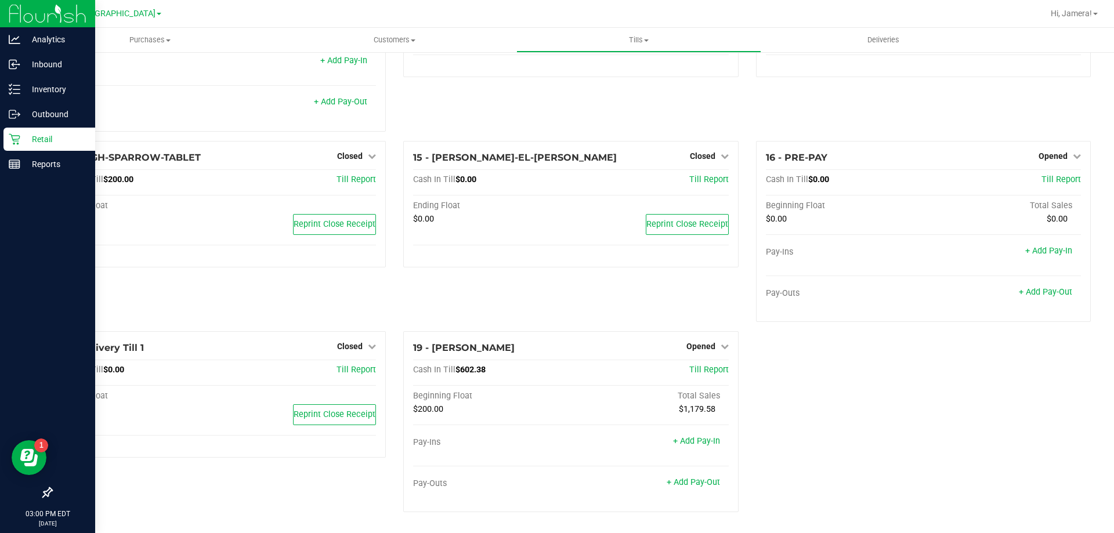
click at [37, 142] on p "Retail" at bounding box center [55, 139] width 70 height 14
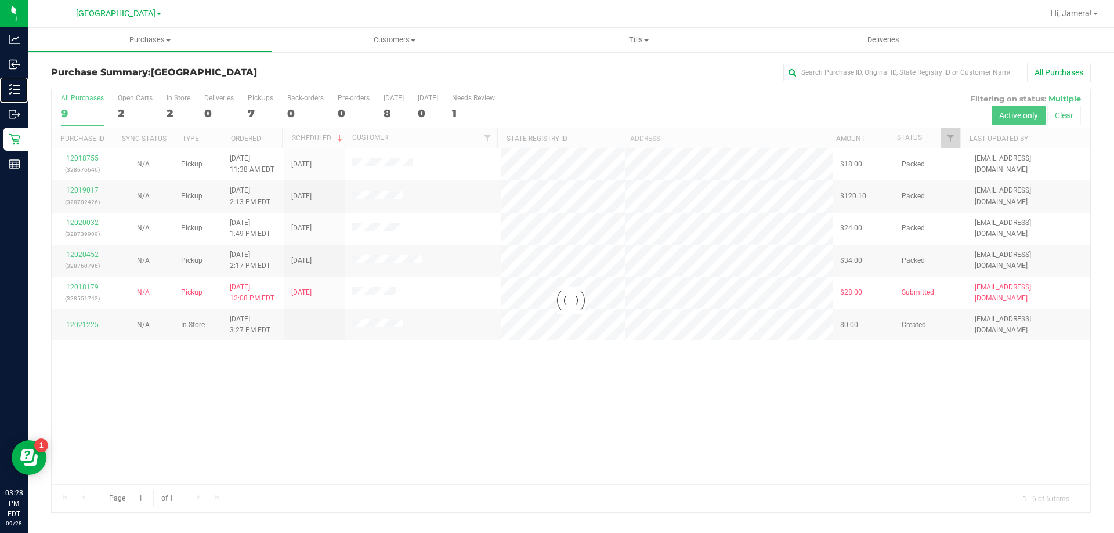
drag, startPoint x: 50, startPoint y: 85, endPoint x: 133, endPoint y: 87, distance: 83.6
click at [0, 0] on p "Inventory" at bounding box center [0, 0] width 0 height 0
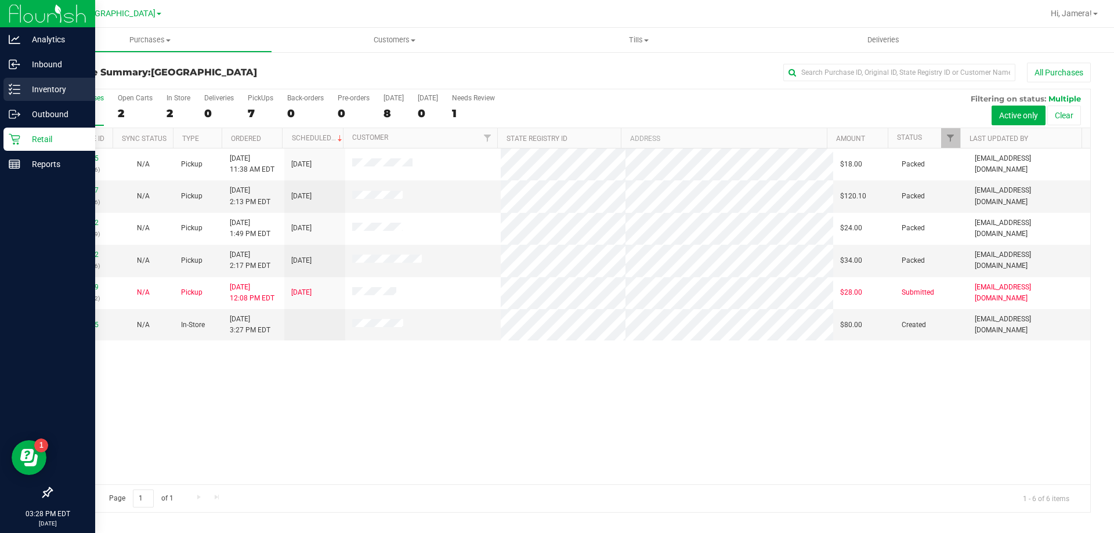
drag, startPoint x: 41, startPoint y: 92, endPoint x: 72, endPoint y: 98, distance: 31.3
click at [41, 94] on p "Inventory" at bounding box center [55, 89] width 70 height 14
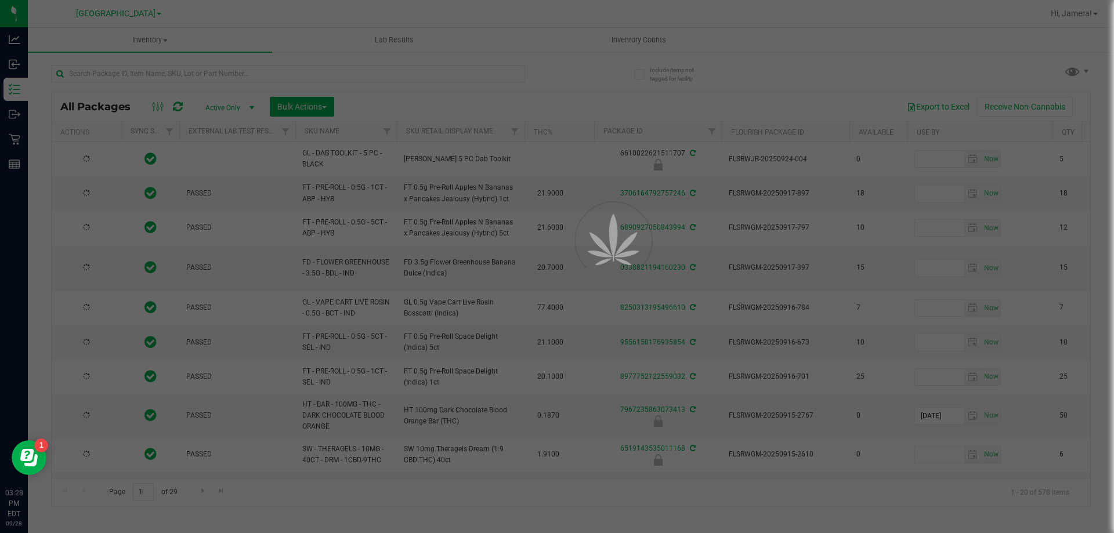
click at [336, 74] on div at bounding box center [557, 266] width 1114 height 533
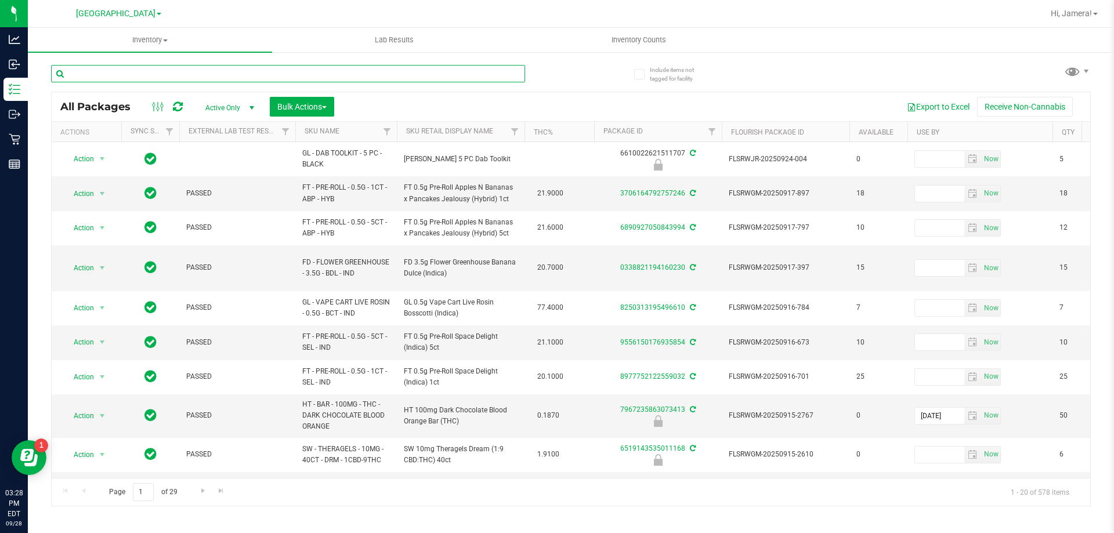
click at [332, 69] on input "text" at bounding box center [288, 73] width 474 height 17
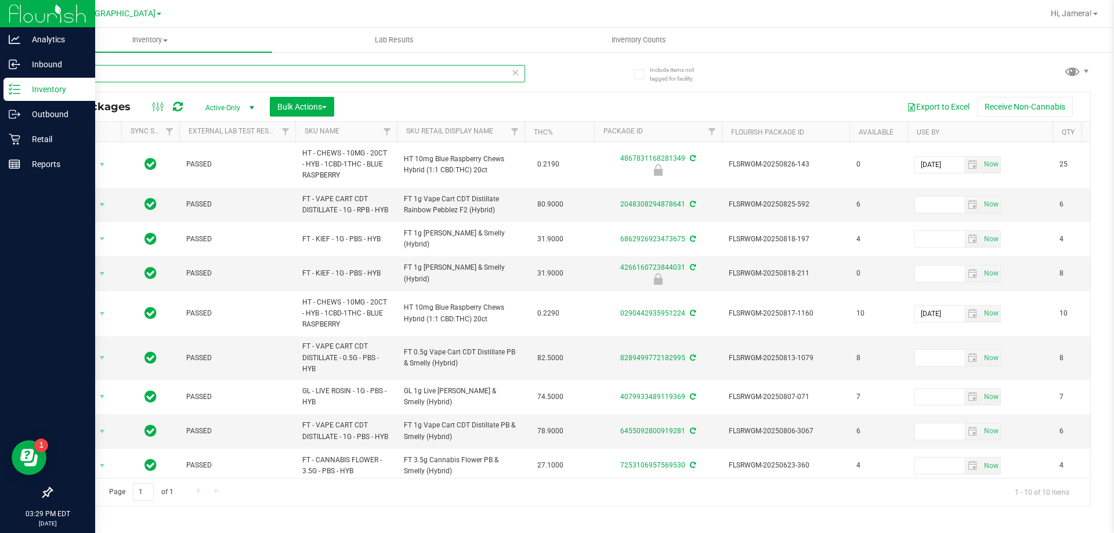
drag, startPoint x: 102, startPoint y: 77, endPoint x: 0, endPoint y: 85, distance: 102.5
click at [0, 85] on div "Analytics Inbound Inventory Outbound Retail Reports 03:29 PM EDT [DATE] 09/[GEO…" at bounding box center [557, 266] width 1114 height 533
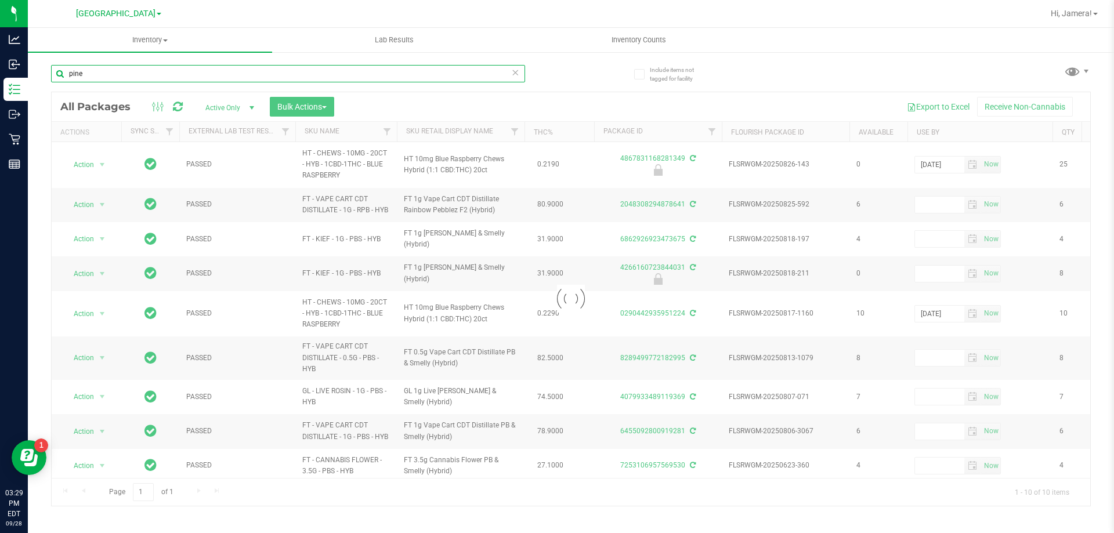
type input "pine"
